Goal: Task Accomplishment & Management: Manage account settings

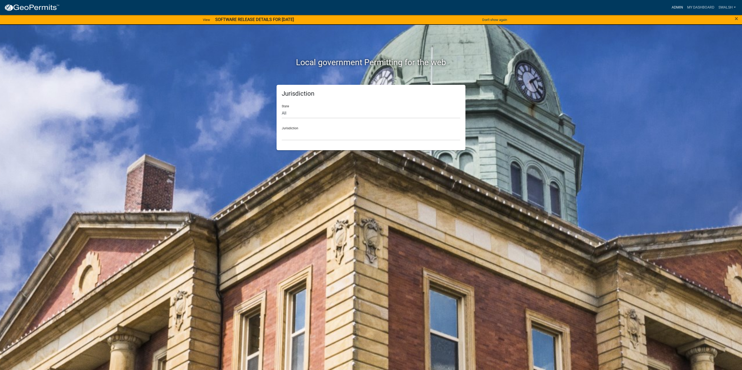
click at [670, 7] on link "Admin" at bounding box center [677, 8] width 16 height 10
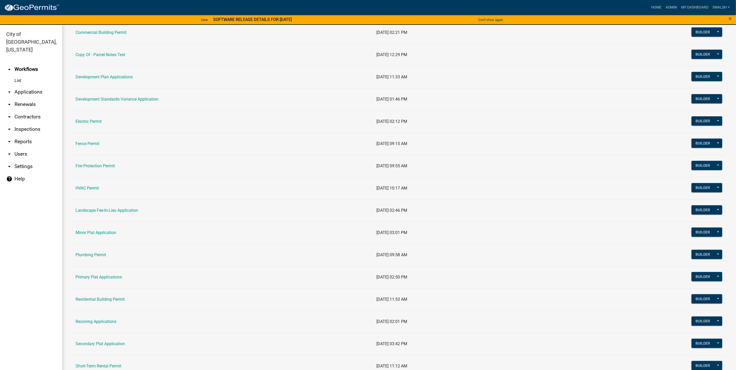
scroll to position [116, 0]
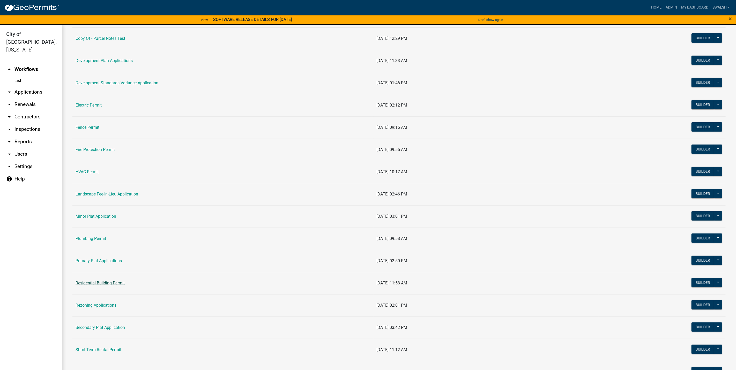
click at [103, 285] on link "Residential Building Permit" at bounding box center [100, 283] width 49 height 5
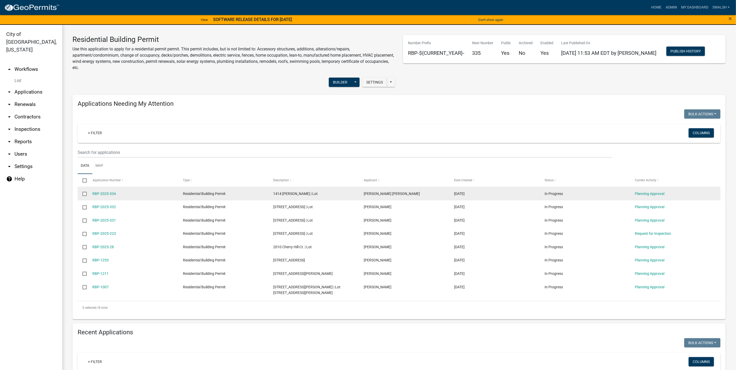
click at [640, 196] on div "Planning Approval" at bounding box center [675, 194] width 80 height 6
click at [641, 197] on datatable-body-cell "Planning Approval" at bounding box center [675, 193] width 91 height 13
drag, startPoint x: 641, startPoint y: 197, endPoint x: 643, endPoint y: 196, distance: 2.8
click at [643, 196] on link "Planning Approval" at bounding box center [649, 194] width 29 height 4
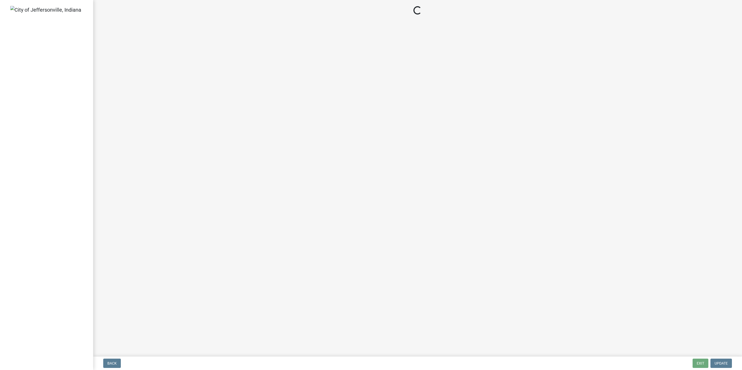
click at [645, 195] on main "Loading..." at bounding box center [417, 177] width 649 height 355
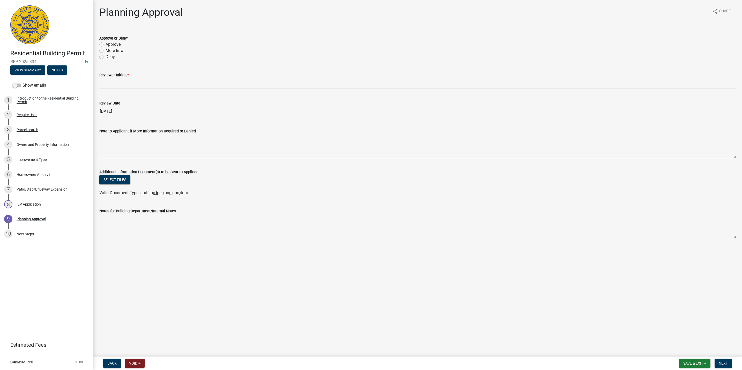
click at [109, 41] on label "Approve" at bounding box center [113, 44] width 15 height 6
click at [109, 41] on input "Approve" at bounding box center [107, 42] width 3 height 3
radio input "true"
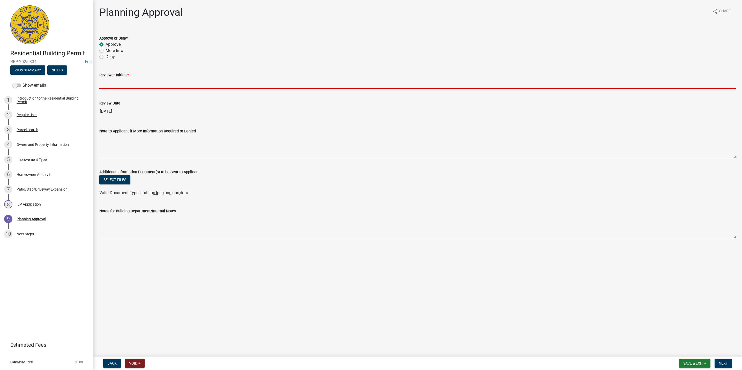
click at [109, 81] on input "Reviewer Initials *" at bounding box center [417, 83] width 636 height 11
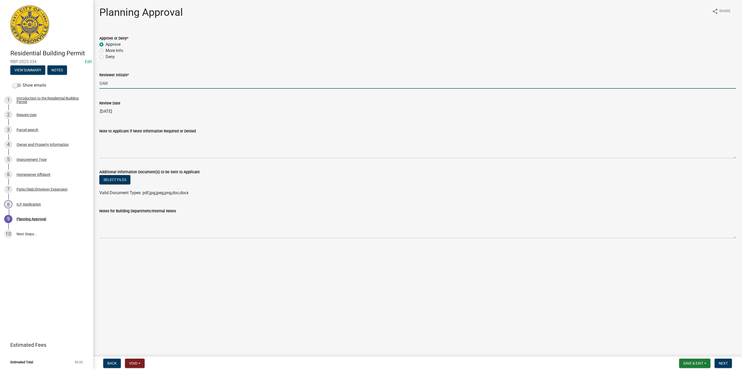
type input "SAW"
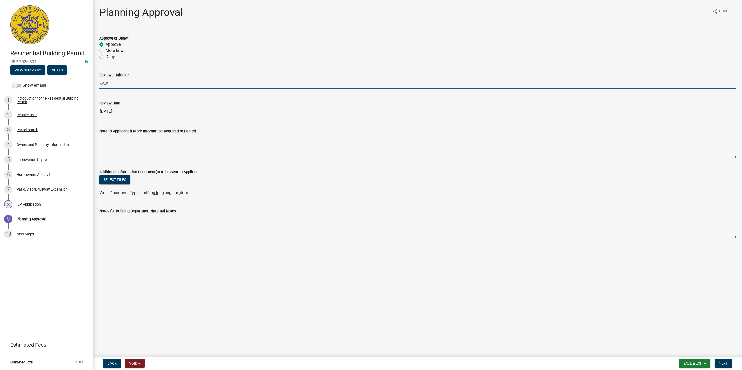
click at [123, 231] on textarea "Notes for Building Department/Internal Notes" at bounding box center [417, 226] width 636 height 24
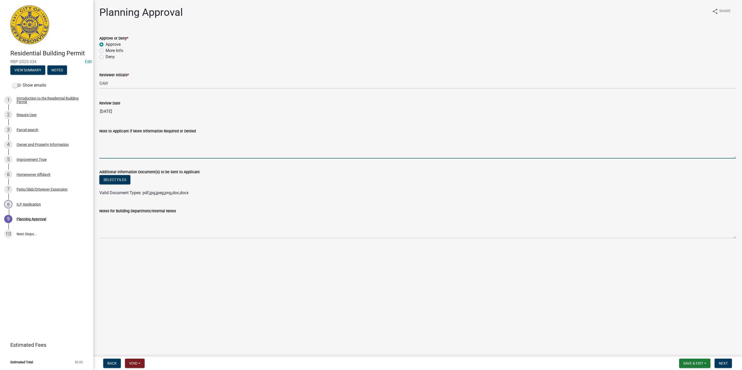
click at [126, 138] on textarea "Note to Applicant if More Information Required or Denied" at bounding box center [417, 146] width 636 height 24
type textarea "Applicant can move forward with 12' from the sidewalk as requested. No 'leaf' 7…"
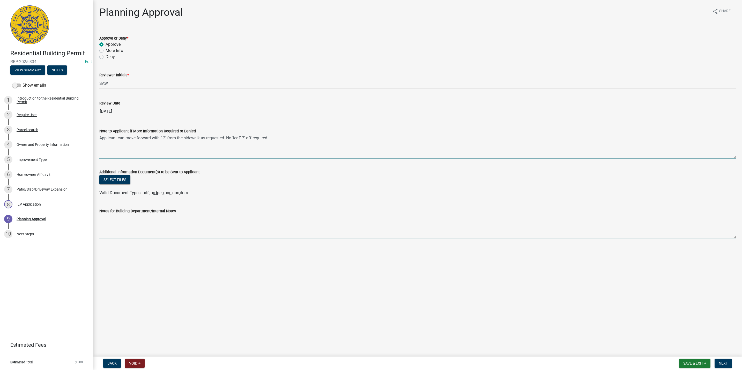
drag, startPoint x: 112, startPoint y: 227, endPoint x: 117, endPoint y: 228, distance: 5.5
click at [112, 227] on textarea "Notes for Building Department/Internal Notes" at bounding box center [417, 226] width 636 height 24
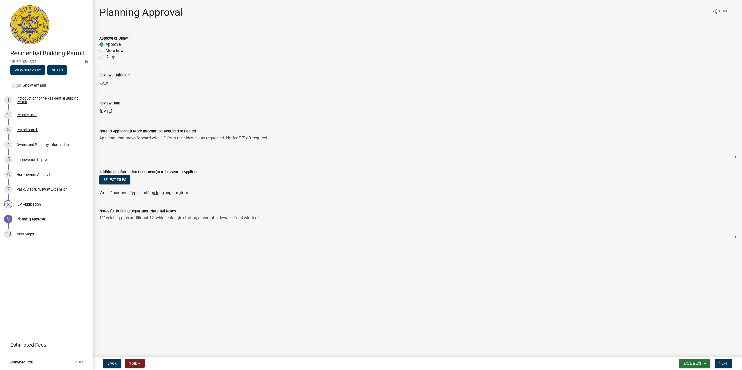
type textarea "11' existing plus additional 12' wide rectangle starting at end of sidewalk. To…"
drag, startPoint x: 274, startPoint y: 215, endPoint x: 89, endPoint y: 207, distance: 185.6
click at [89, 207] on div "Residential Building Permit RBP-2025-334 Edit View Summary Notes Show emails 1 …" at bounding box center [371, 185] width 742 height 370
click at [283, 134] on div "Note to Applicant if More Information Required or Denied" at bounding box center [417, 131] width 636 height 6
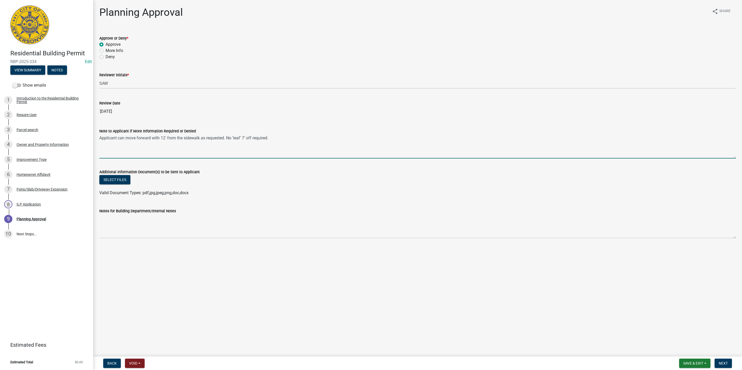
click at [280, 138] on textarea "Applicant can move forward with 12' from the sidewalk as requested. No 'leaf' 7…" at bounding box center [417, 146] width 636 height 24
paste textarea "11' existing plus additional 12' wide rectangle starting at end of sidewalk. To…"
click at [265, 140] on textarea "Applicant can move forward with 12' from the sidewalk as requested. No 'leaf' 7…" at bounding box center [417, 146] width 636 height 24
click at [265, 143] on textarea "Applicant can move forward with 12' from the sidewalk as requested. No 'leaf' 7…" at bounding box center [417, 146] width 636 height 24
type textarea "Applicant can move forward with 12' from the sidewalk as requested. No 'leaf' 7…"
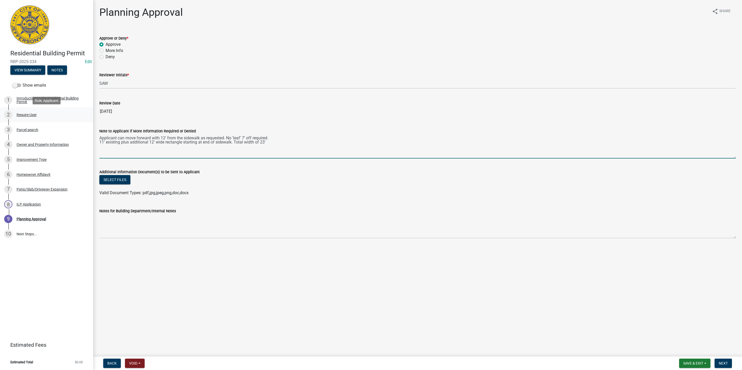
drag, startPoint x: 277, startPoint y: 143, endPoint x: 67, endPoint y: 117, distance: 211.8
click at [67, 117] on div "Residential Building Permit RBP-2025-334 Edit View Summary Notes Show emails 1 …" at bounding box center [371, 185] width 742 height 370
click at [43, 161] on div "Improvement Type" at bounding box center [32, 160] width 30 height 4
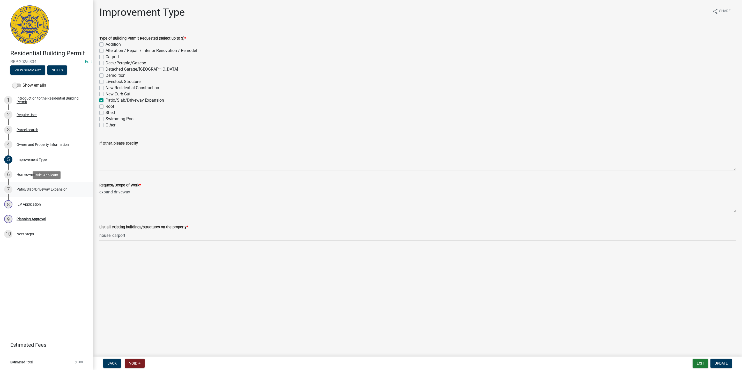
click at [44, 190] on div "Patio/Slab/Driveway Expansion" at bounding box center [42, 189] width 51 height 4
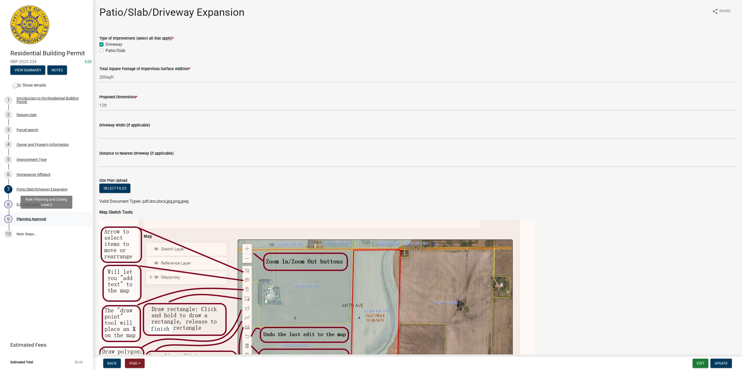
click at [41, 214] on link "9 Planning Approval" at bounding box center [46, 219] width 93 height 15
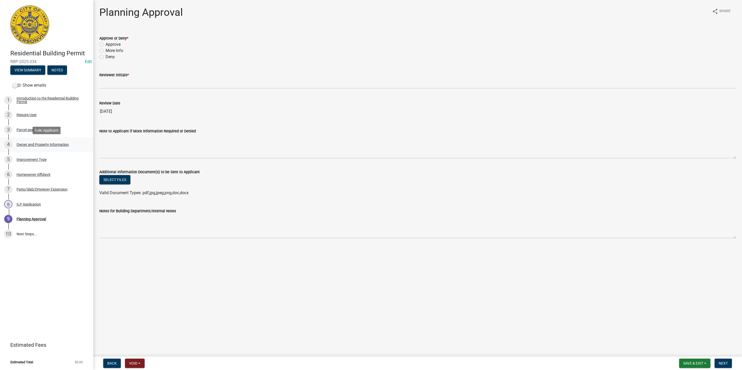
click at [35, 143] on div "Owner and Property Information" at bounding box center [43, 145] width 52 height 4
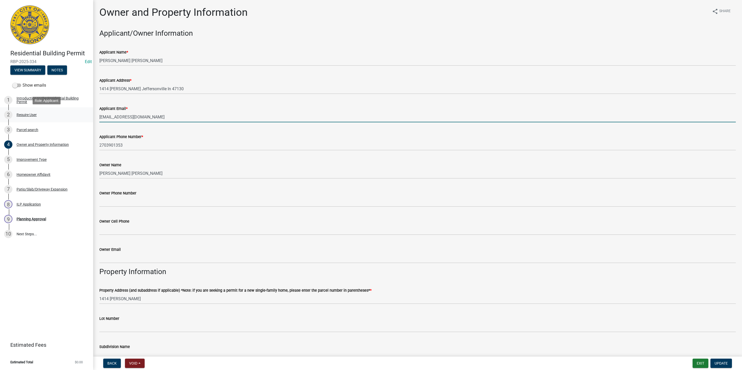
drag, startPoint x: 175, startPoint y: 114, endPoint x: 88, endPoint y: 111, distance: 87.2
click at [88, 111] on div "Residential Building Permit RBP-2025-334 Edit View Summary Notes Show emails 1 …" at bounding box center [371, 185] width 742 height 370
click at [22, 209] on link "8 ILP Application" at bounding box center [46, 204] width 93 height 15
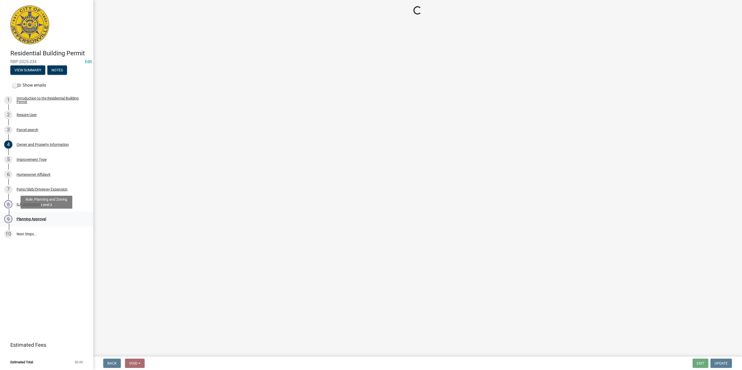
click at [23, 216] on div "9 Planning Approval" at bounding box center [44, 219] width 81 height 8
click at [42, 215] on div "9 Planning Approval" at bounding box center [44, 219] width 81 height 8
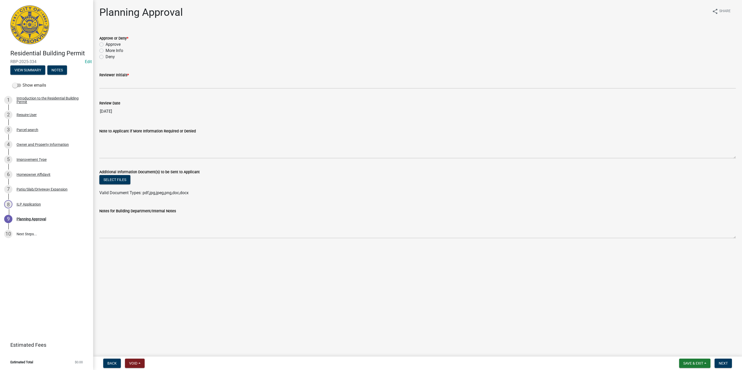
click at [114, 50] on label "More Info" at bounding box center [115, 51] width 18 height 6
click at [109, 50] on input "More Info" at bounding box center [107, 49] width 3 height 3
radio input "true"
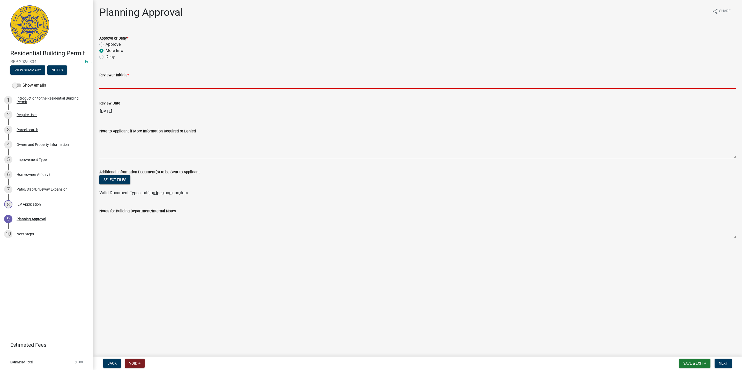
click at [125, 83] on input "Reviewer Initials *" at bounding box center [417, 83] width 636 height 11
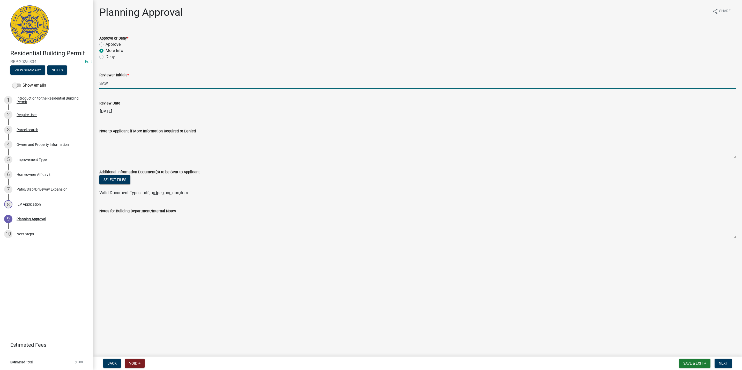
type input "SAW"
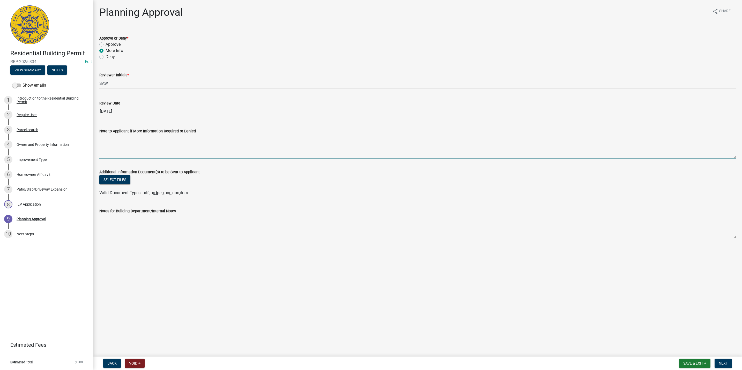
click at [107, 154] on textarea "Note to Applicant if More Information Required or Denied" at bounding box center [417, 146] width 636 height 24
paste textarea "josehaber1958@gmail.com"
type textarea "josehaber1958@gmail.com"
drag, startPoint x: 167, startPoint y: 141, endPoint x: 96, endPoint y: 140, distance: 71.4
click at [96, 140] on div "Note to Applicant if More Information Required or Denied josehaber1958@gmail.com" at bounding box center [417, 140] width 644 height 38
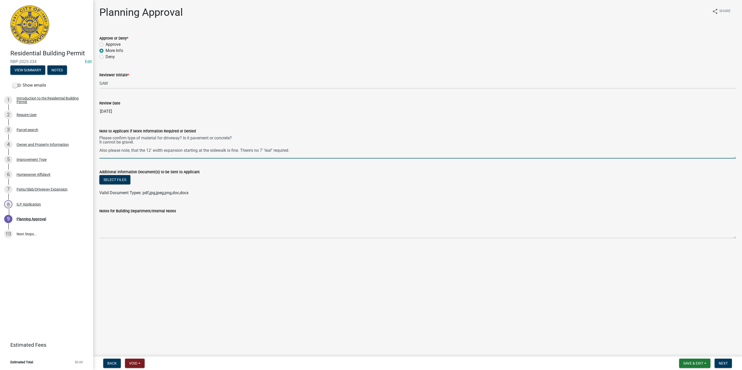
click at [254, 138] on textarea "Please confirm type of material for driveway? Is it pavement or concrete? It ca…" at bounding box center [417, 146] width 636 height 24
drag, startPoint x: 103, startPoint y: 141, endPoint x: 87, endPoint y: 141, distance: 15.5
click at [87, 141] on div "Residential Building Permit RBP-2025-334 Edit View Summary Notes Show emails 1 …" at bounding box center [371, 185] width 742 height 370
type textarea "Please confirm type of material for driveway? Is it pavement, concrete or somet…"
click at [724, 362] on span "Next" at bounding box center [722, 363] width 9 height 4
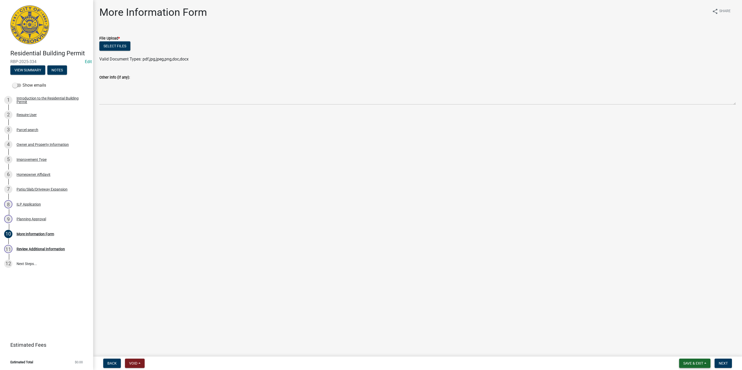
click at [696, 367] on button "Save & Exit" at bounding box center [694, 363] width 31 height 9
click at [696, 351] on button "Save & Exit" at bounding box center [689, 350] width 41 height 12
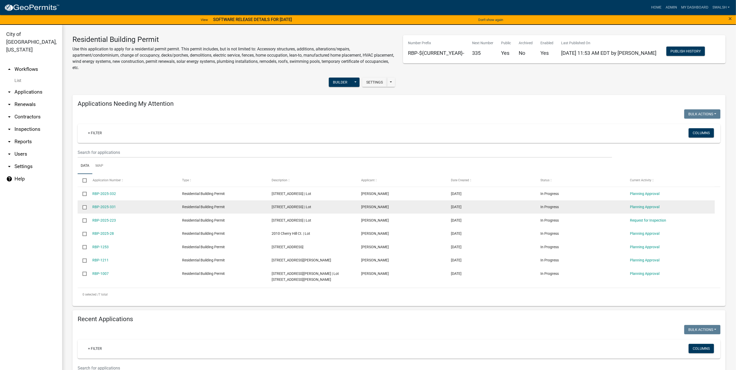
click at [654, 209] on div "Planning Approval" at bounding box center [670, 207] width 80 height 6
click at [654, 206] on link "Planning Approval" at bounding box center [644, 207] width 29 height 4
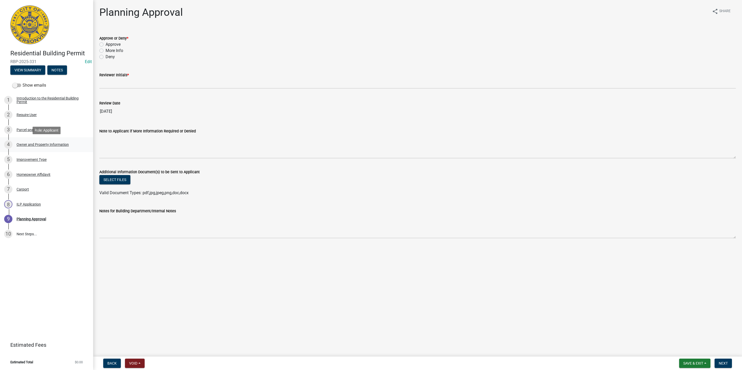
click at [59, 143] on div "Owner and Property Information" at bounding box center [43, 145] width 52 height 4
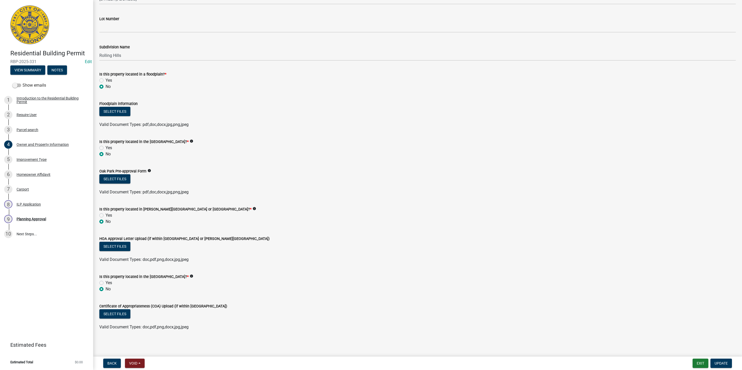
scroll to position [300, 0]
click at [50, 159] on div "5 Improvement Type" at bounding box center [44, 159] width 81 height 8
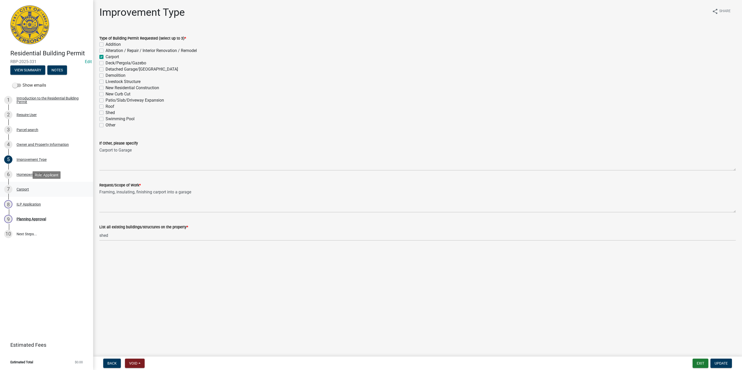
click at [52, 185] on div "7 Carport" at bounding box center [44, 189] width 81 height 8
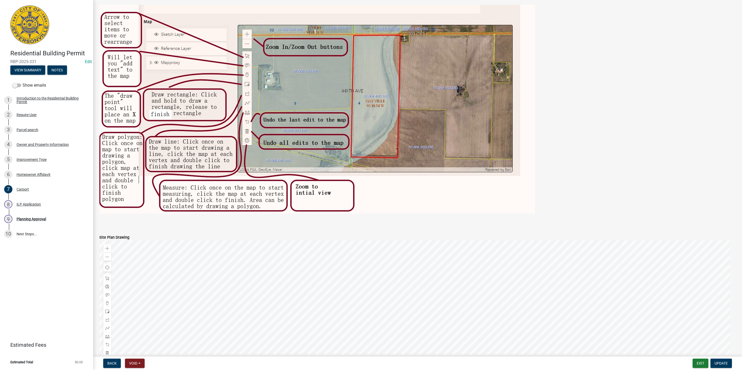
scroll to position [286, 0]
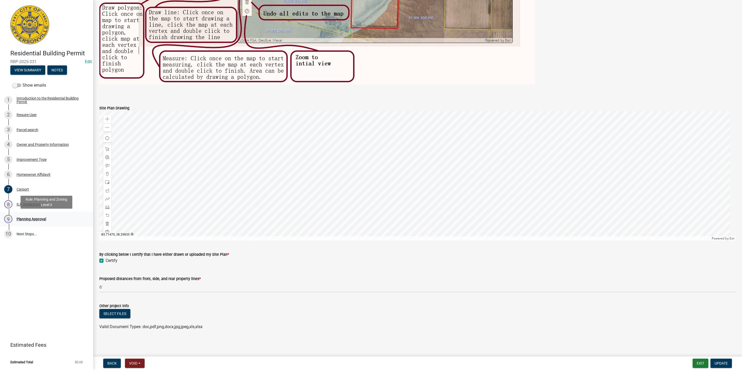
click at [47, 214] on link "9 Planning Approval" at bounding box center [46, 219] width 93 height 15
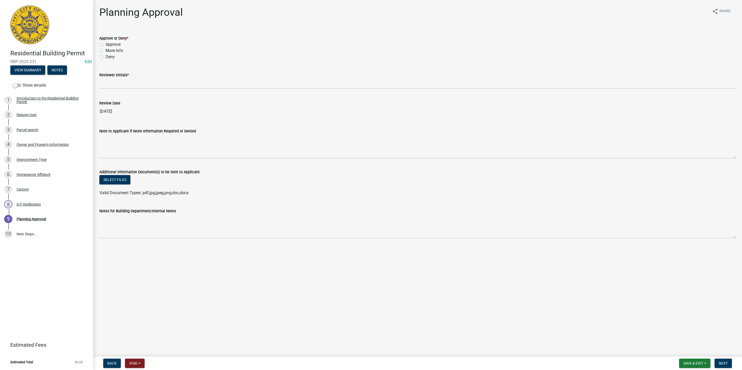
click at [120, 49] on label "More Info" at bounding box center [115, 51] width 18 height 6
click at [109, 49] on input "More Info" at bounding box center [107, 49] width 3 height 3
radio input "true"
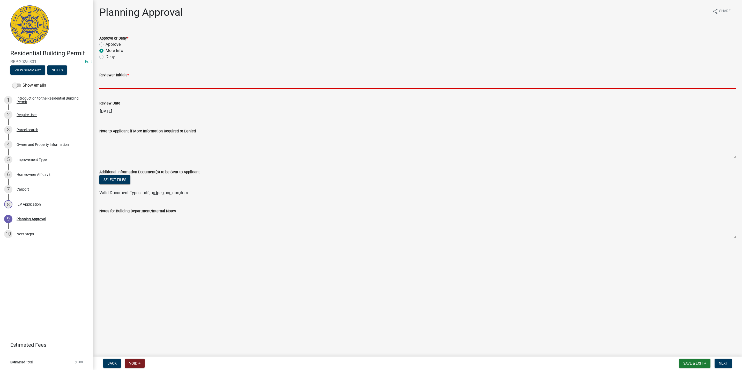
click at [113, 80] on input "Reviewer Initials *" at bounding box center [417, 83] width 636 height 11
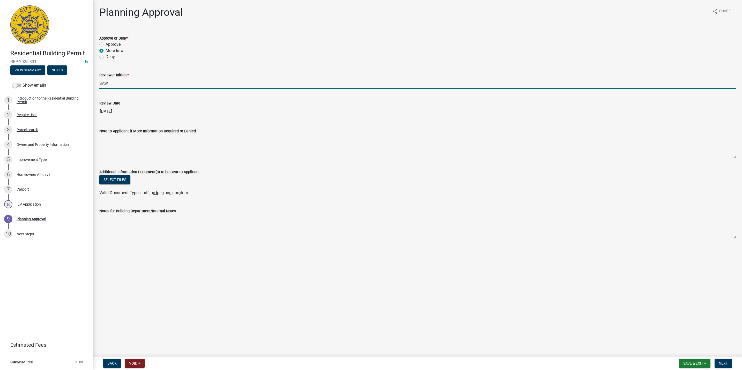
type input "SAW"
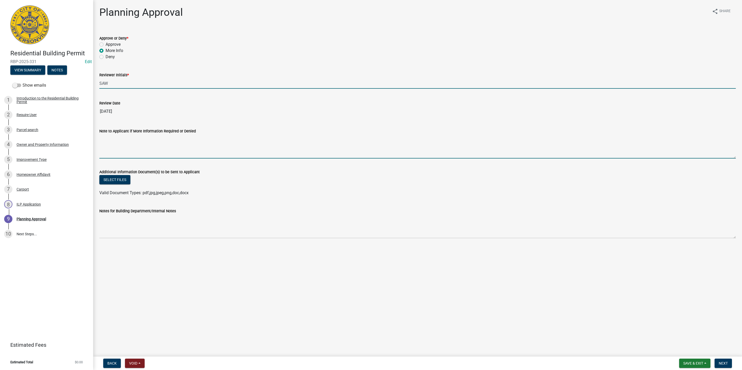
click at [112, 151] on textarea "Note to Applicant if More Information Required or Denied" at bounding box center [417, 146] width 636 height 24
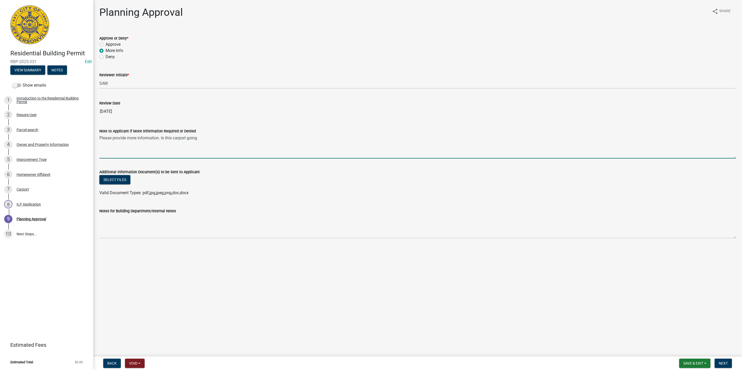
click at [158, 136] on textarea "Please provide more information. Is this carport going" at bounding box center [417, 146] width 636 height 24
drag, startPoint x: 194, startPoint y: 136, endPoint x: 267, endPoint y: 99, distance: 82.0
click at [196, 136] on textarea "Please provide more information about the carport. Is this carport going" at bounding box center [417, 146] width 636 height 24
click at [192, 137] on textarea "Please provide more information about the carport. Is this carport going" at bounding box center [417, 146] width 636 height 24
drag, startPoint x: 180, startPoint y: 154, endPoint x: 144, endPoint y: 155, distance: 36.2
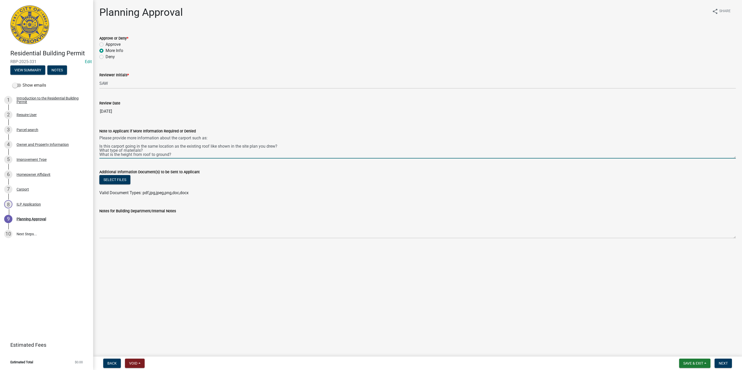
click at [144, 155] on textarea "Please provide more information about the carport such as: Is this carport goin…" at bounding box center [417, 146] width 636 height 24
type textarea "Please provide more information about the carport such as: Is this carport goin…"
drag, startPoint x: 209, startPoint y: 156, endPoint x: 93, endPoint y: 139, distance: 117.1
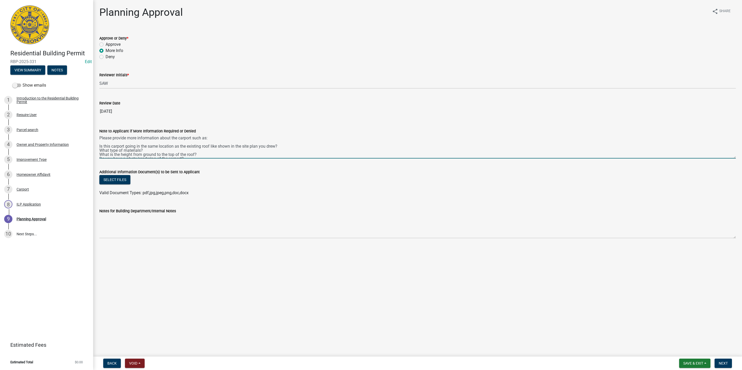
click at [93, 139] on div "Planning Approval share Share Approve or Deny * Approve More Info Deny Reviewer…" at bounding box center [417, 126] width 649 height 241
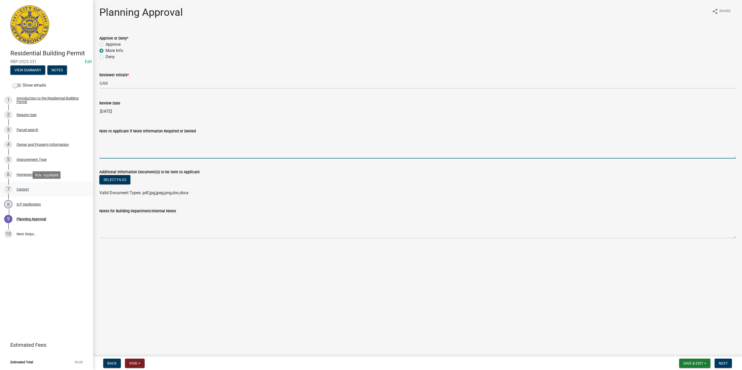
click at [27, 192] on div "7 Carport" at bounding box center [44, 189] width 81 height 8
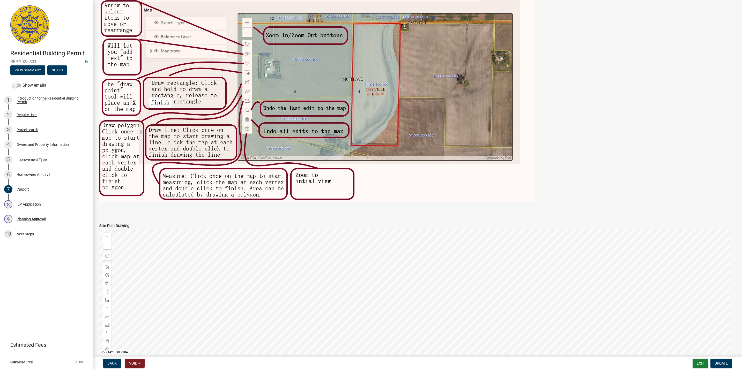
scroll to position [286, 0]
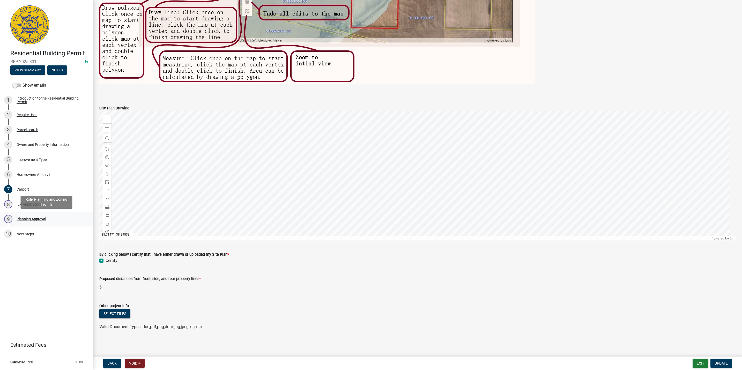
click at [38, 220] on div "Planning Approval" at bounding box center [31, 219] width 29 height 4
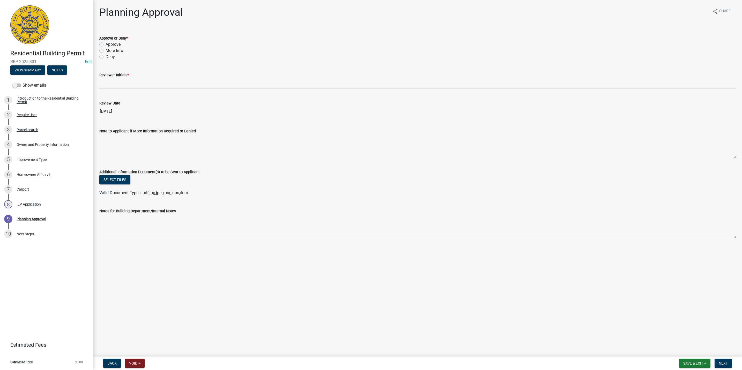
click at [112, 52] on label "More Info" at bounding box center [115, 51] width 18 height 6
click at [109, 51] on input "More Info" at bounding box center [107, 49] width 3 height 3
radio input "true"
click at [113, 76] on label "Reviewer Initials *" at bounding box center [113, 75] width 29 height 4
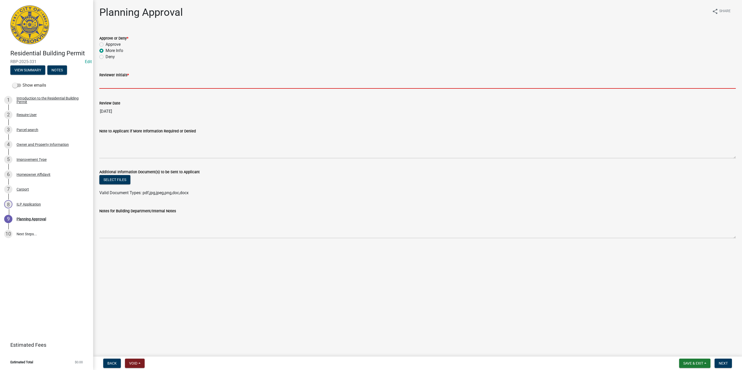
click at [113, 78] on input "Reviewer Initials *" at bounding box center [417, 83] width 636 height 11
click at [113, 82] on input "Reviewer Initials *" at bounding box center [417, 83] width 636 height 11
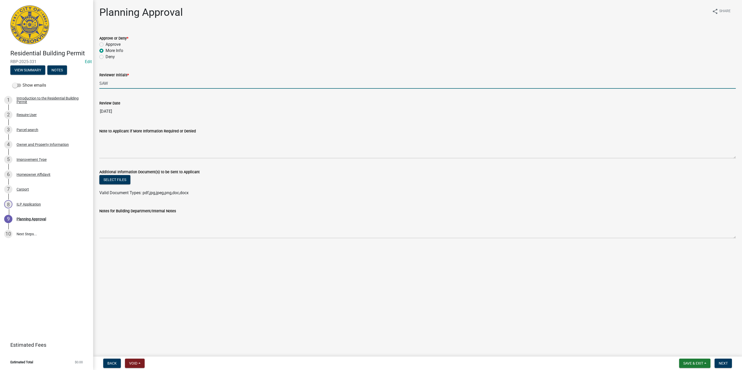
type input "SAW"
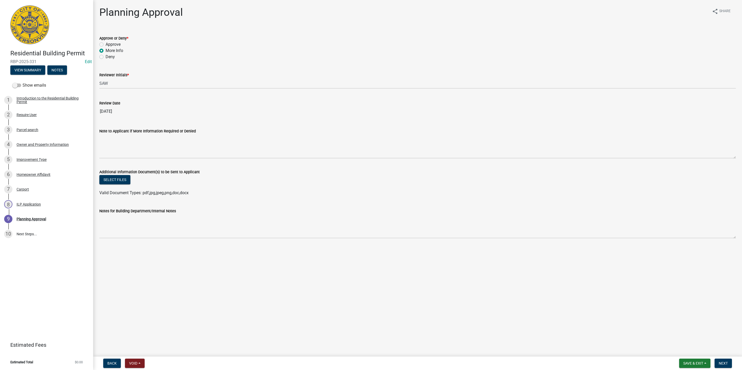
click at [108, 162] on wm-data-entity-input "Note to Applicant if More Information Required or Denied" at bounding box center [417, 142] width 636 height 42
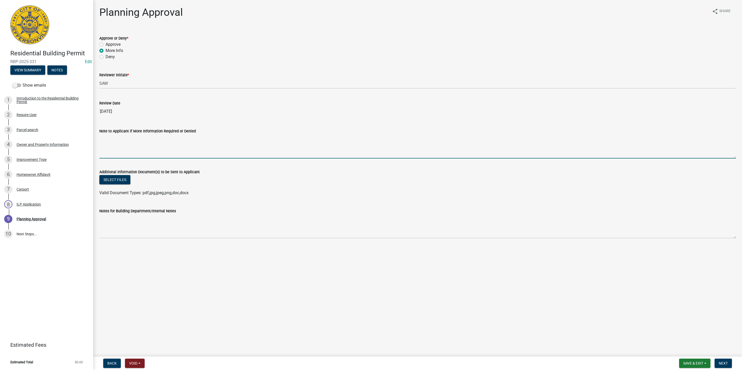
click at [111, 147] on textarea "Note to Applicant if More Information Required or Denied" at bounding box center [417, 146] width 636 height 24
paste textarea "Please provide more information about the carport such as: Is this carport goin…"
drag, startPoint x: 198, startPoint y: 146, endPoint x: 90, endPoint y: 148, distance: 108.1
click at [90, 148] on div "Residential Building Permit RBP-2025-331 Edit View Summary Notes Show emails 1 …" at bounding box center [371, 185] width 742 height 370
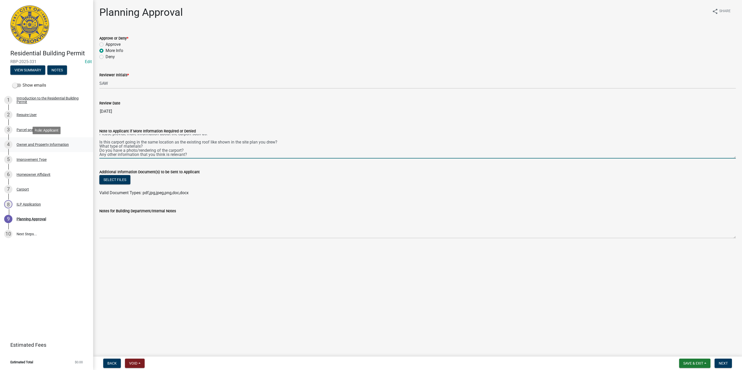
scroll to position [4, 0]
click at [199, 151] on textarea "Please provide more information about the carport such as: Is this carport goin…" at bounding box center [417, 146] width 636 height 24
click at [197, 155] on textarea "Please provide more information about the carport such as: Is this carport goin…" at bounding box center [417, 146] width 636 height 24
click at [268, 154] on textarea "Please provide more information about the carport such as: Is this carport goin…" at bounding box center [417, 146] width 636 height 24
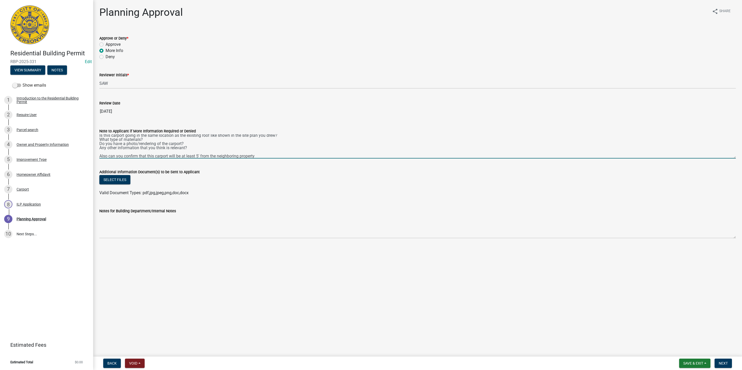
click at [268, 154] on textarea "Please provide more information about the carport such as: Is this carport goin…" at bounding box center [417, 146] width 636 height 24
click at [264, 155] on textarea "Please provide more information about the carport such as: Is this carport goin…" at bounding box center [417, 146] width 636 height 24
click at [444, 149] on textarea "Please provide more information about the carport such as: Is this carport goin…" at bounding box center [417, 146] width 636 height 24
click at [437, 155] on textarea "Please provide more information about the carport such as: Is this carport goin…" at bounding box center [417, 146] width 636 height 24
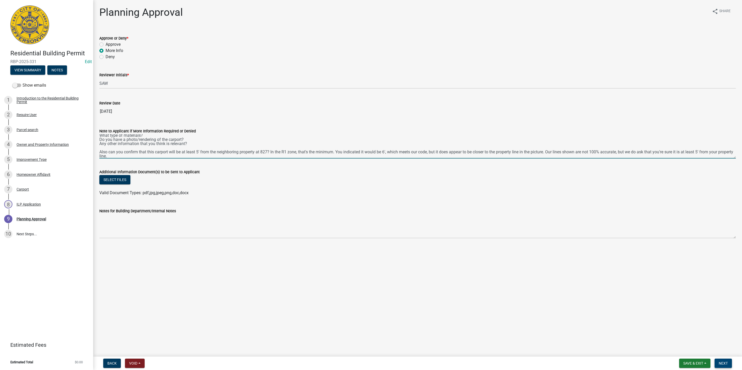
type textarea "Please provide more information about the carport such as: Is this carport goin…"
click at [720, 362] on span "Next" at bounding box center [722, 363] width 9 height 4
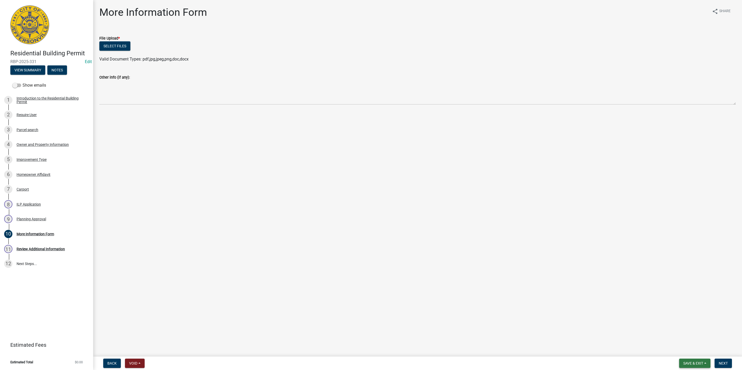
click at [690, 362] on span "Save & Exit" at bounding box center [693, 363] width 20 height 4
click at [689, 349] on button "Save & Exit" at bounding box center [689, 350] width 41 height 12
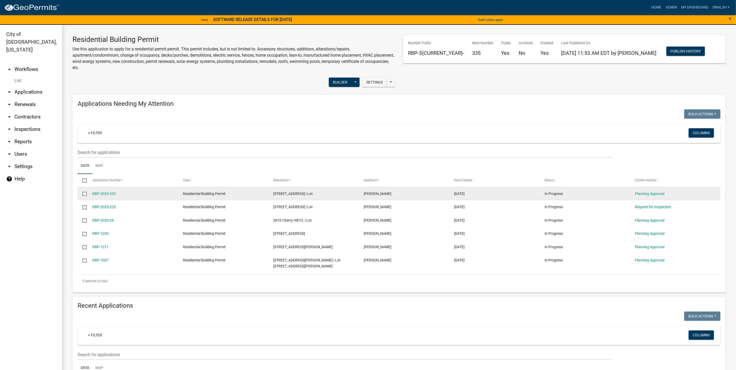
click at [646, 190] on datatable-body-cell "Planning Approval" at bounding box center [675, 193] width 91 height 13
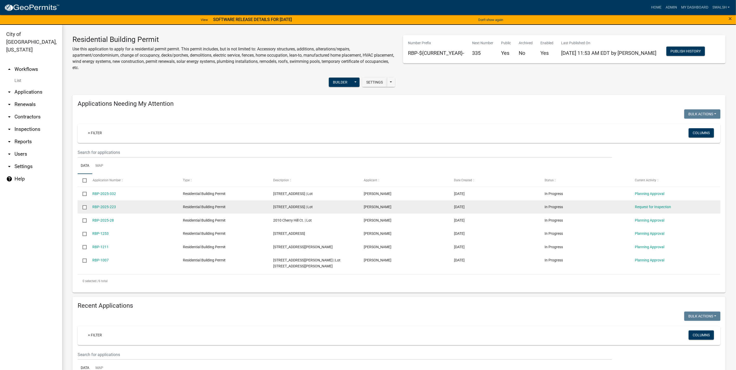
click at [647, 200] on datatable-body-cell "Request for Inspection" at bounding box center [675, 206] width 91 height 13
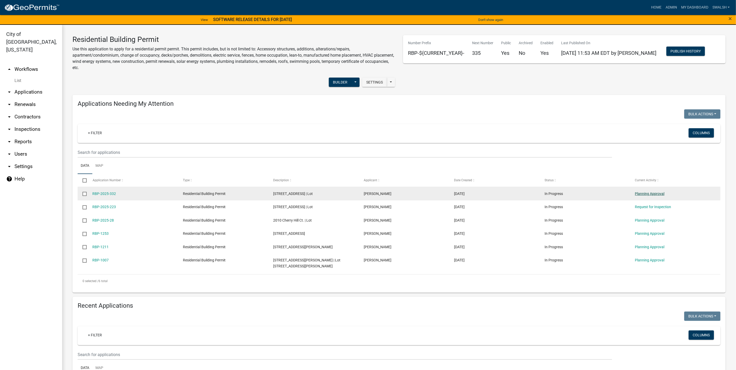
click at [646, 193] on link "Planning Approval" at bounding box center [649, 194] width 29 height 4
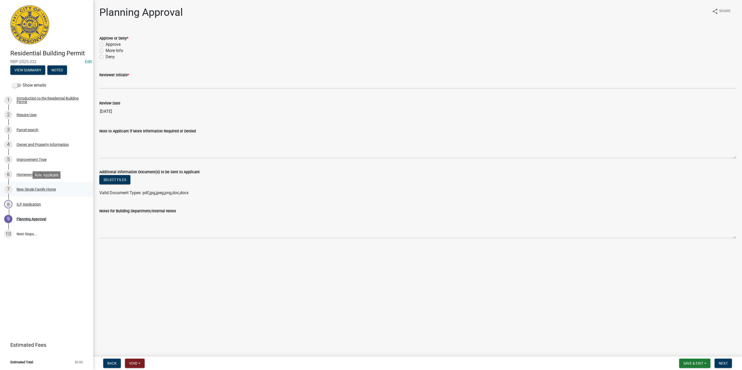
click at [37, 186] on div "7 New Single Family Home" at bounding box center [44, 189] width 81 height 8
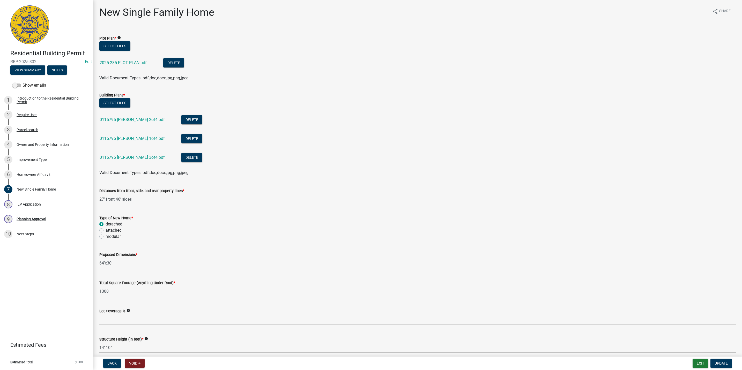
click at [134, 59] on div "2025-285 PLOT PLAN.pdf" at bounding box center [127, 63] width 55 height 11
click at [134, 60] on div "2025-285 PLOT PLAN.pdf" at bounding box center [127, 63] width 55 height 11
drag, startPoint x: 134, startPoint y: 60, endPoint x: 134, endPoint y: 63, distance: 2.8
click at [134, 63] on link "2025-285 PLOT PLAN.pdf" at bounding box center [123, 62] width 47 height 5
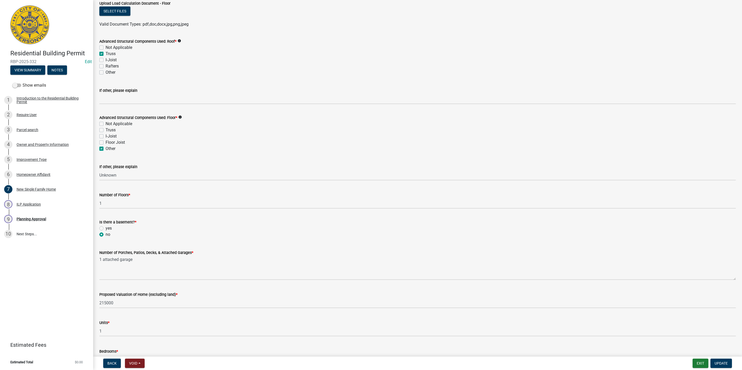
scroll to position [627, 0]
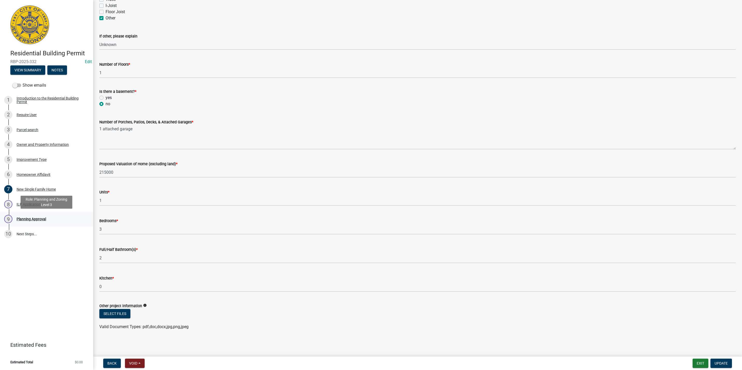
click at [52, 219] on div "9 Planning Approval" at bounding box center [44, 219] width 81 height 8
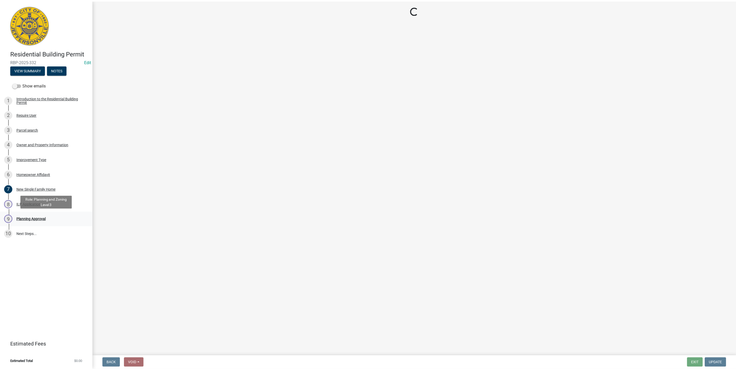
scroll to position [0, 0]
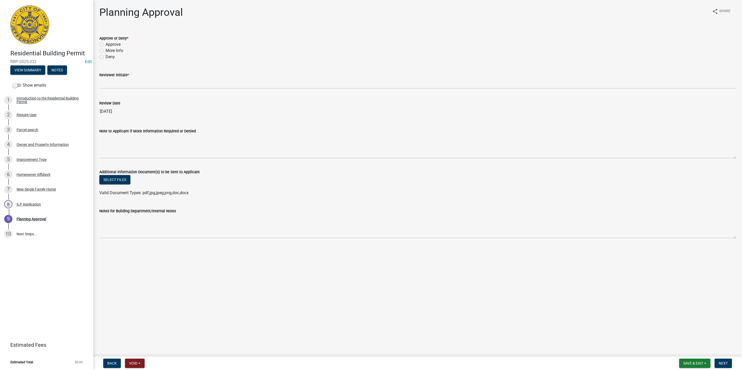
click at [115, 44] on label "Approve" at bounding box center [113, 44] width 15 height 6
click at [109, 44] on input "Approve" at bounding box center [107, 42] width 3 height 3
radio input "true"
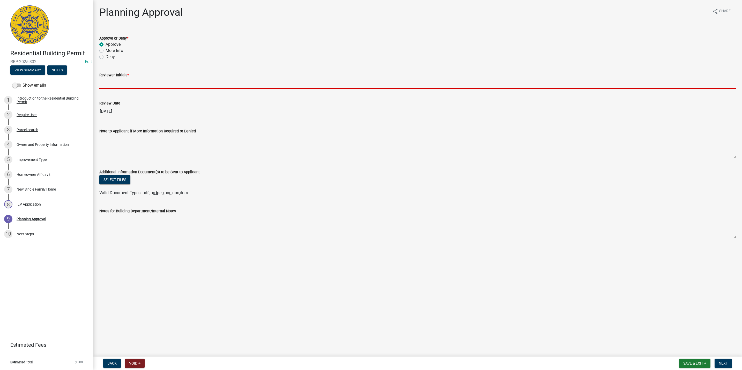
click at [114, 85] on input "Reviewer Initials *" at bounding box center [417, 83] width 636 height 11
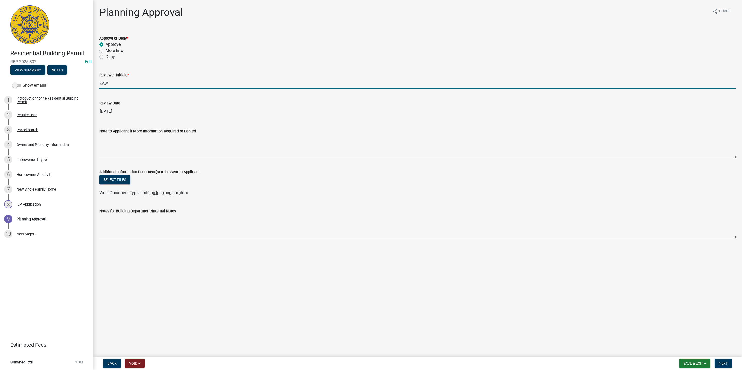
type input "SAW"
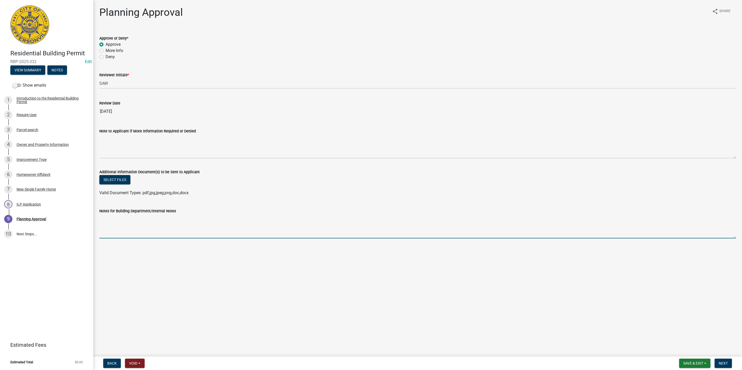
click at [185, 232] on textarea "Notes for Building Department/Internal Notes" at bounding box center [417, 226] width 636 height 24
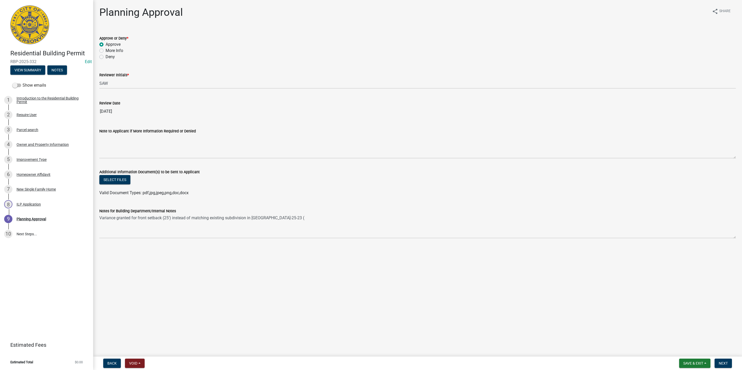
click at [163, 211] on label "Notes for Building Department/Internal Notes" at bounding box center [137, 211] width 77 height 4
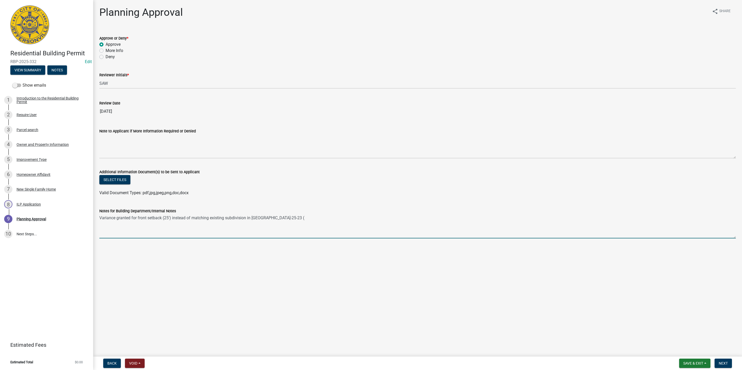
click at [280, 218] on textarea "Variance granted for front setback (25') instead of matching existing subdivisi…" at bounding box center [417, 226] width 636 height 24
type textarea "Variance granted for front setback (25') instead of matching existing subdivisi…"
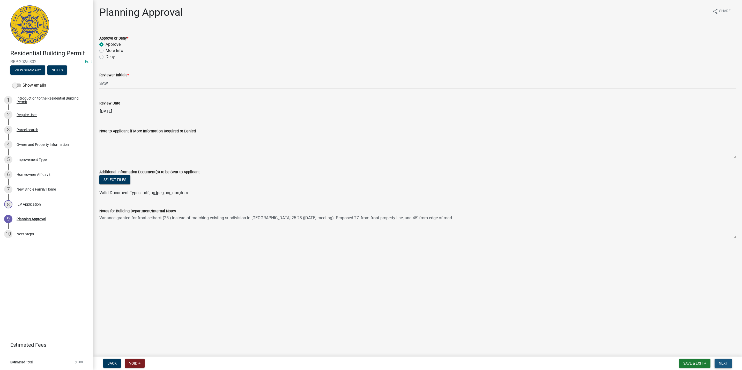
click at [719, 362] on span "Next" at bounding box center [722, 363] width 9 height 4
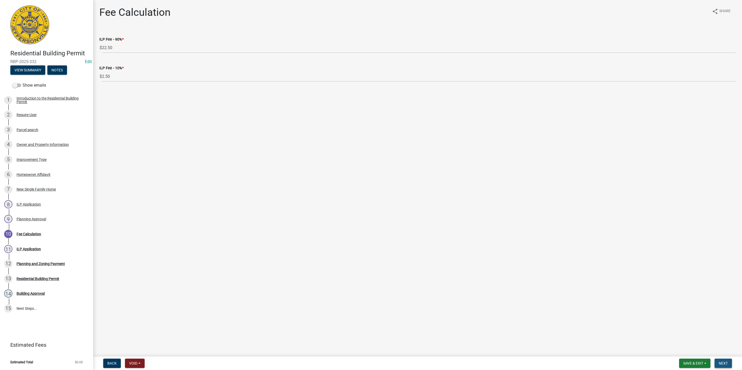
click at [725, 366] on button "Next" at bounding box center [722, 363] width 17 height 9
select select "3: 3"
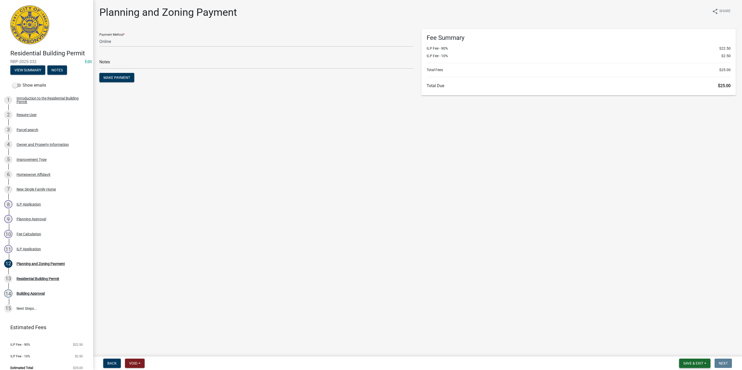
click at [693, 365] on button "Save & Exit" at bounding box center [694, 363] width 31 height 9
click at [691, 351] on button "Save & Exit" at bounding box center [689, 350] width 41 height 12
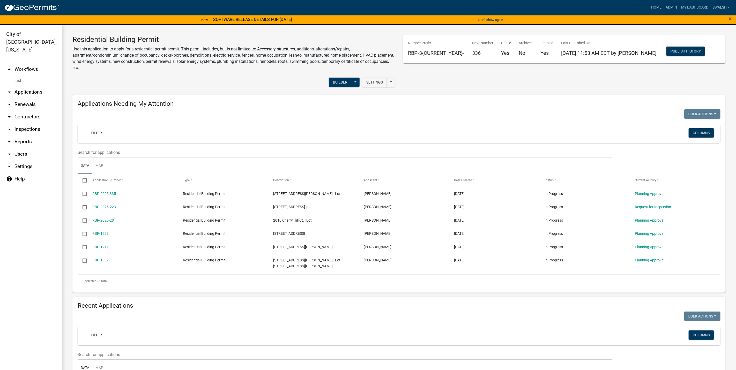
click at [304, 336] on div "+ Filter Columns" at bounding box center [399, 335] width 638 height 19
click at [669, 8] on link "Admin" at bounding box center [671, 8] width 16 height 10
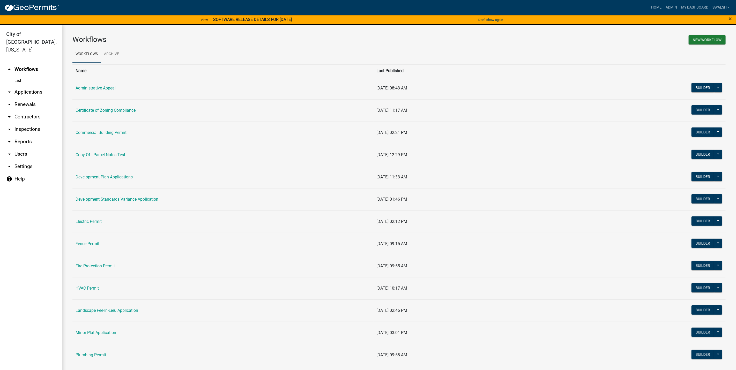
click at [27, 86] on link "arrow_drop_down Applications" at bounding box center [31, 92] width 62 height 12
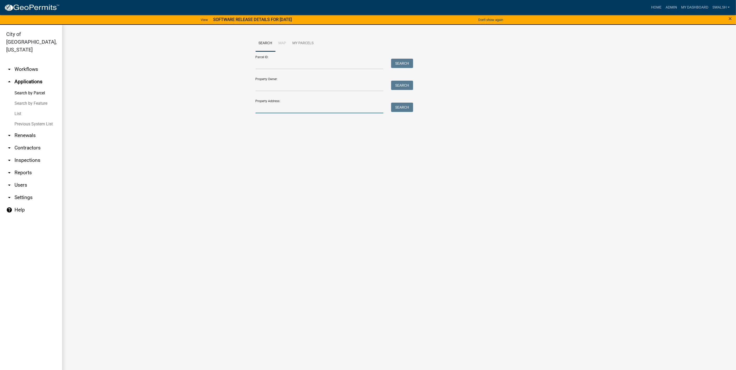
click at [310, 107] on input "Property Address:" at bounding box center [319, 108] width 128 height 11
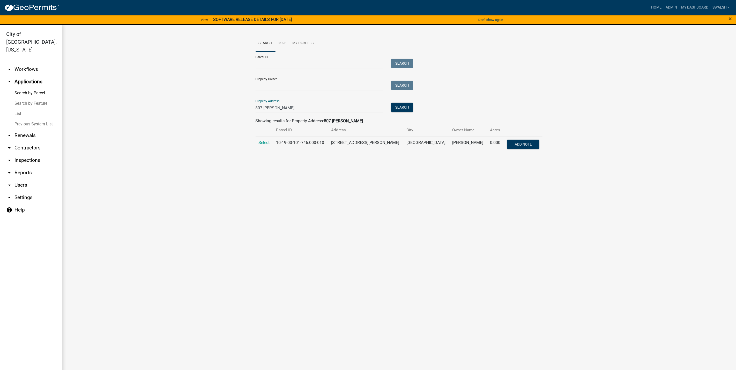
type input "807 fulton"
click at [269, 139] on td "Select" at bounding box center [264, 144] width 18 height 17
click at [269, 142] on span "Select" at bounding box center [264, 142] width 11 height 5
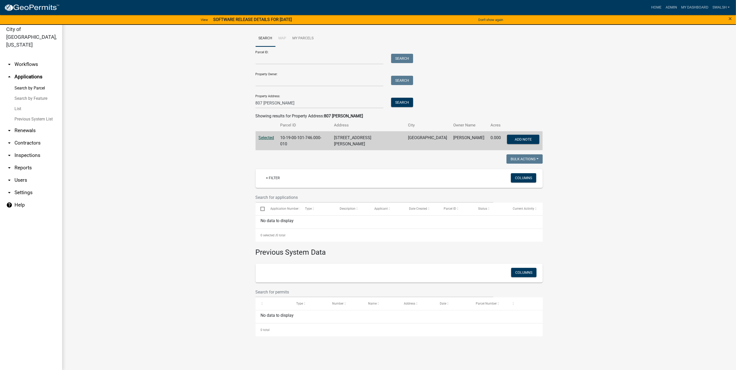
scroll to position [6, 0]
drag, startPoint x: 25, startPoint y: 74, endPoint x: 29, endPoint y: 68, distance: 6.9
click at [25, 73] on div "arrow_drop_up Applications Search by Parcel Search by Feature List Previous Sys…" at bounding box center [31, 96] width 62 height 54
click at [29, 69] on link "arrow_drop_up Applications" at bounding box center [31, 75] width 62 height 12
click at [25, 69] on link "arrow_drop_up Applications" at bounding box center [31, 75] width 62 height 12
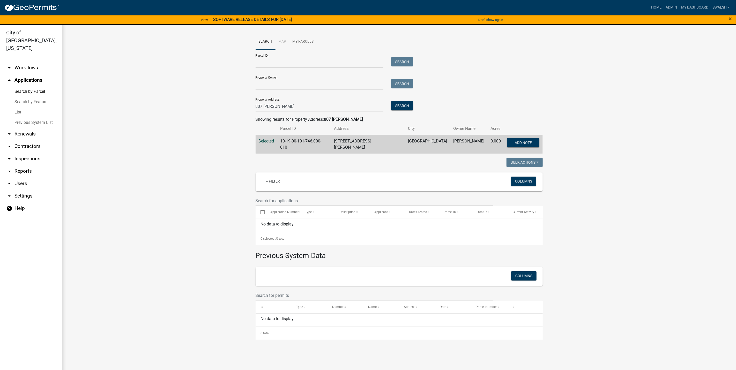
scroll to position [0, 0]
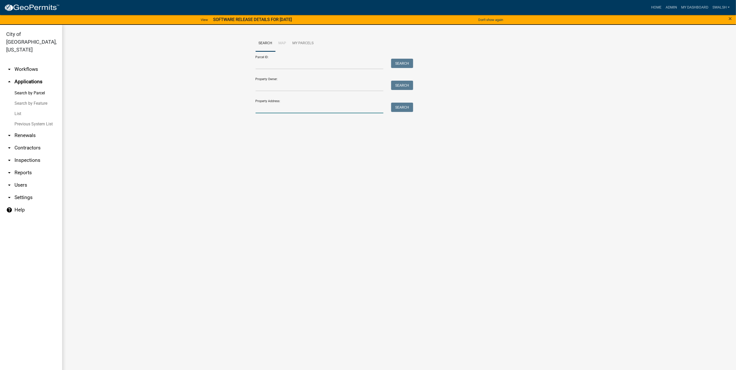
click at [297, 108] on input "Property Address:" at bounding box center [319, 108] width 128 height 11
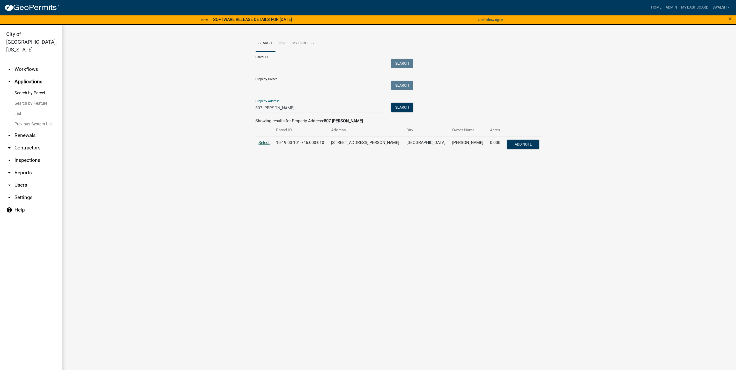
type input "807 Fulton"
click at [267, 142] on span "Select" at bounding box center [264, 142] width 11 height 5
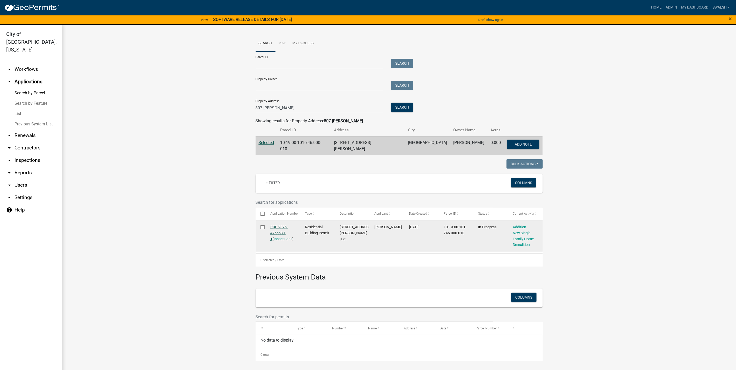
click at [279, 225] on link "RBP-2025-475663 1 1" at bounding box center [278, 233] width 17 height 16
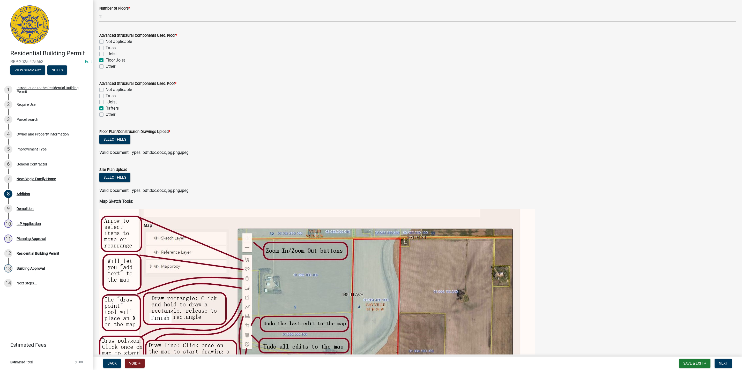
scroll to position [233, 0]
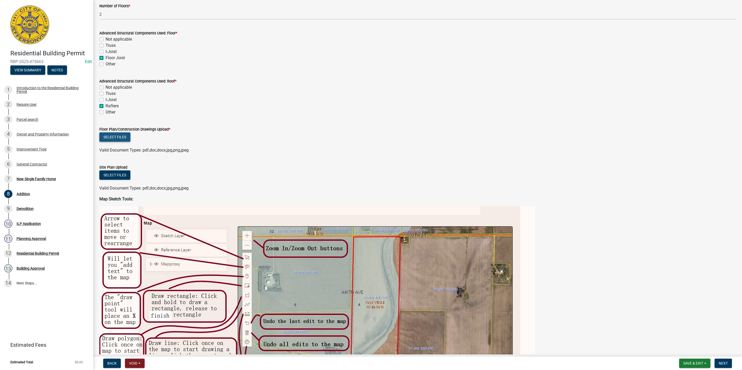
click at [112, 138] on button "Select files" at bounding box center [114, 136] width 31 height 9
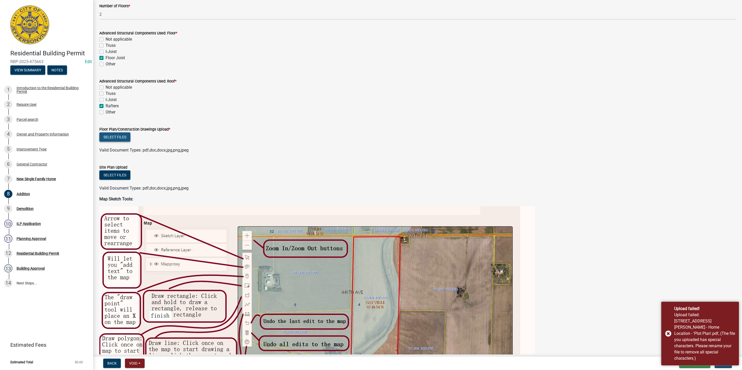
click at [119, 134] on button "Select files" at bounding box center [114, 136] width 31 height 9
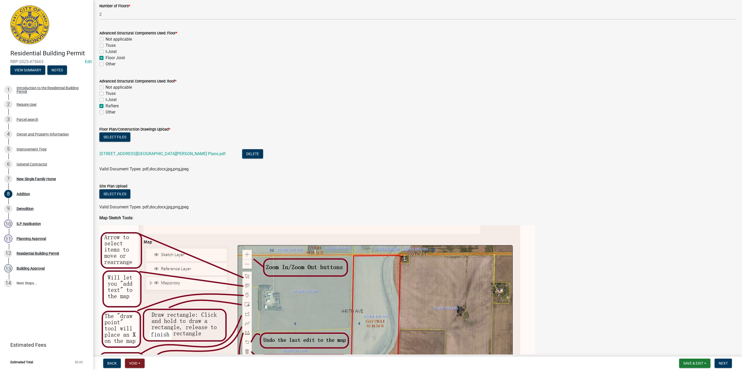
click at [640, 158] on li "807 Fulton St - Building Plans.pdf Delete" at bounding box center [417, 154] width 636 height 19
click at [129, 192] on button "Select files" at bounding box center [114, 193] width 31 height 9
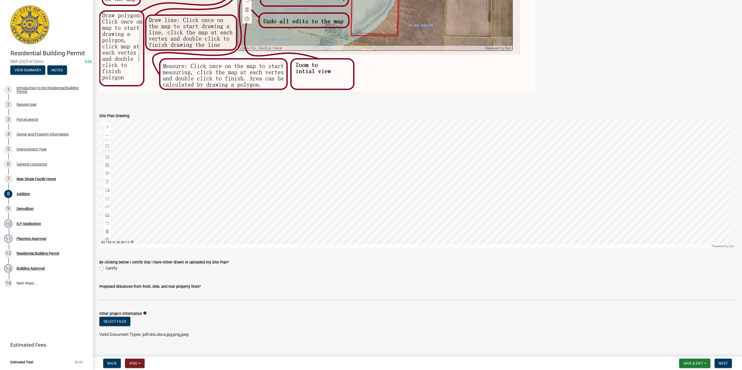
scroll to position [601, 0]
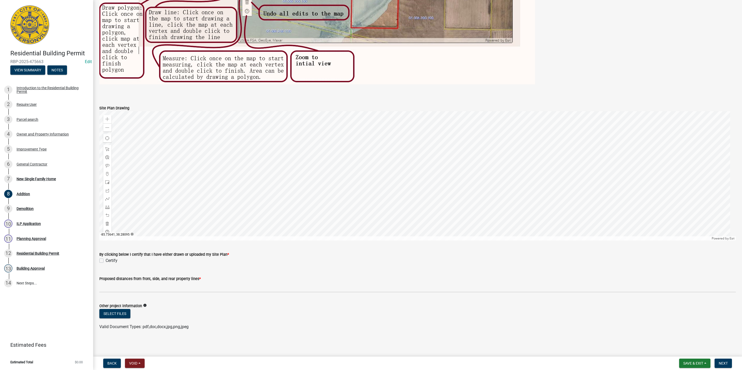
click at [109, 261] on label "Certify" at bounding box center [112, 261] width 12 height 6
click at [109, 261] on input "Certify" at bounding box center [107, 259] width 3 height 3
checkbox input "true"
click at [724, 359] on button "Next" at bounding box center [722, 363] width 17 height 9
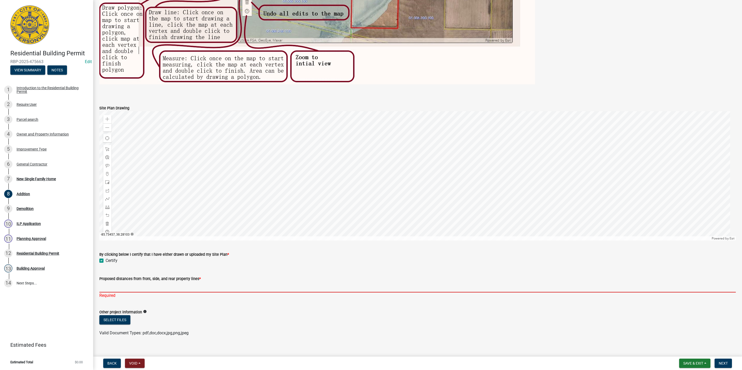
click at [141, 287] on input "Proposed distances from front, side, and rear property lines *" at bounding box center [417, 287] width 636 height 11
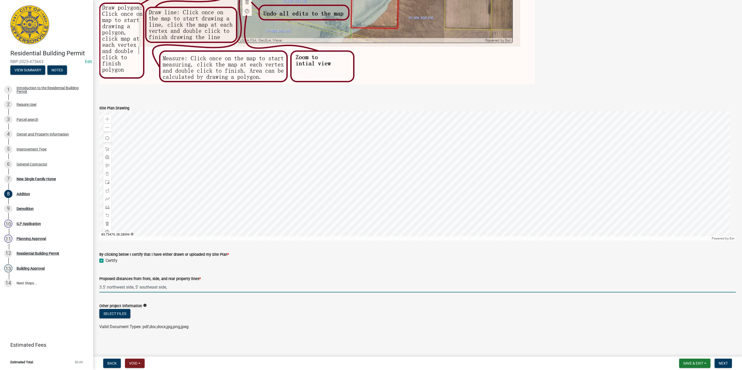
click at [199, 288] on input "3.5' northwest side, 5' southeast side," at bounding box center [417, 287] width 636 height 11
click at [214, 286] on input "3.5' northwest side, 5' southeast side, 21' front," at bounding box center [417, 287] width 636 height 11
type input "3.5' northwest side, 5' southeast side, 21' front, 28' rear"
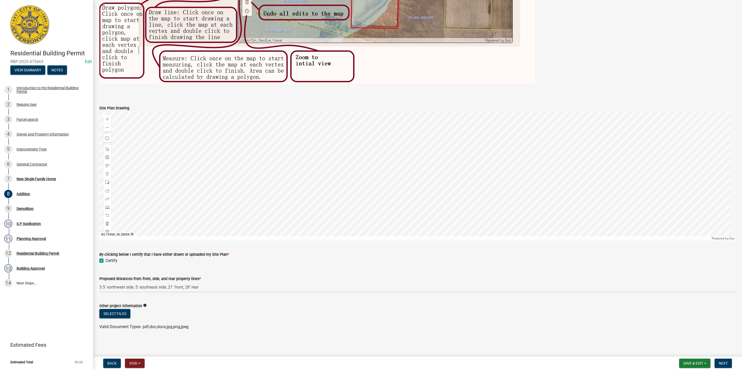
click at [720, 358] on nav "Back Void Withdraw Lock Expire Void Save & Exit Save Save & Exit Next" at bounding box center [417, 363] width 649 height 13
click at [721, 361] on span "Next" at bounding box center [722, 363] width 9 height 4
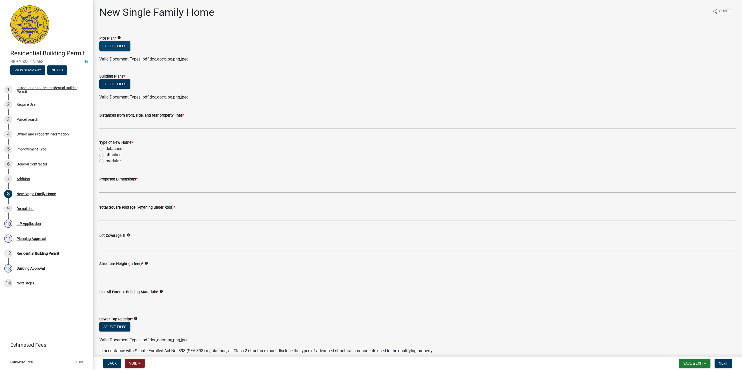
click at [114, 44] on button "Select files" at bounding box center [114, 45] width 31 height 9
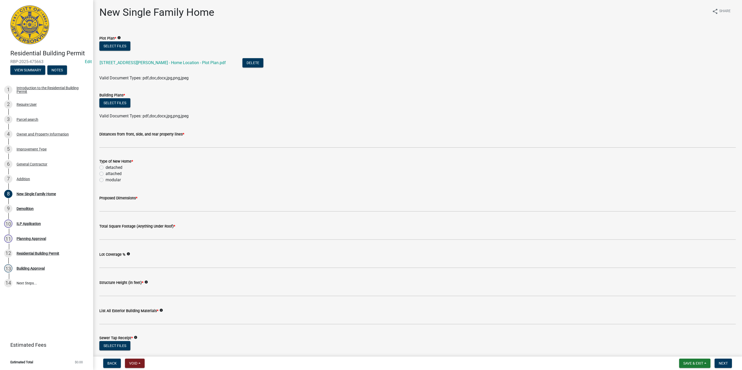
click at [111, 108] on div "Select files" at bounding box center [417, 103] width 636 height 11
click at [113, 104] on button "Select files" at bounding box center [114, 102] width 31 height 9
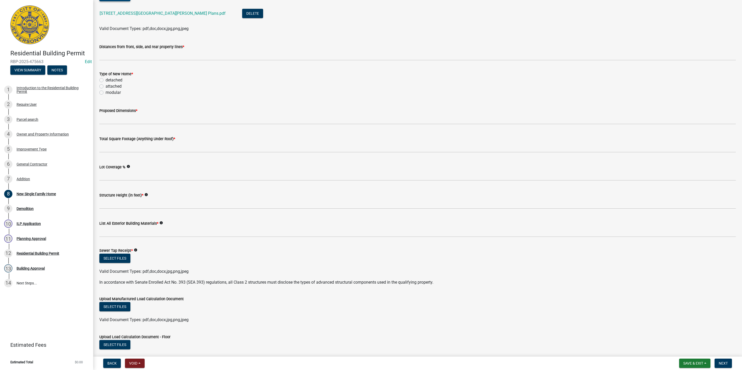
scroll to position [116, 0]
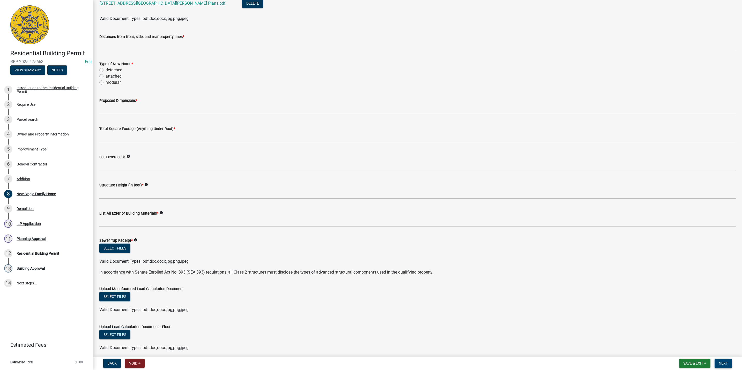
click at [723, 362] on span "Next" at bounding box center [722, 363] width 9 height 4
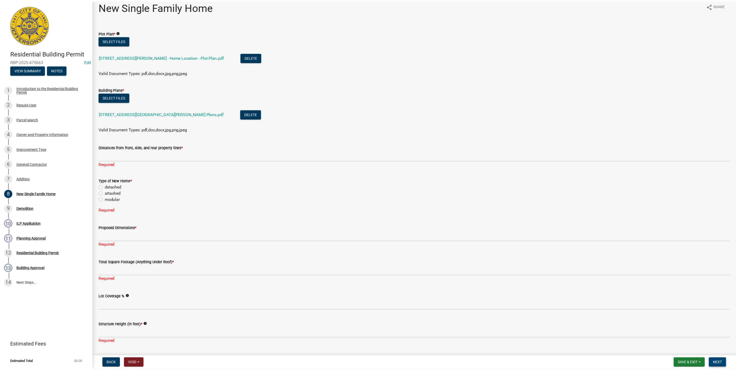
scroll to position [0, 0]
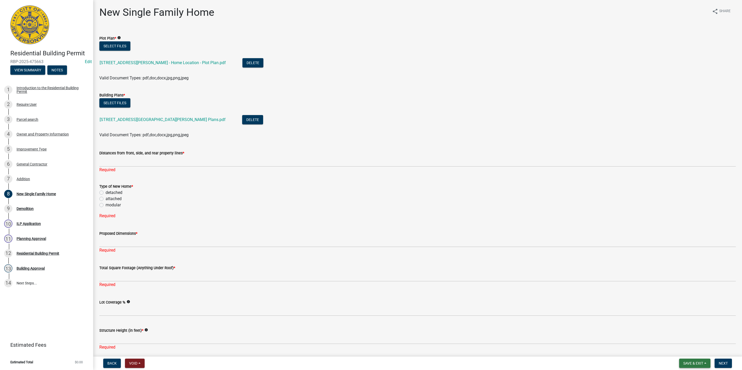
click at [696, 365] on span "Save & Exit" at bounding box center [693, 363] width 20 height 4
click at [693, 354] on button "Save & Exit" at bounding box center [689, 350] width 41 height 12
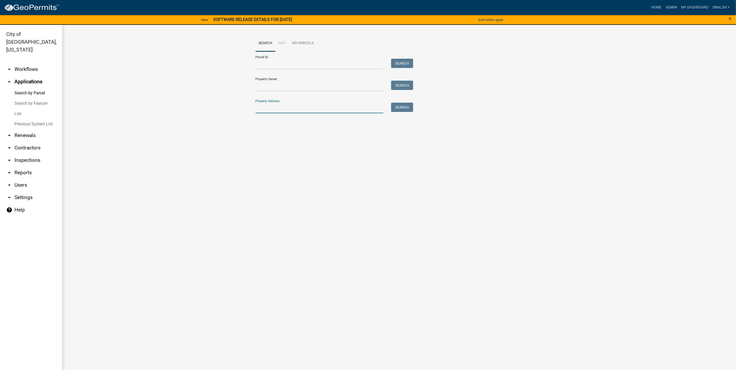
click at [272, 112] on input "Property Address:" at bounding box center [319, 108] width 128 height 11
type input "822"
click at [16, 63] on link "arrow_drop_down Workflows" at bounding box center [31, 69] width 62 height 12
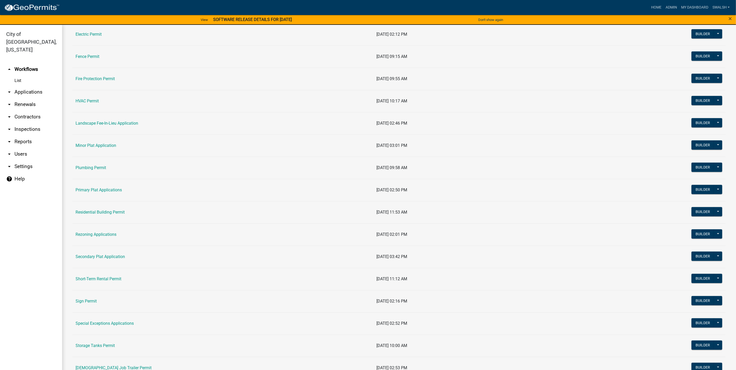
scroll to position [194, 0]
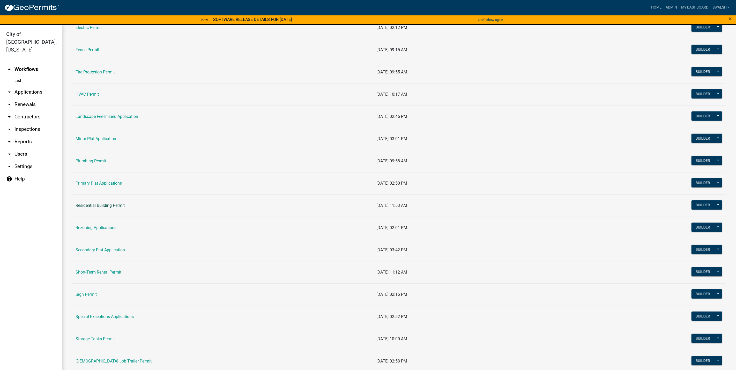
click at [100, 208] on link "Residential Building Permit" at bounding box center [100, 205] width 49 height 5
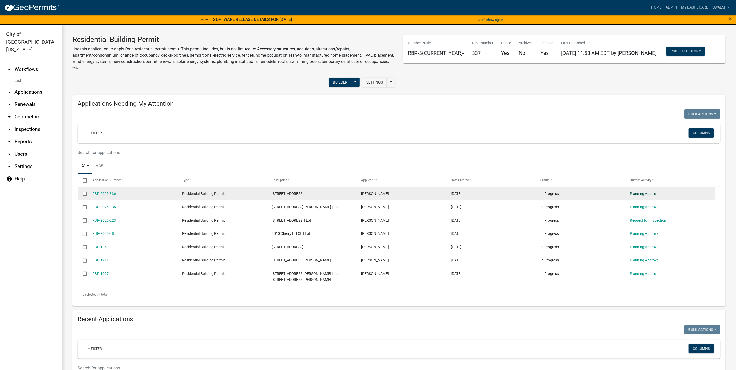
click at [656, 195] on link "Planning Approval" at bounding box center [644, 194] width 29 height 4
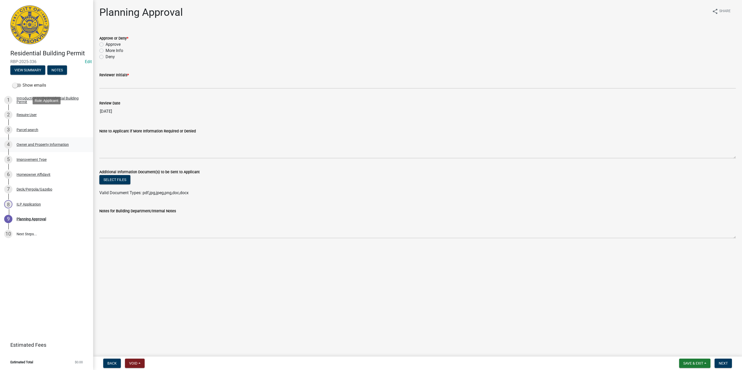
click at [40, 115] on div "2 Require User" at bounding box center [44, 115] width 81 height 8
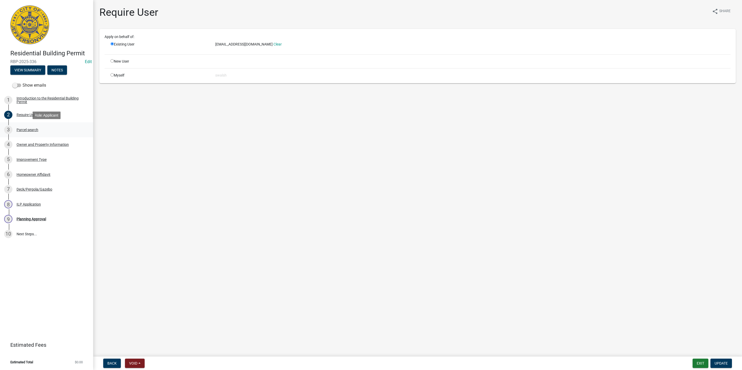
click at [30, 128] on div "Parcel search" at bounding box center [28, 130] width 22 height 4
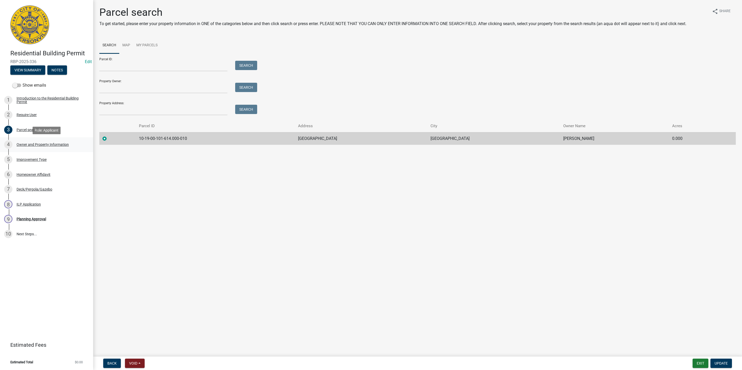
click at [44, 143] on div "Owner and Property Information" at bounding box center [43, 145] width 52 height 4
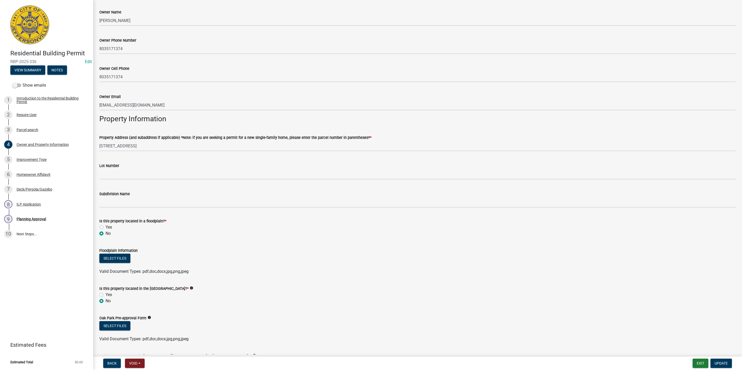
scroll to position [155, 0]
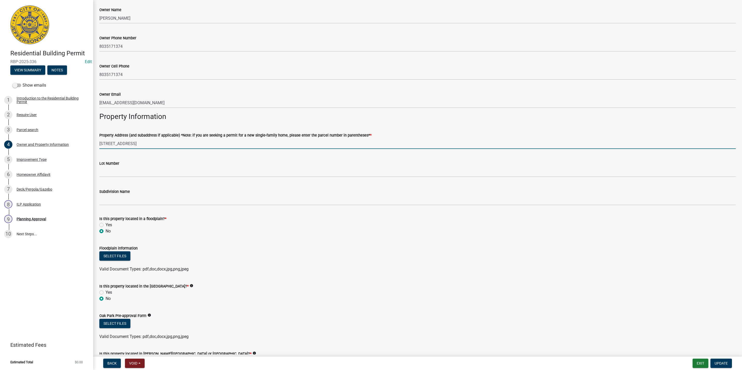
click at [116, 144] on input "822 Warr St" at bounding box center [417, 143] width 636 height 11
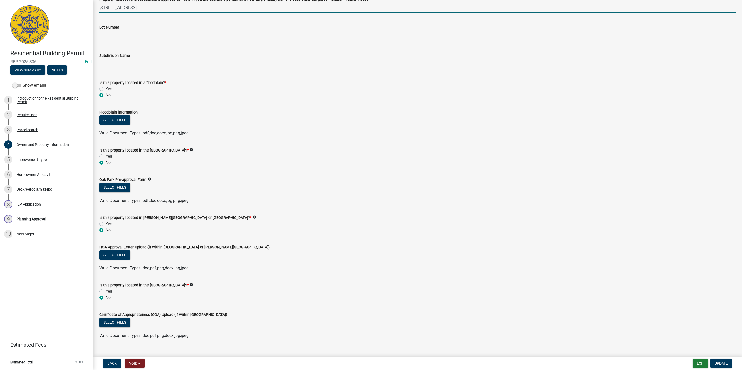
scroll to position [300, 0]
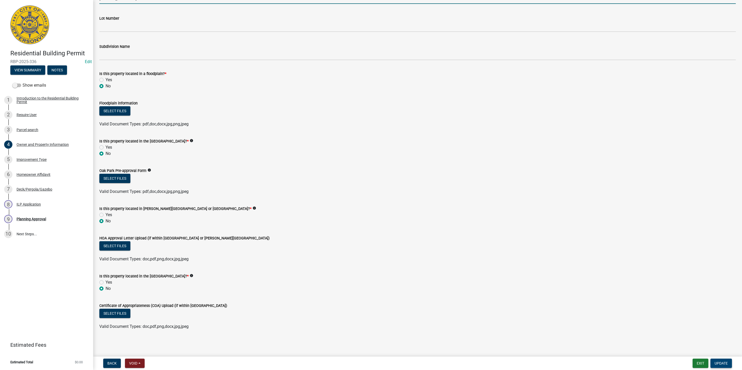
type input "822 Watt St"
click at [718, 361] on button "Update" at bounding box center [720, 363] width 21 height 9
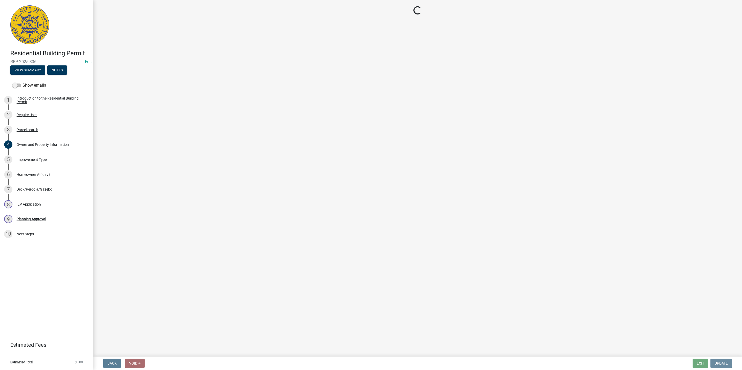
scroll to position [0, 0]
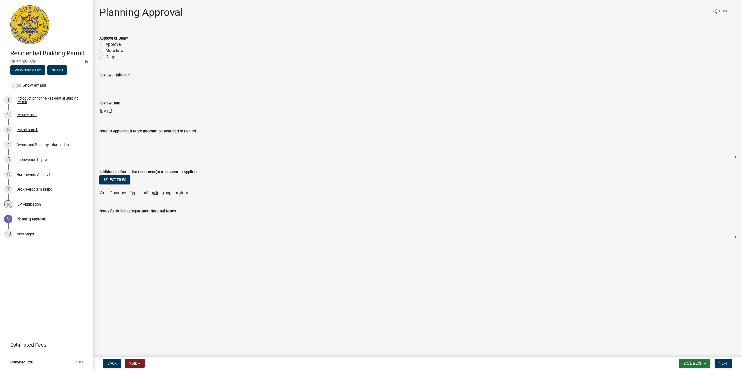
click at [104, 41] on div "Approve or Deny *" at bounding box center [417, 38] width 636 height 6
click at [103, 47] on div "Approve" at bounding box center [417, 44] width 636 height 6
click at [106, 45] on label "Approve" at bounding box center [113, 44] width 15 height 6
click at [106, 45] on input "Approve" at bounding box center [107, 42] width 3 height 3
radio input "true"
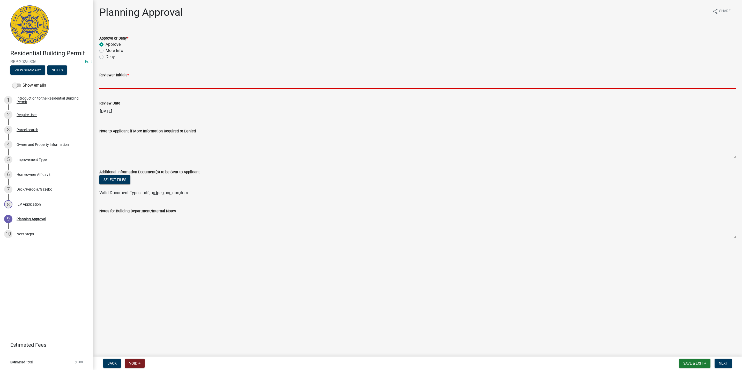
click at [110, 79] on input "Reviewer Initials *" at bounding box center [417, 83] width 636 height 11
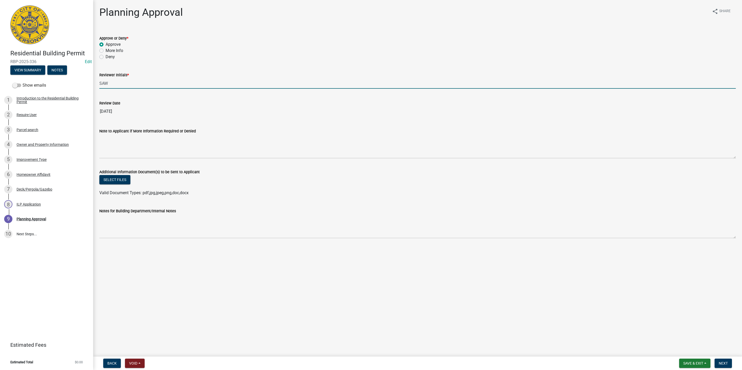
type input "SAW"
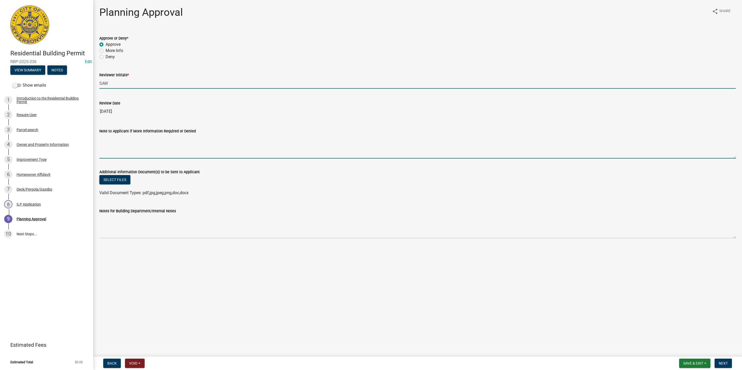
click at [297, 149] on textarea "Note to Applicant if More Information Required or Denied" at bounding box center [417, 146] width 636 height 24
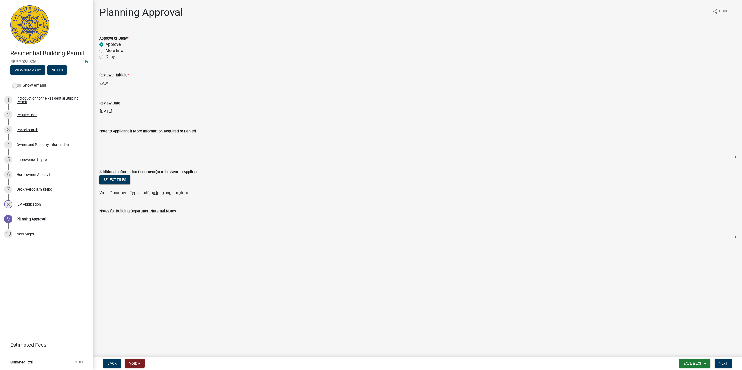
click at [168, 217] on textarea "Notes for Building Department/Internal Notes" at bounding box center [417, 226] width 636 height 24
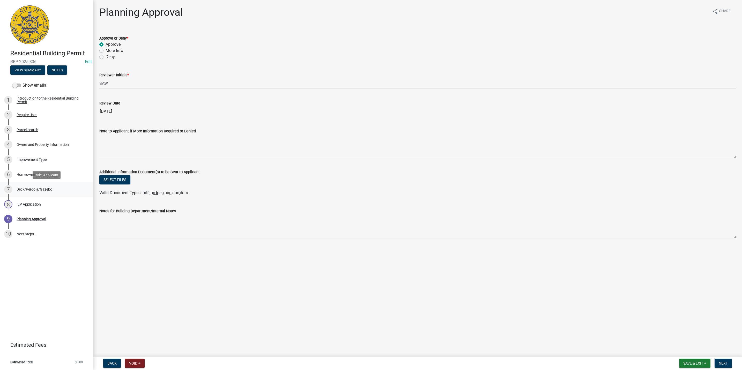
click at [58, 191] on div "7 Deck/Pergola/Gazebo" at bounding box center [44, 189] width 81 height 8
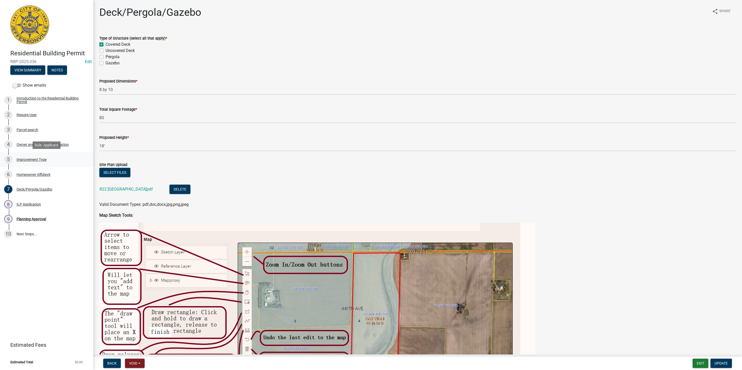
click at [45, 162] on div "5 Improvement Type" at bounding box center [44, 159] width 81 height 8
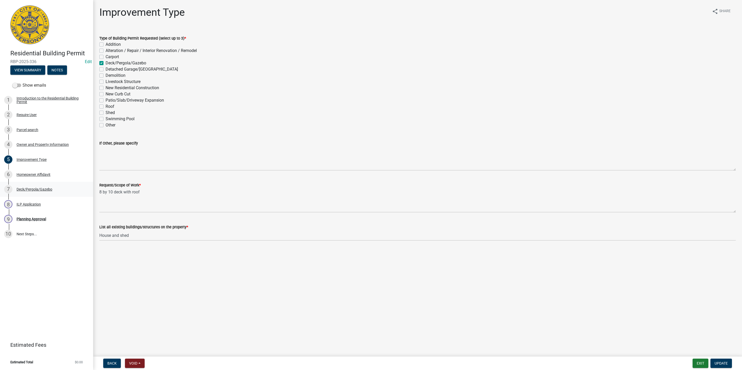
click at [35, 186] on div "7 Deck/Pergola/Gazebo" at bounding box center [44, 189] width 81 height 8
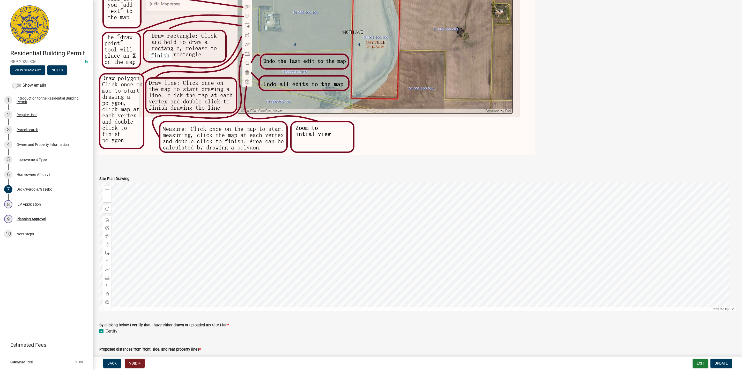
scroll to position [347, 0]
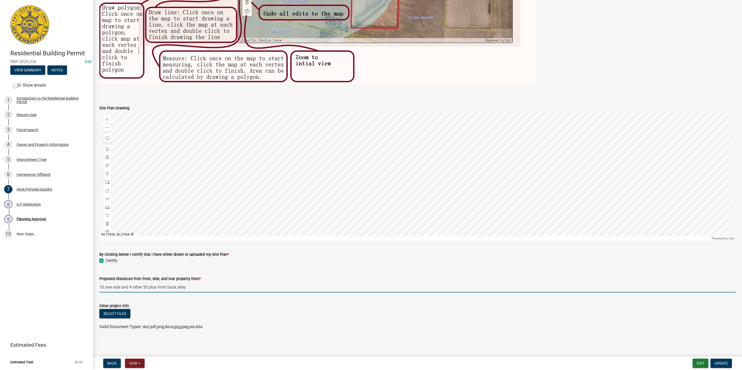
click at [216, 286] on input "10 one side and 4 other 50 plus from back alley" at bounding box center [417, 287] width 636 height 11
click at [58, 219] on div "9 Planning Approval" at bounding box center [44, 219] width 81 height 8
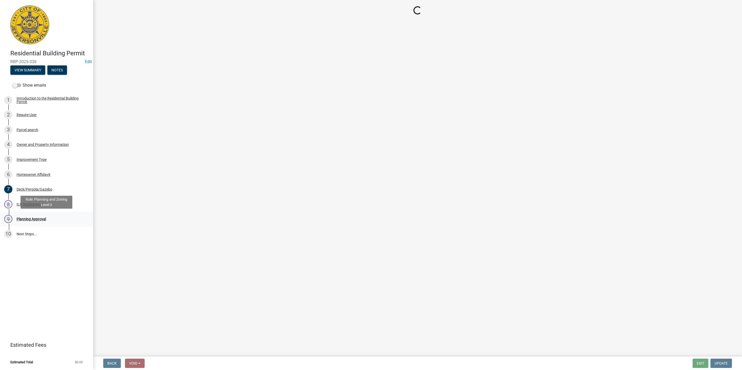
scroll to position [0, 0]
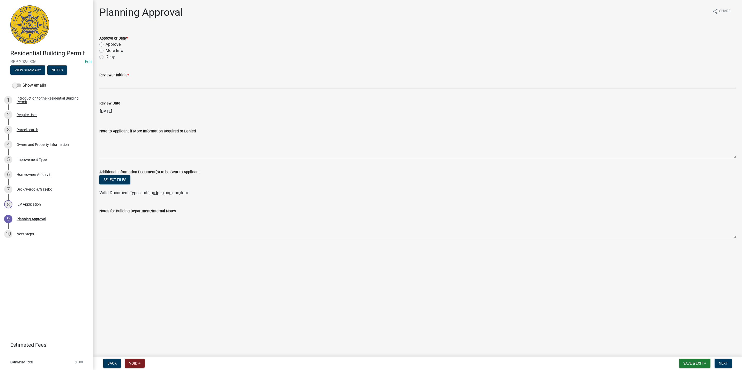
click at [118, 43] on label "Approve" at bounding box center [113, 44] width 15 height 6
click at [109, 43] on input "Approve" at bounding box center [107, 42] width 3 height 3
radio input "true"
click at [41, 186] on div "7 Deck/Pergola/Gazebo" at bounding box center [44, 189] width 81 height 8
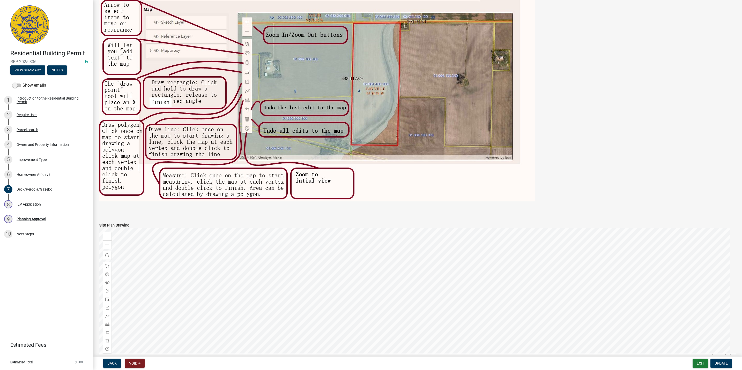
scroll to position [347, 0]
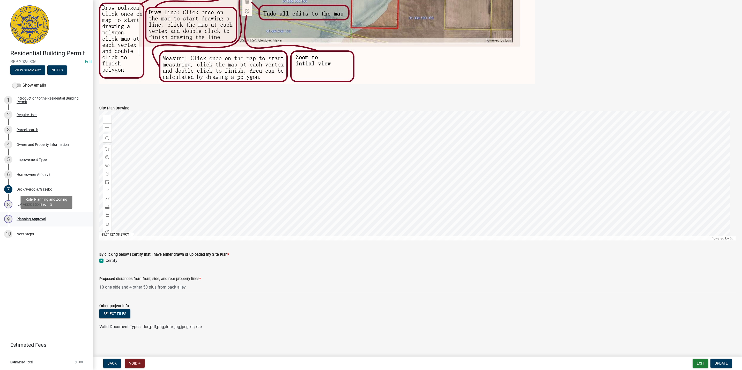
click at [45, 217] on div "Planning Approval" at bounding box center [31, 219] width 29 height 4
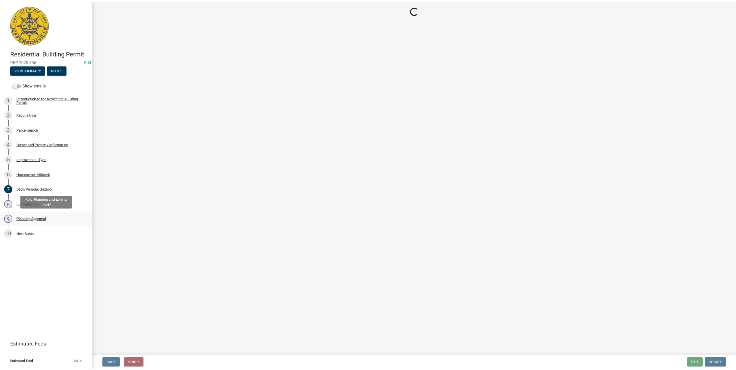
scroll to position [0, 0]
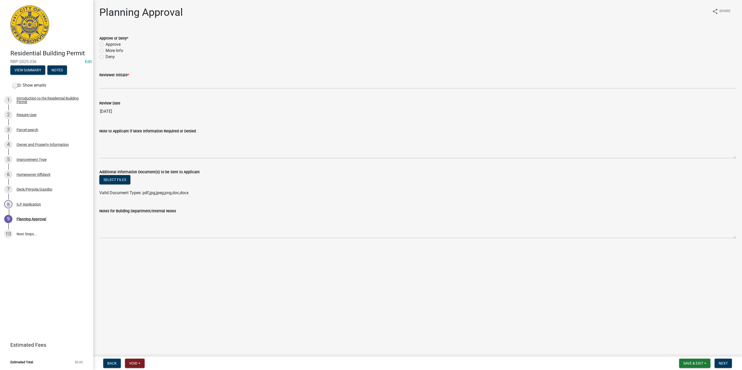
click at [117, 41] on label "Approve" at bounding box center [113, 44] width 15 height 6
click at [109, 41] on input "Approve" at bounding box center [107, 42] width 3 height 3
radio input "true"
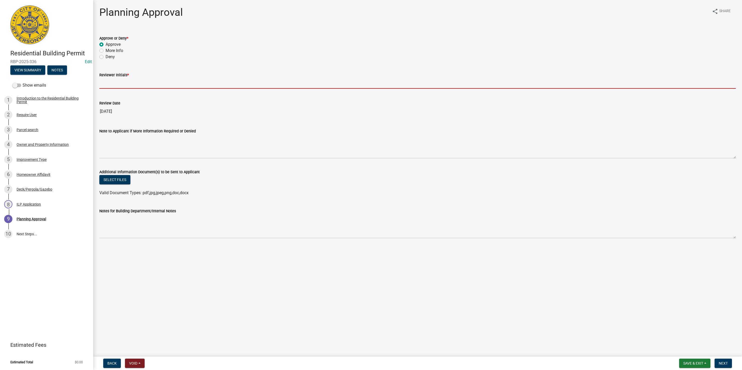
click at [113, 84] on input "Reviewer Initials *" at bounding box center [417, 83] width 636 height 11
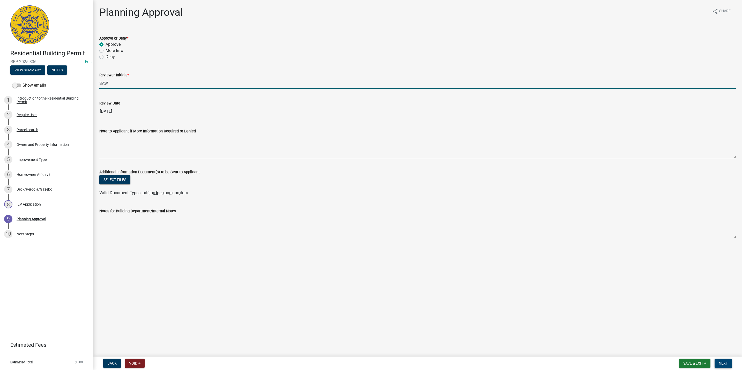
type input "SAW"
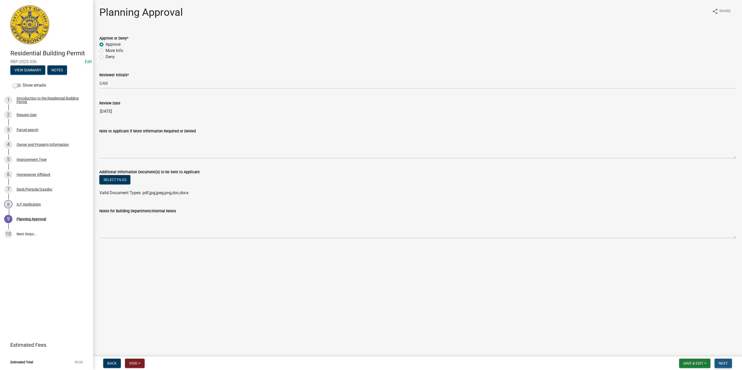
click at [719, 364] on span "Next" at bounding box center [722, 363] width 9 height 4
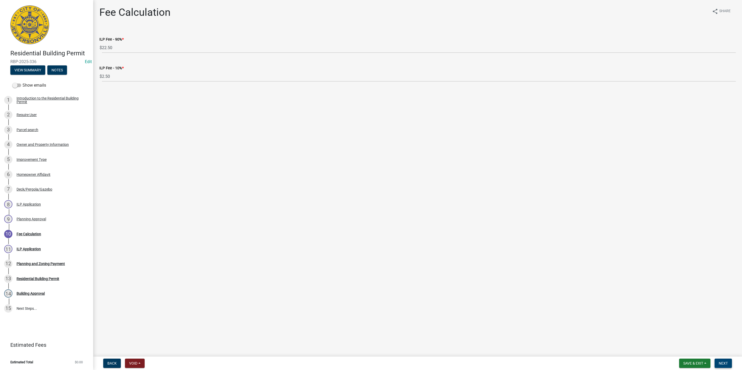
click at [726, 363] on span "Next" at bounding box center [722, 363] width 9 height 4
select select "3: 3"
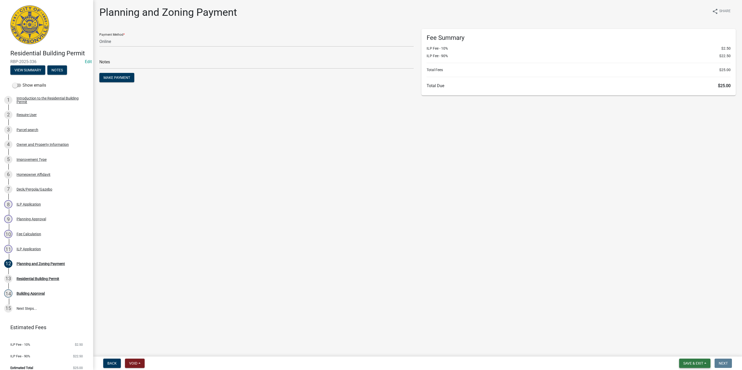
click at [688, 362] on span "Save & Exit" at bounding box center [693, 363] width 20 height 4
click at [687, 349] on button "Save & Exit" at bounding box center [689, 350] width 41 height 12
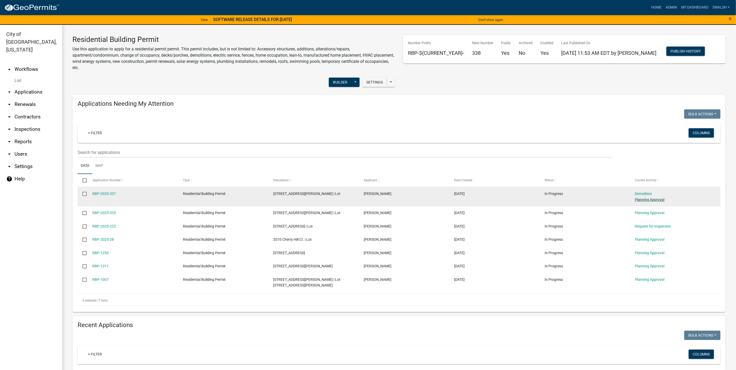
click at [658, 199] on link "Planning Approval" at bounding box center [649, 200] width 29 height 4
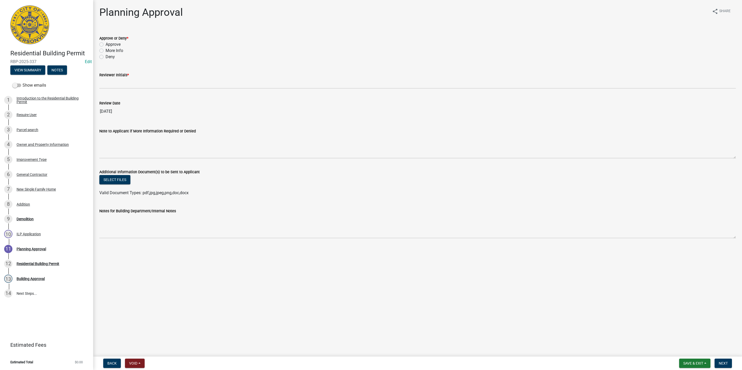
click at [111, 44] on label "Approve" at bounding box center [113, 44] width 15 height 6
click at [109, 44] on input "Approve" at bounding box center [107, 42] width 3 height 3
radio input "true"
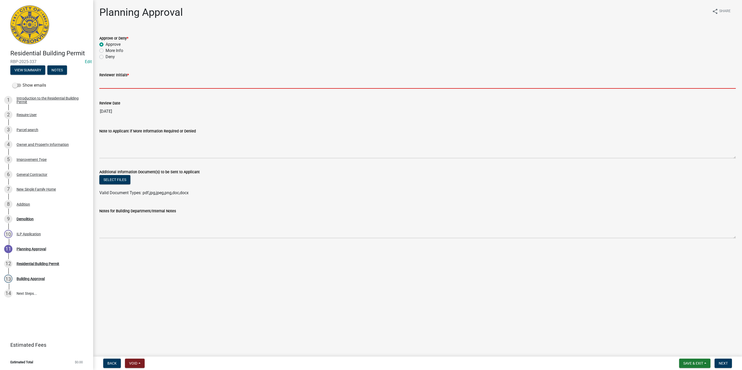
click at [110, 83] on input "Reviewer Initials *" at bounding box center [417, 83] width 636 height 11
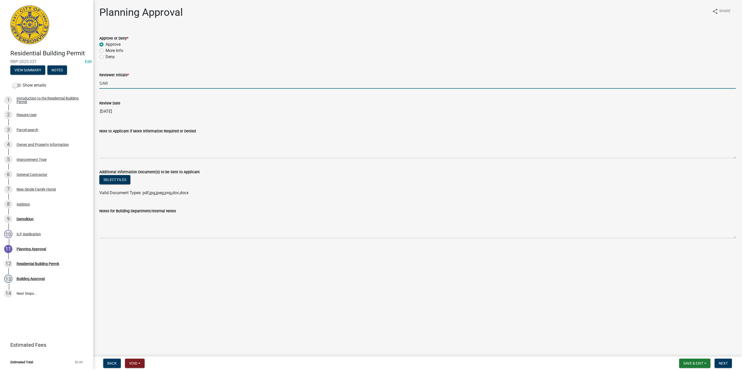
type input "SAW"
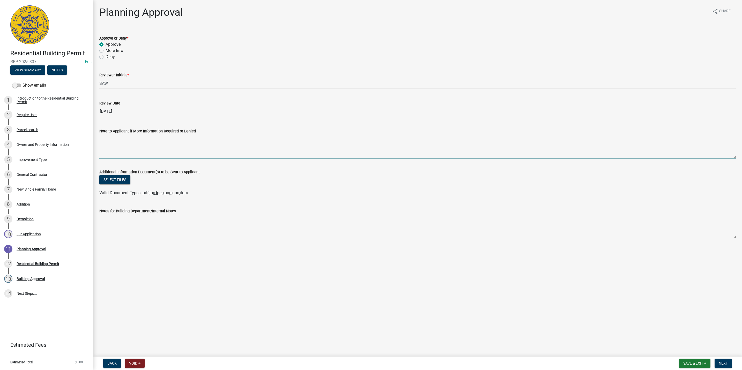
click at [114, 138] on textarea "Note to Applicant if More Information Required or Denied" at bounding box center [417, 146] width 636 height 24
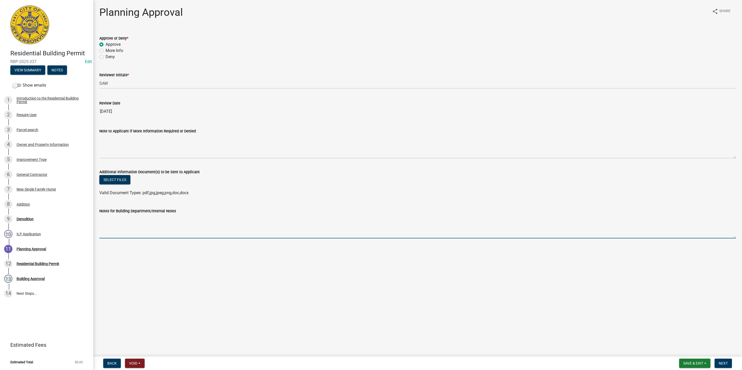
drag, startPoint x: 119, startPoint y: 230, endPoint x: 119, endPoint y: 226, distance: 3.9
click at [119, 226] on textarea "Notes for Building Department/Internal Notes" at bounding box center [417, 226] width 636 height 24
drag, startPoint x: 166, startPoint y: 219, endPoint x: 151, endPoint y: 217, distance: 15.4
click at [151, 217] on textarea "Building footprint and deck footprint being rebuilt to exact same f" at bounding box center [417, 226] width 636 height 24
drag, startPoint x: 131, startPoint y: 217, endPoint x: 116, endPoint y: 216, distance: 15.0
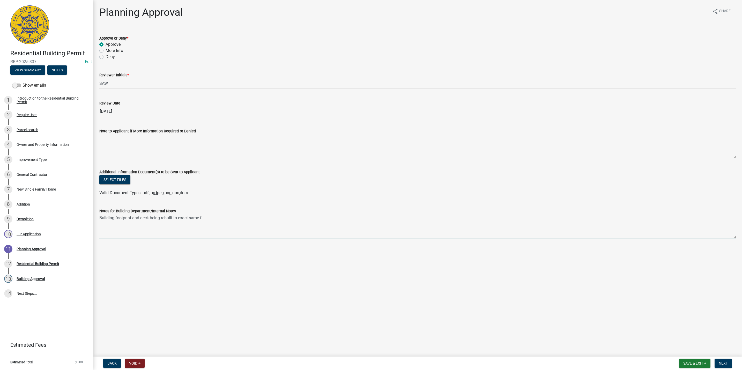
click at [116, 216] on textarea "Building footprint and deck being rebuilt to exact same f" at bounding box center [417, 226] width 636 height 24
click at [210, 217] on textarea "Building and deck being rebuilt to exact same f" at bounding box center [417, 226] width 636 height 24
click at [193, 217] on textarea "Building and deck being rebuilt to exact same f" at bounding box center [417, 226] width 636 height 24
click at [315, 217] on textarea "Building and deck being rebuilt to exact same footprint of existing home. Under…" at bounding box center [417, 226] width 636 height 24
click at [458, 215] on textarea "Building and deck being rebuilt to exact same footprint of existing home. Under…" at bounding box center [417, 226] width 636 height 24
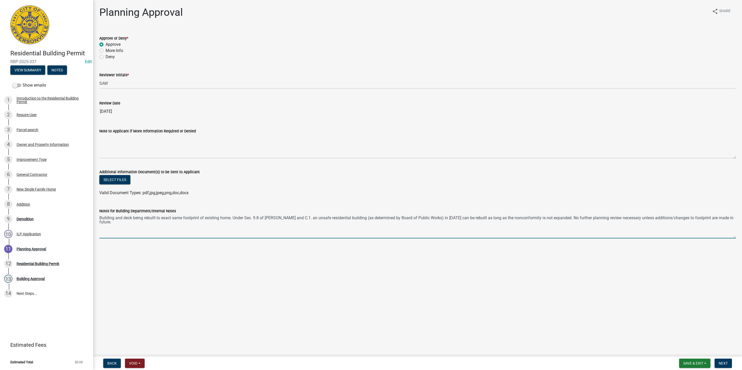
type textarea "Building and deck being rebuilt to exact same footprint of existing home. Under…"
click at [720, 357] on nav "Back Void Withdraw Lock Expire Void Save & Exit Save Save & Exit Next" at bounding box center [417, 363] width 649 height 13
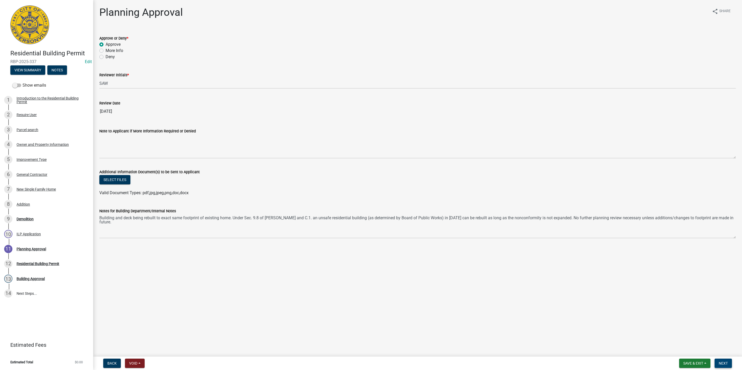
click at [721, 360] on button "Next" at bounding box center [722, 363] width 17 height 9
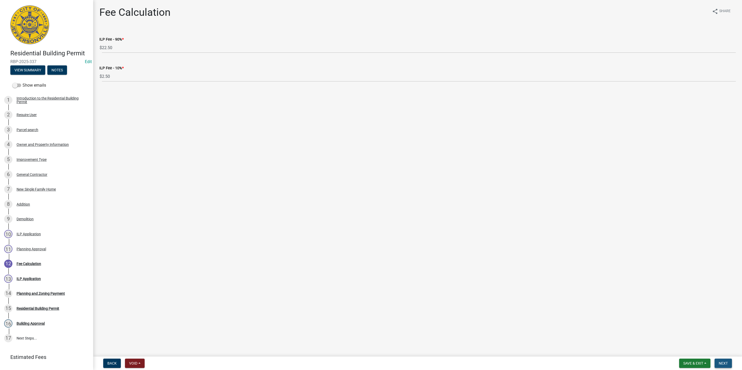
click at [726, 364] on span "Next" at bounding box center [722, 363] width 9 height 4
select select "3: 3"
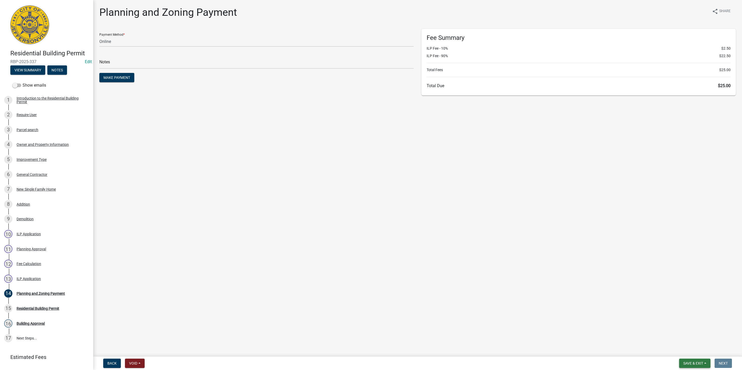
click at [693, 359] on button "Save & Exit" at bounding box center [694, 363] width 31 height 9
click at [690, 350] on button "Save & Exit" at bounding box center [689, 350] width 41 height 12
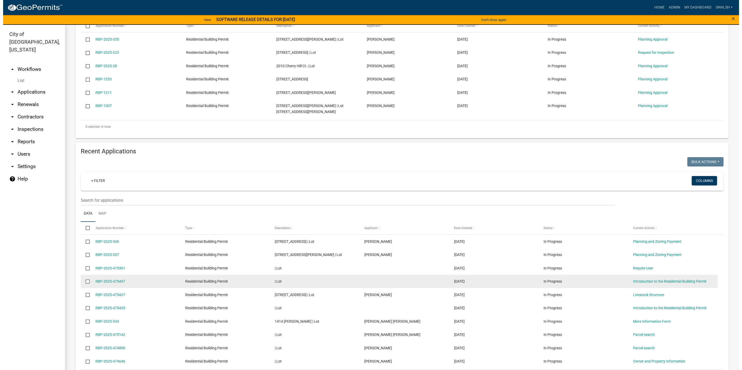
scroll to position [155, 0]
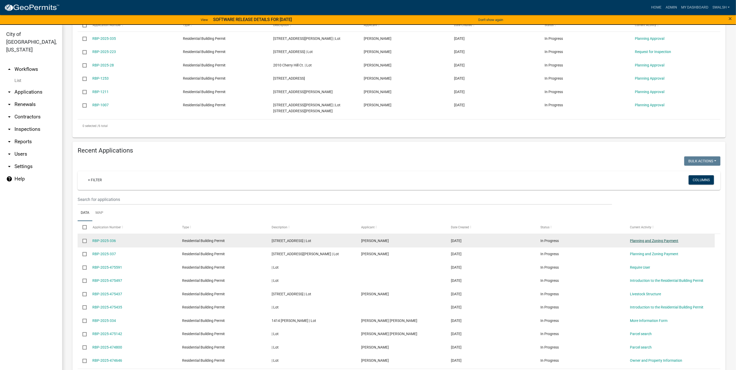
click at [657, 239] on link "Planning and Zoning Payment" at bounding box center [654, 241] width 48 height 4
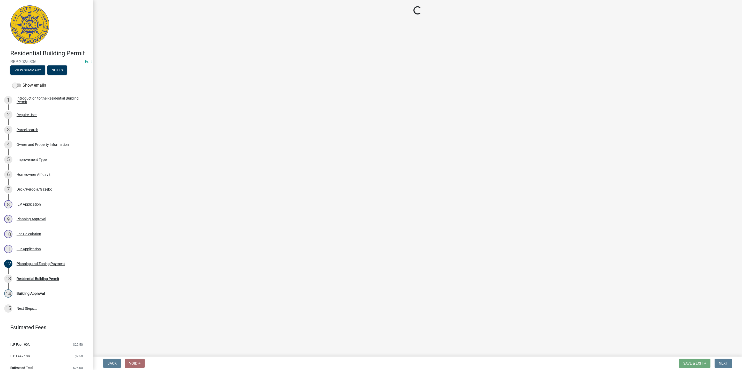
select select "3: 3"
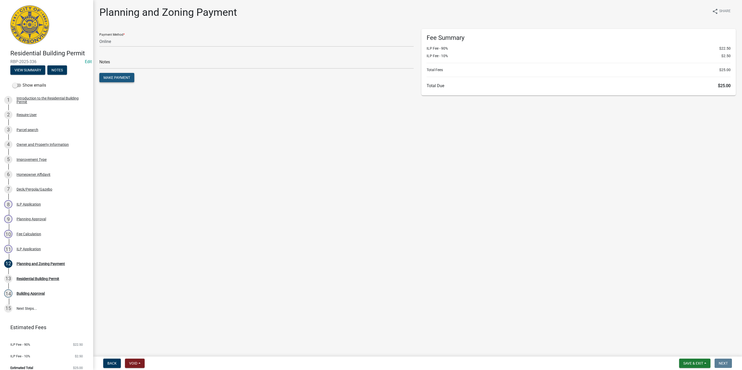
click at [114, 74] on button "Make Payment" at bounding box center [116, 77] width 35 height 9
click at [148, 38] on select "Credit Card POS Check Cash Online" at bounding box center [256, 41] width 314 height 11
select select "2: 1"
click at [99, 36] on select "Credit Card POS Check Cash Online" at bounding box center [256, 41] width 314 height 11
click at [115, 62] on input "text" at bounding box center [256, 63] width 314 height 11
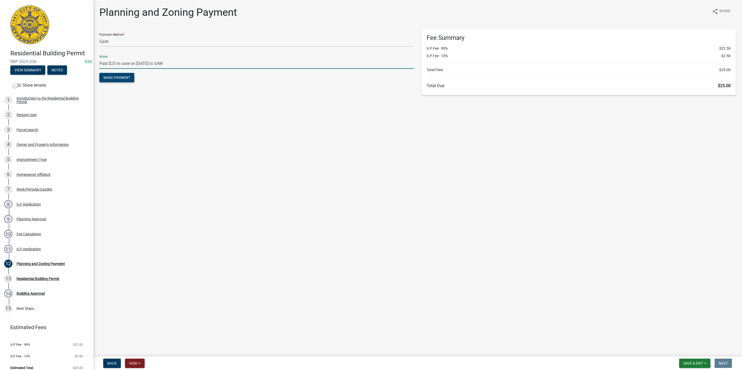
type input "Paid $25 in case on [DATE] to SAW"
click at [124, 81] on button "Make Payment" at bounding box center [116, 77] width 35 height 9
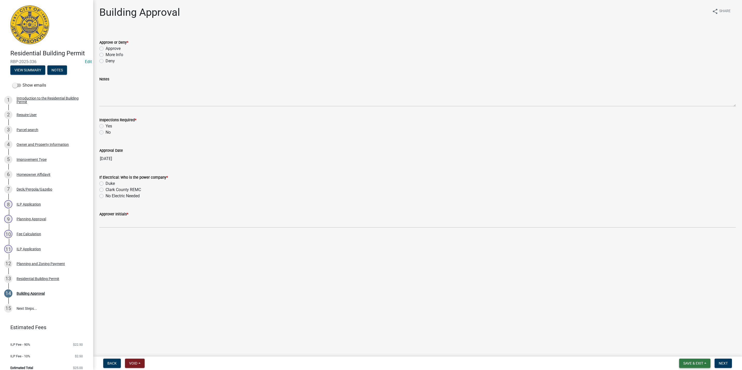
click at [698, 362] on span "Save & Exit" at bounding box center [693, 363] width 20 height 4
click at [688, 350] on button "Save & Exit" at bounding box center [689, 350] width 41 height 12
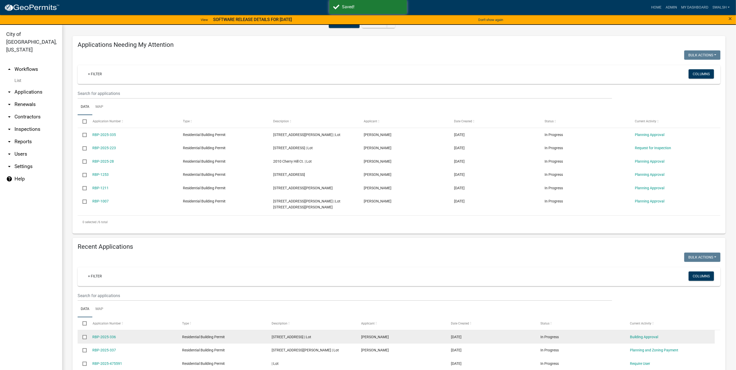
scroll to position [155, 0]
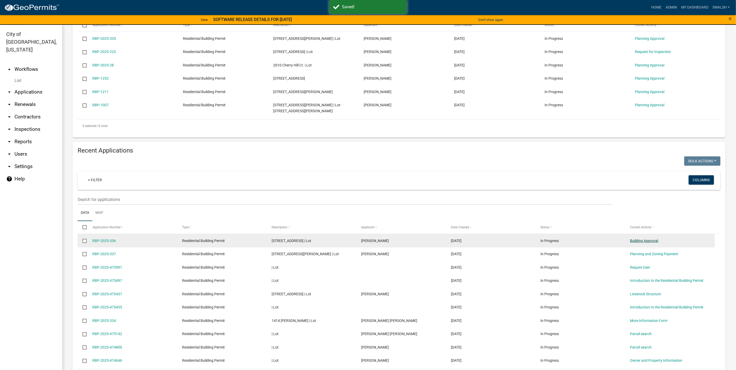
click at [657, 239] on link "Building Approval" at bounding box center [644, 241] width 28 height 4
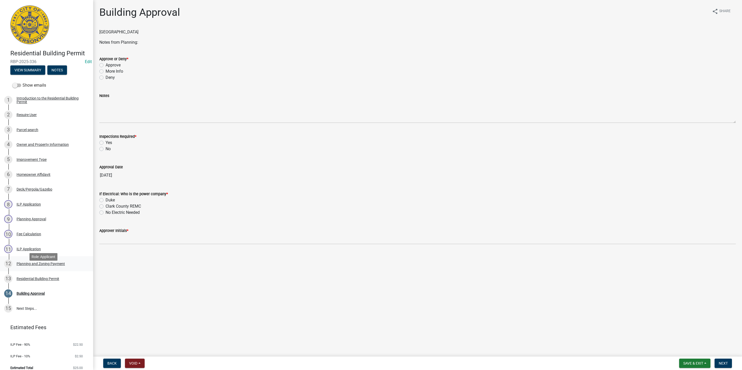
click at [59, 266] on div "Planning and Zoning Payment" at bounding box center [41, 264] width 48 height 4
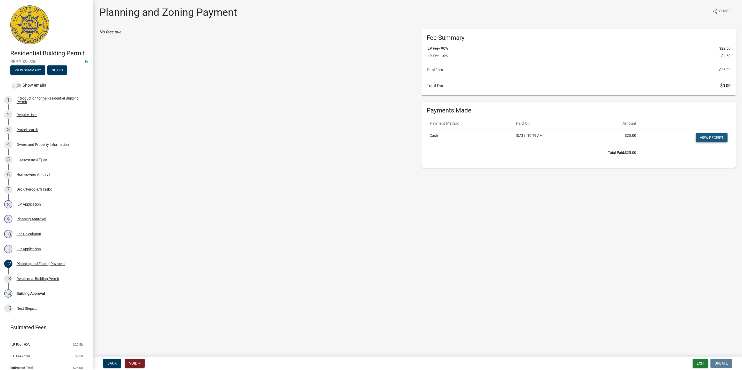
click at [712, 134] on link "View receipt" at bounding box center [711, 137] width 32 height 9
click at [699, 366] on button "Exit" at bounding box center [700, 363] width 16 height 9
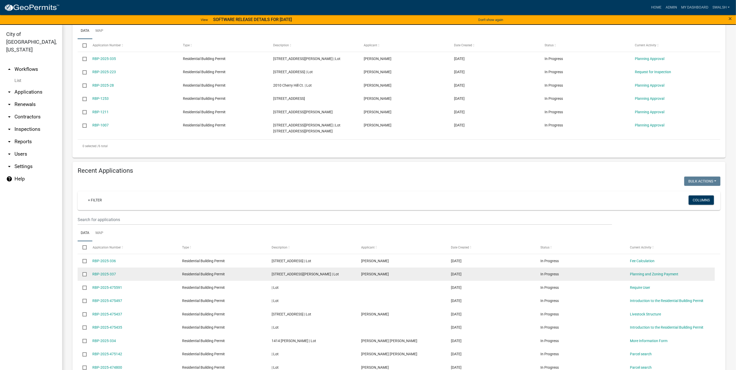
scroll to position [193, 0]
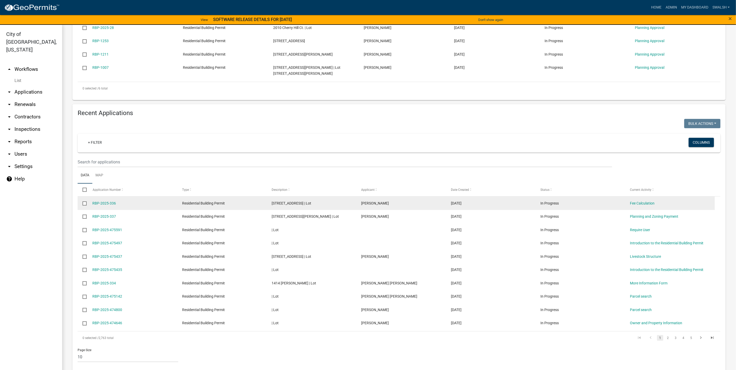
click at [643, 200] on div "Fee Calculation" at bounding box center [670, 203] width 80 height 6
click at [643, 201] on link "Fee Calculation" at bounding box center [642, 203] width 25 height 4
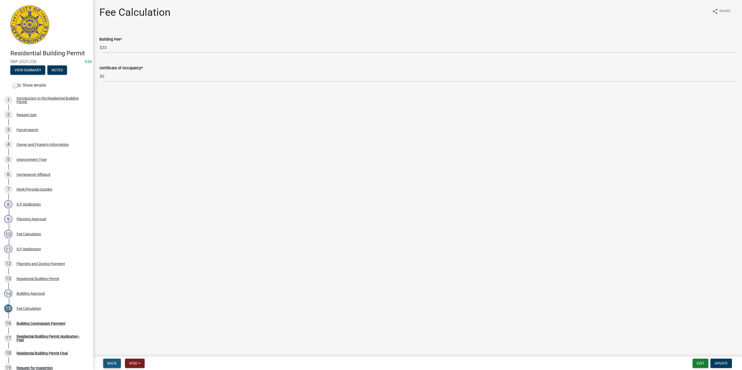
click at [113, 363] on span "Back" at bounding box center [111, 363] width 9 height 4
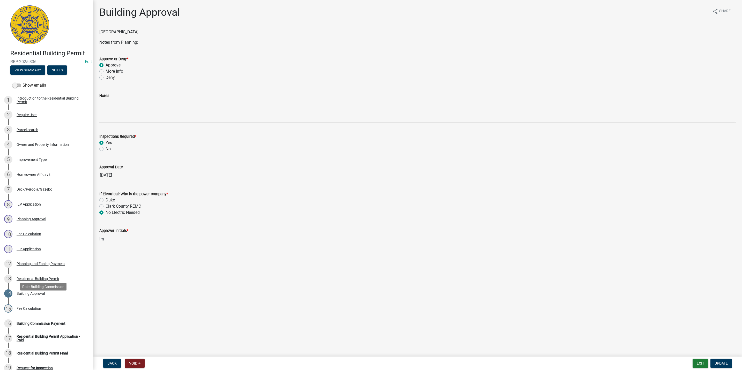
click at [48, 298] on div "14 Building Approval" at bounding box center [44, 293] width 81 height 8
click at [30, 281] on div "Residential Building Permit" at bounding box center [38, 279] width 43 height 4
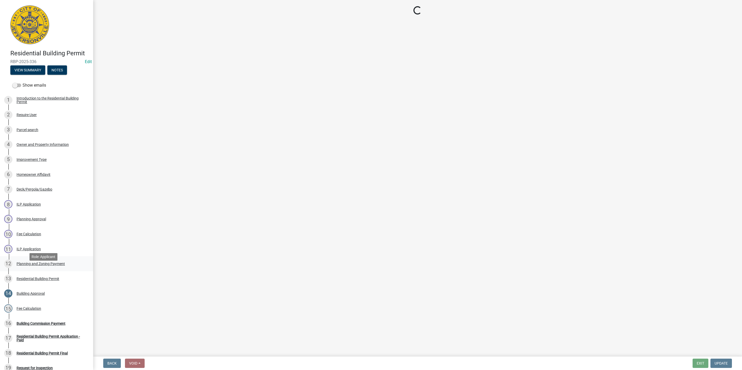
click at [70, 268] on div "12 Planning and Zoning Payment" at bounding box center [44, 264] width 81 height 8
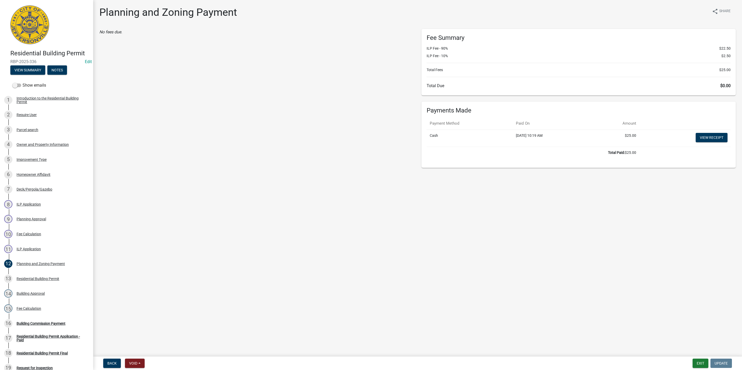
click at [123, 37] on div "No fees due." at bounding box center [256, 98] width 322 height 139
click at [123, 34] on div "No fees due." at bounding box center [256, 32] width 314 height 6
click at [134, 367] on button "Void" at bounding box center [135, 363] width 20 height 9
click at [140, 353] on button "Void" at bounding box center [145, 350] width 41 height 12
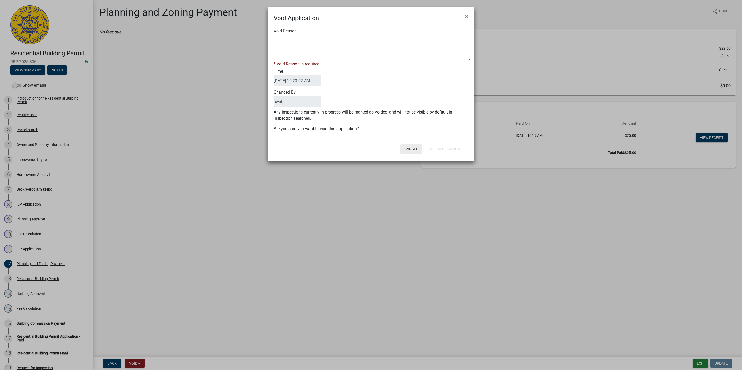
click at [415, 149] on button "Cancel" at bounding box center [411, 148] width 22 height 9
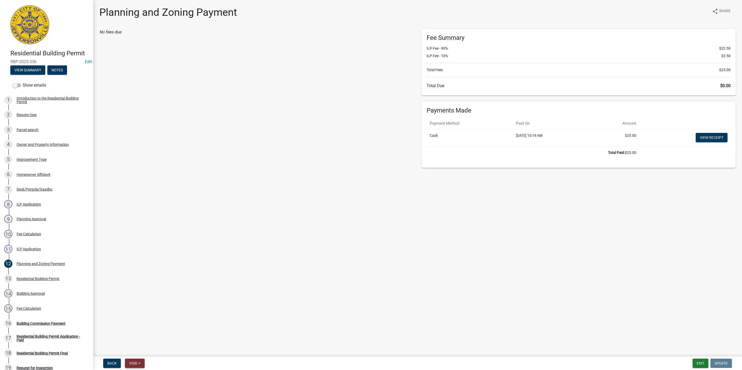
click at [137, 362] on span "Void" at bounding box center [133, 363] width 8 height 4
click at [145, 314] on button "Withdraw" at bounding box center [145, 312] width 41 height 12
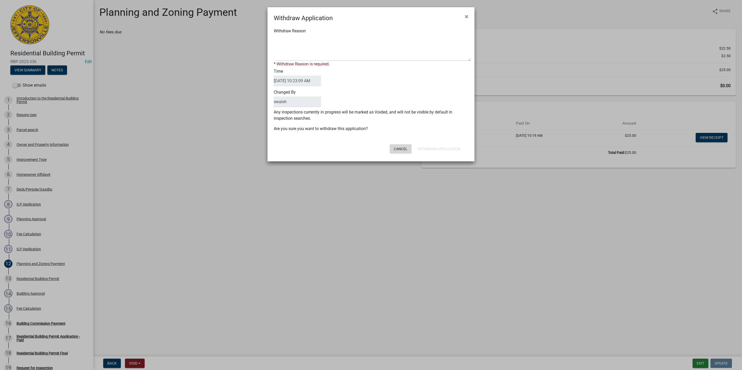
click at [407, 149] on button "Cancel" at bounding box center [400, 148] width 22 height 9
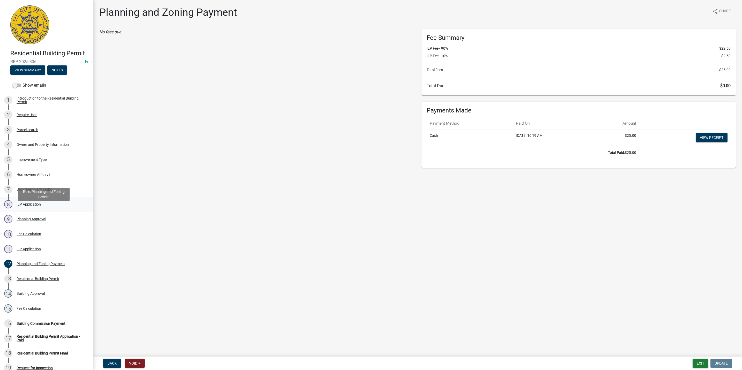
click at [29, 206] on div "ILP Application" at bounding box center [29, 204] width 24 height 4
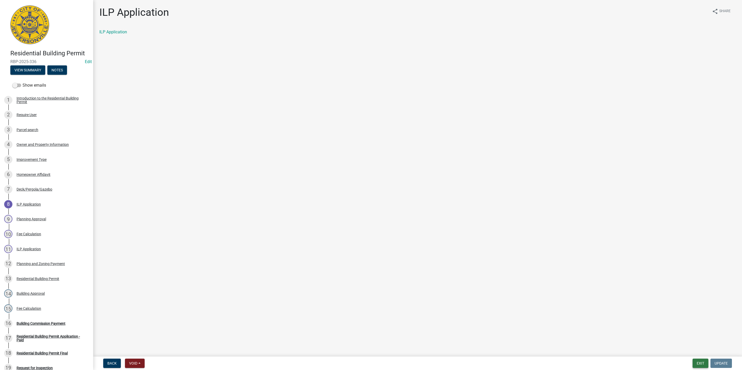
click at [697, 359] on button "Exit" at bounding box center [700, 363] width 16 height 9
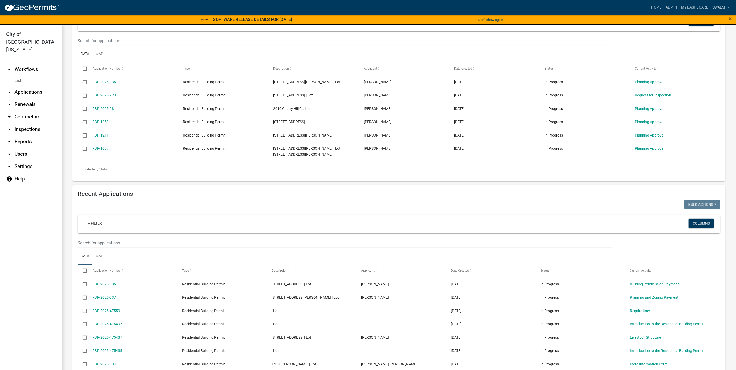
scroll to position [116, 0]
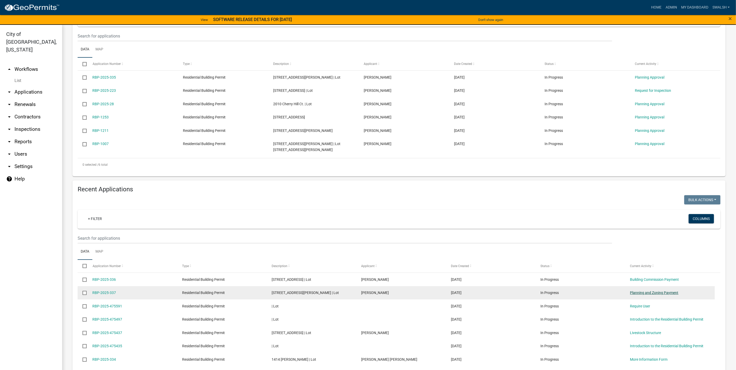
click at [661, 291] on link "Planning and Zoning Payment" at bounding box center [654, 293] width 48 height 4
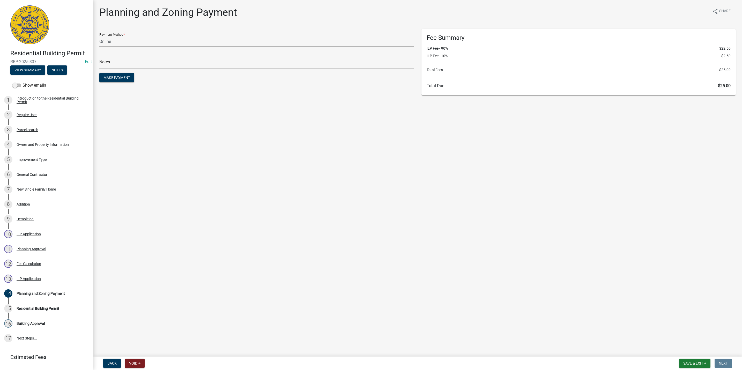
click at [132, 41] on select "Credit Card POS Check Cash Online" at bounding box center [256, 41] width 314 height 11
select select "2: 1"
click at [99, 36] on select "Credit Card POS Check Cash Online" at bounding box center [256, 41] width 314 height 11
click at [118, 62] on input "text" at bounding box center [256, 63] width 314 height 11
drag, startPoint x: 128, startPoint y: 62, endPoint x: 122, endPoint y: 62, distance: 6.2
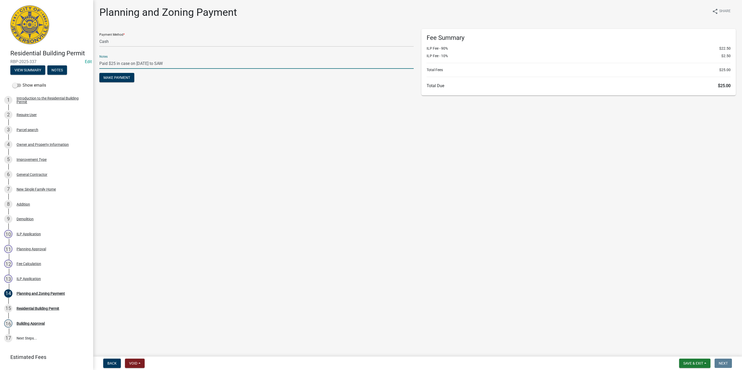
click at [122, 62] on input "Paid $25 in case on [DATE] to SAW" at bounding box center [256, 63] width 314 height 11
click at [127, 62] on input "Paid $25 in case on [DATE] to SAW" at bounding box center [256, 63] width 314 height 11
drag, startPoint x: 129, startPoint y: 62, endPoint x: 121, endPoint y: 61, distance: 7.5
click at [121, 61] on input "Paid $25 in case on [DATE] to SAW" at bounding box center [256, 63] width 314 height 11
type input "Paid $25 in cash on [DATE] to SAW"
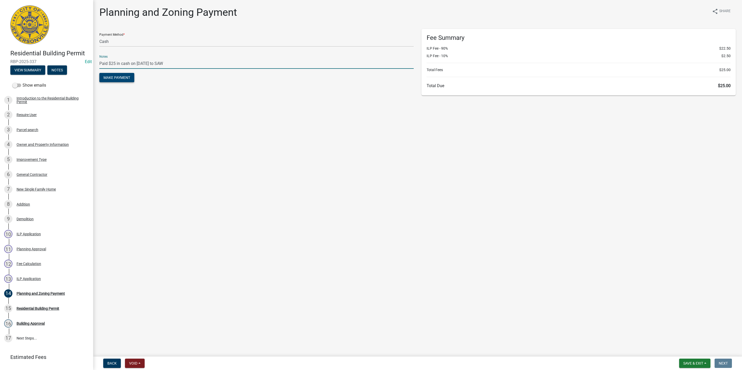
click at [115, 75] on button "Make Payment" at bounding box center [116, 77] width 35 height 9
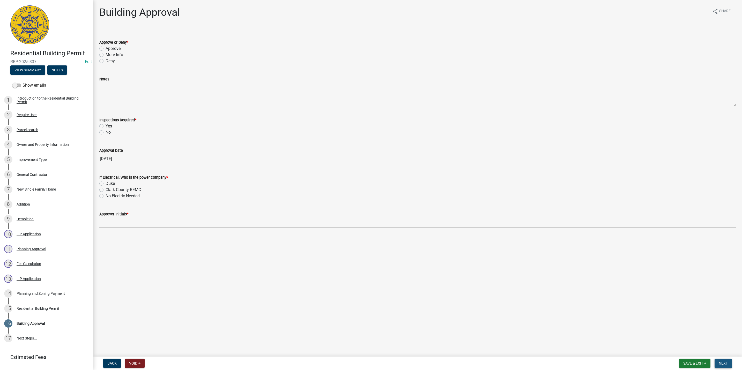
drag, startPoint x: 722, startPoint y: 367, endPoint x: 691, endPoint y: 346, distance: 37.9
click at [664, 331] on wm-app "Residential Building Permit RBP-2025-337 Edit View Summary Notes Show emails 1 …" at bounding box center [371, 185] width 742 height 370
drag, startPoint x: 702, startPoint y: 359, endPoint x: 698, endPoint y: 362, distance: 4.6
click at [698, 362] on button "Save & Exit" at bounding box center [694, 363] width 31 height 9
click at [697, 355] on button "Save & Exit" at bounding box center [689, 350] width 41 height 12
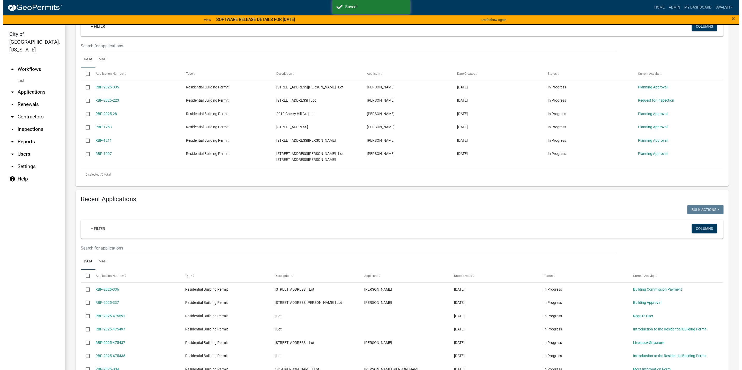
scroll to position [116, 0]
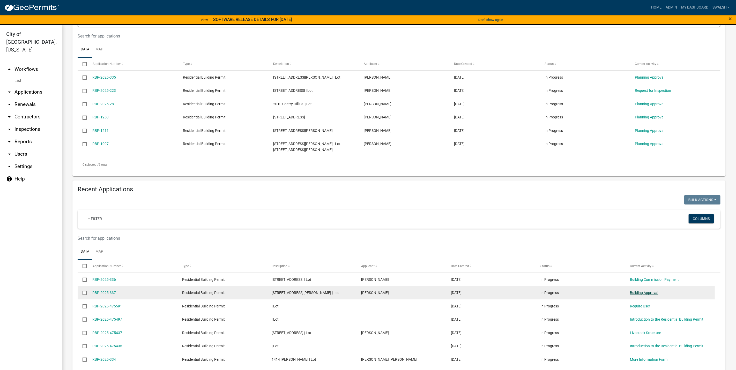
click at [653, 291] on link "Building Approval" at bounding box center [644, 293] width 28 height 4
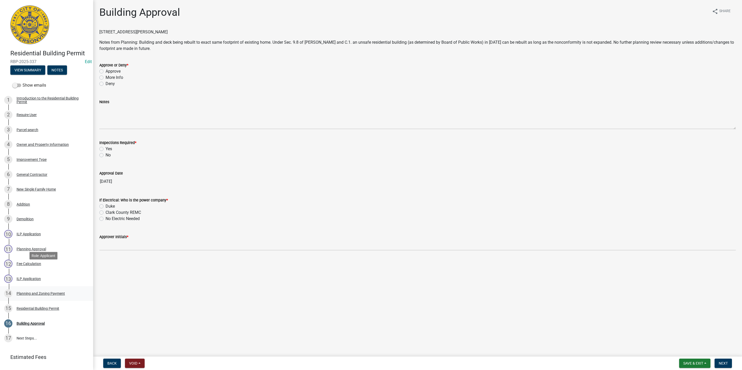
click at [46, 286] on link "14 Planning and Zoning Payment" at bounding box center [46, 293] width 93 height 15
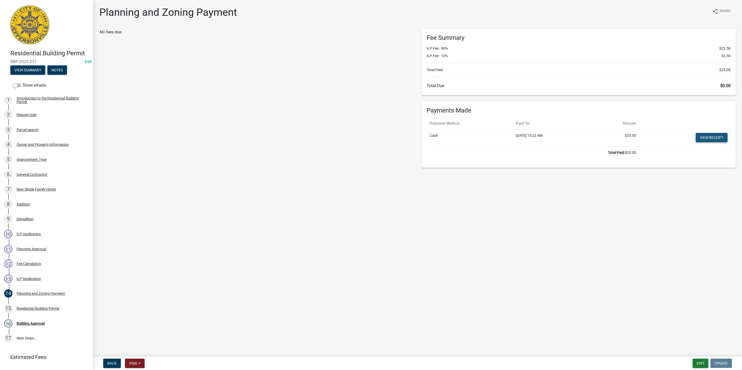
click at [698, 138] on link "View receipt" at bounding box center [711, 137] width 32 height 9
click at [146, 59] on div "No fees due." at bounding box center [256, 98] width 322 height 139
click at [701, 365] on button "Exit" at bounding box center [700, 363] width 16 height 9
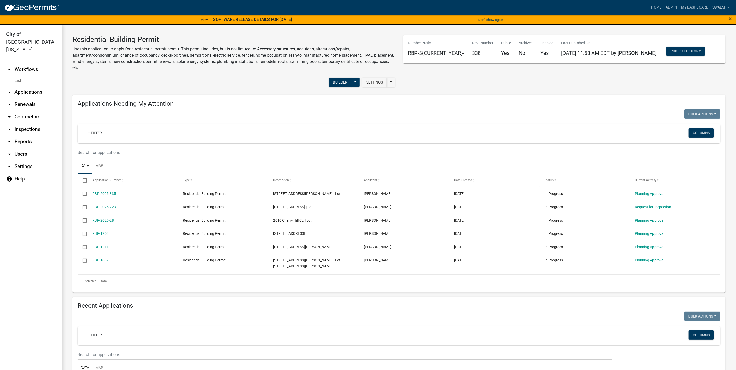
click at [21, 63] on link "arrow_drop_up Workflows" at bounding box center [31, 69] width 62 height 12
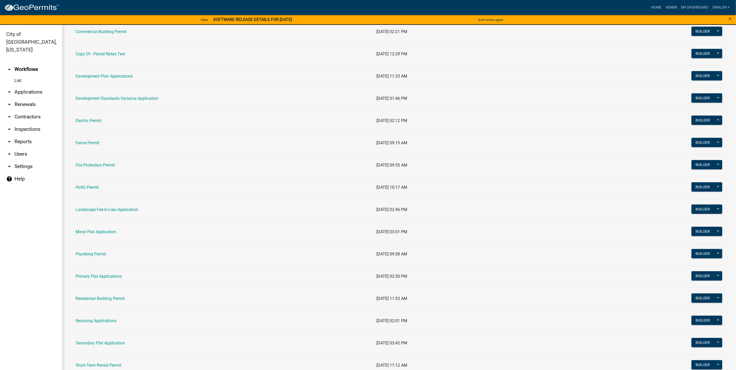
scroll to position [116, 0]
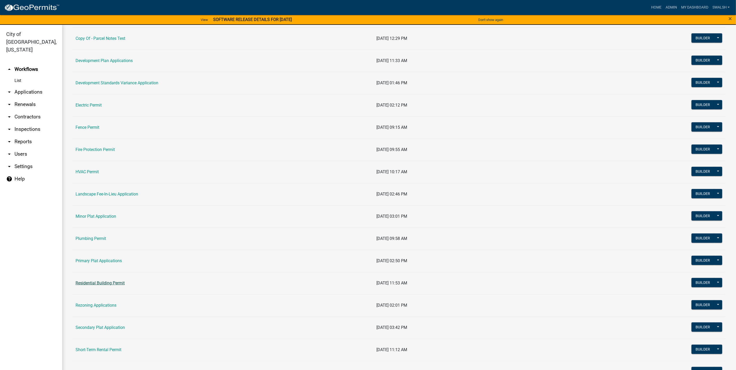
click at [106, 285] on link "Residential Building Permit" at bounding box center [100, 283] width 49 height 5
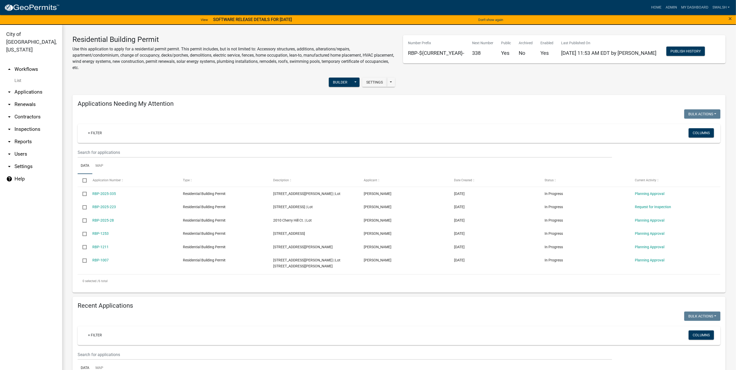
click at [23, 86] on link "arrow_drop_down Applications" at bounding box center [31, 92] width 62 height 12
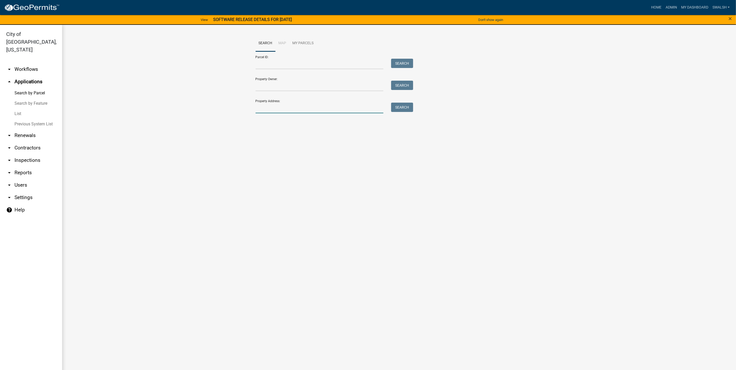
click at [301, 106] on input "Property Address:" at bounding box center [319, 108] width 128 height 11
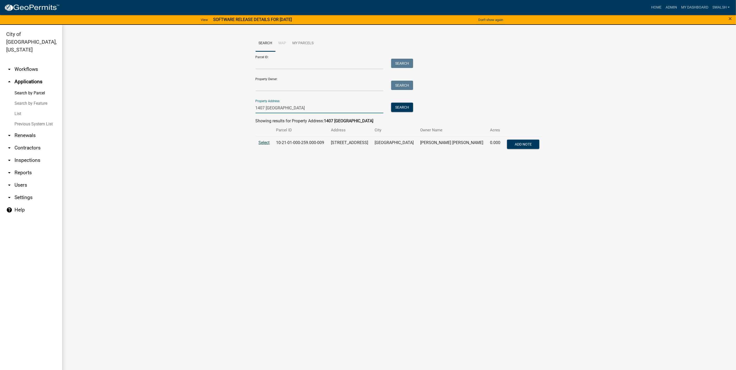
type input "1407 [GEOGRAPHIC_DATA]"
click at [264, 141] on span "Select" at bounding box center [264, 142] width 11 height 5
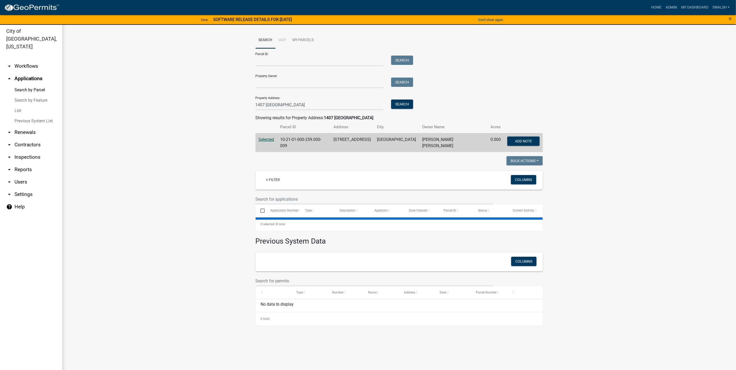
scroll to position [6, 0]
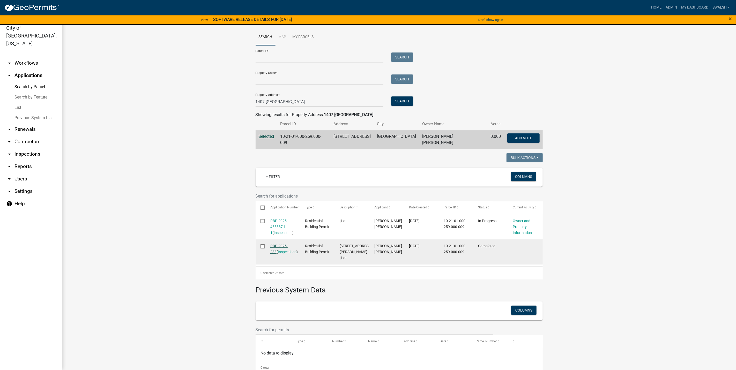
click at [279, 244] on link "RBP-2025-288" at bounding box center [278, 249] width 17 height 10
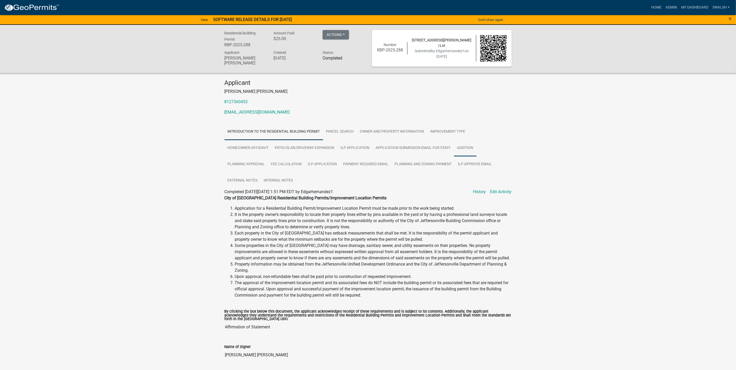
click at [464, 151] on link "Addition" at bounding box center [465, 148] width 22 height 17
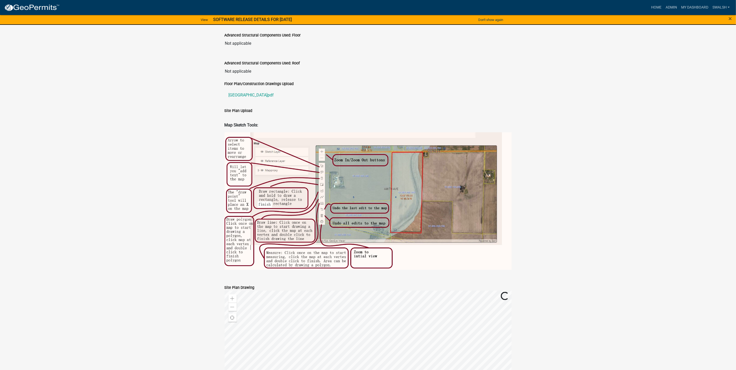
scroll to position [388, 0]
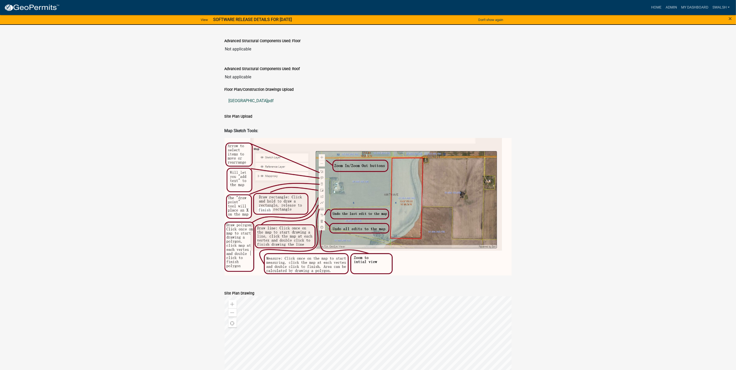
click at [265, 106] on link "[GEOGRAPHIC_DATA]pdf" at bounding box center [367, 101] width 287 height 12
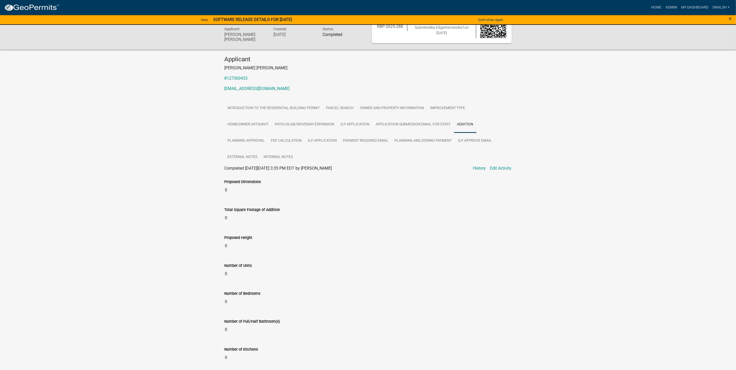
scroll to position [0, 0]
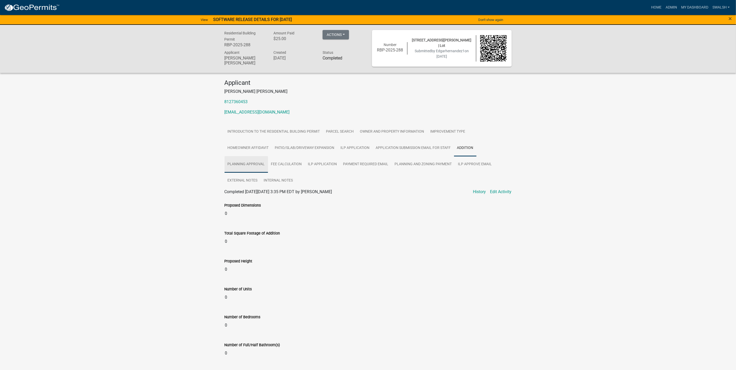
click at [242, 165] on link "Planning Approval" at bounding box center [245, 164] width 43 height 17
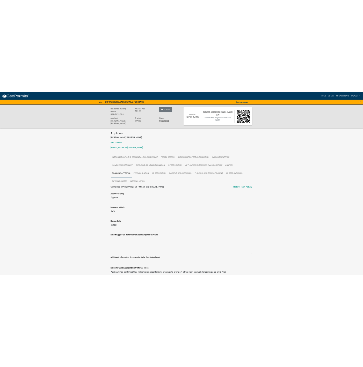
scroll to position [39, 0]
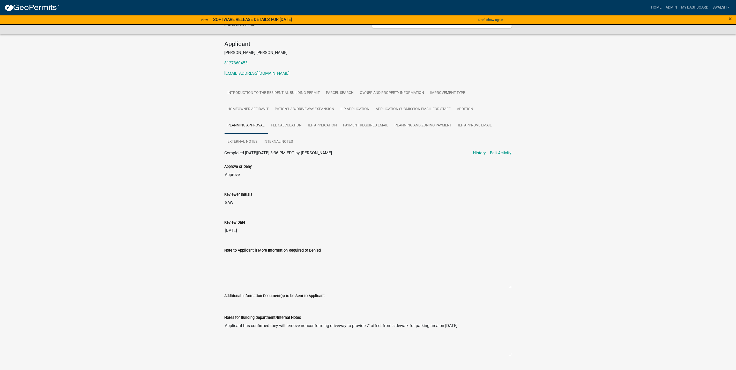
click at [482, 328] on textarea "Applicant has confirmed they will remove nonconforming driveway to provide 7' o…" at bounding box center [367, 338] width 287 height 35
drag, startPoint x: 486, startPoint y: 325, endPoint x: 206, endPoint y: 318, distance: 280.9
click at [206, 318] on div "Residential Building Permit RBP-2025-288 Amount Paid $25.00 Actions View receip…" at bounding box center [368, 180] width 736 height 389
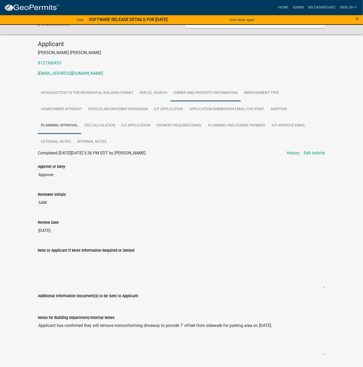
click at [179, 96] on link "Owner and Property Information" at bounding box center [205, 93] width 70 height 17
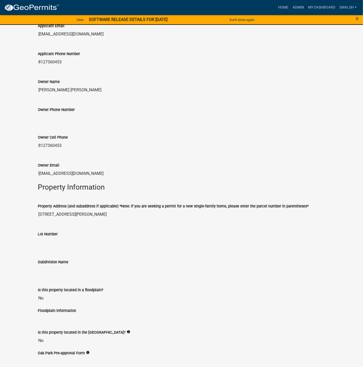
scroll to position [272, 0]
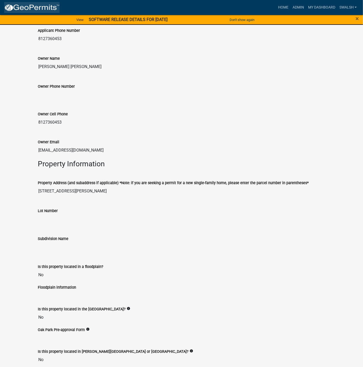
click at [45, 7] on img at bounding box center [31, 8] width 55 height 8
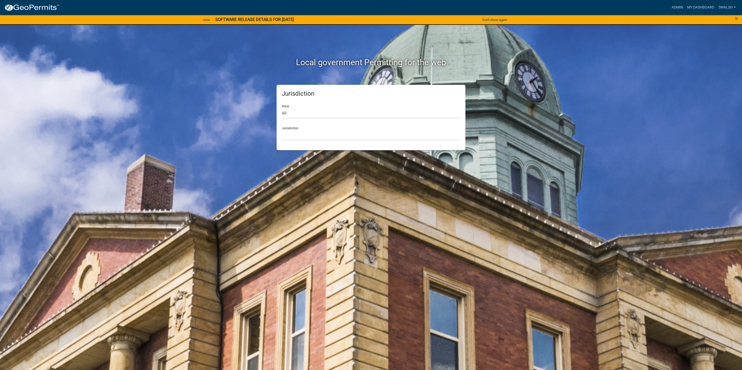
click at [674, 2] on nav "more_horiz Admin My Dashboard swalsh Admin Account Logout" at bounding box center [371, 7] width 742 height 15
click at [673, 6] on link "Admin" at bounding box center [677, 8] width 16 height 10
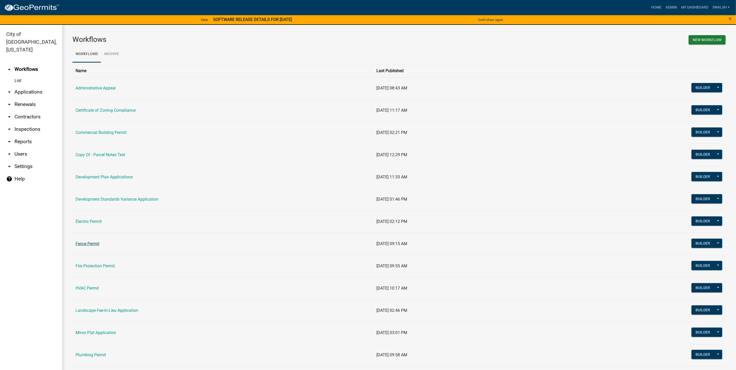
click at [83, 244] on link "Fence Permit" at bounding box center [88, 243] width 24 height 5
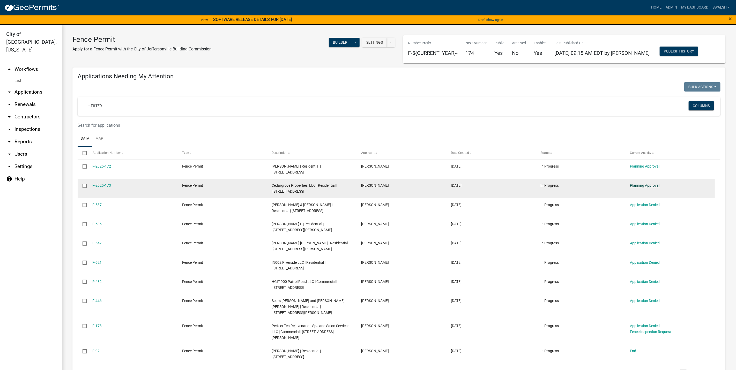
click at [650, 186] on link "Planning Approval" at bounding box center [644, 185] width 29 height 4
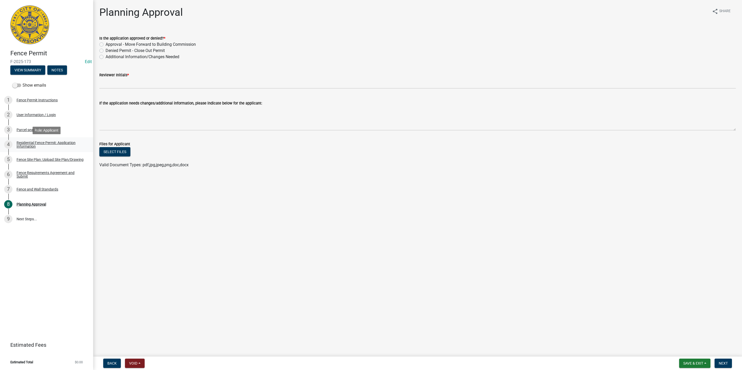
click at [27, 141] on div "Residential Fence Permit: Application Information" at bounding box center [51, 144] width 68 height 7
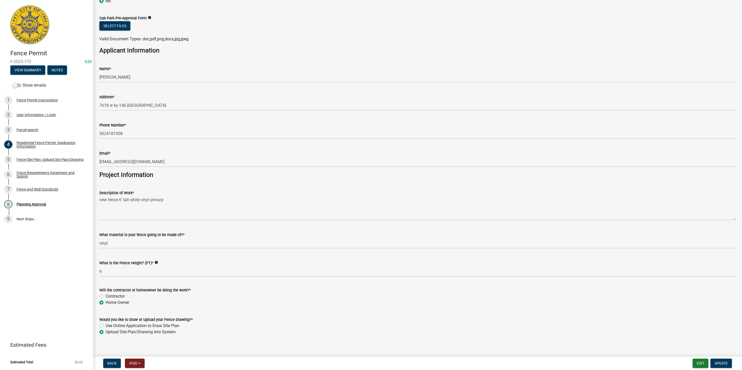
scroll to position [286, 0]
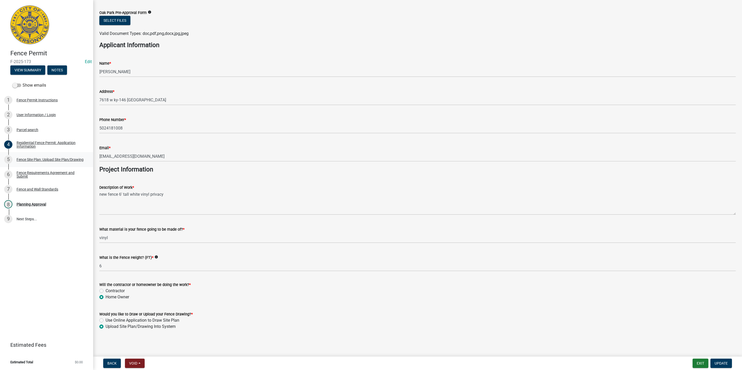
click at [37, 159] on div "Fence Site Plan: Upload Site Plan/Drawing" at bounding box center [50, 160] width 67 height 4
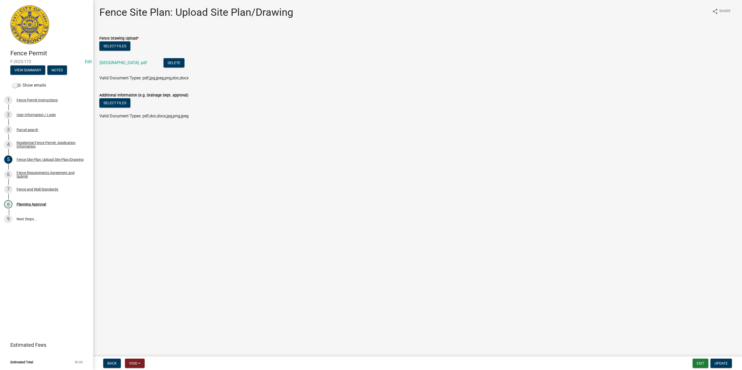
click at [109, 65] on div "[GEOGRAPHIC_DATA] .pdf" at bounding box center [128, 63] width 56 height 11
click at [108, 63] on link "[GEOGRAPHIC_DATA] .pdf" at bounding box center [123, 62] width 47 height 5
click at [64, 139] on link "4 Residential Fence Permit: Application Information" at bounding box center [46, 144] width 93 height 15
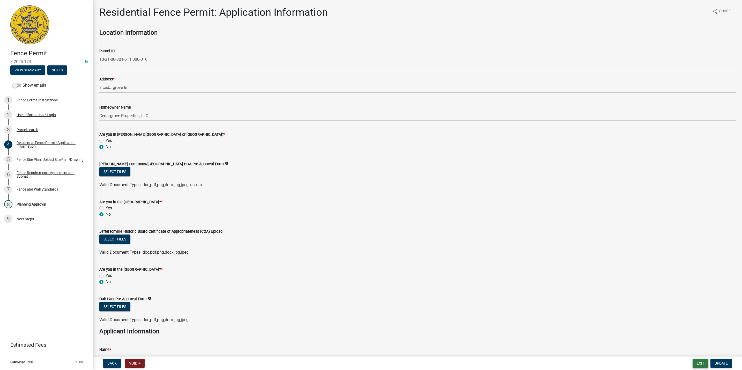
click at [698, 365] on button "Exit" at bounding box center [700, 363] width 16 height 9
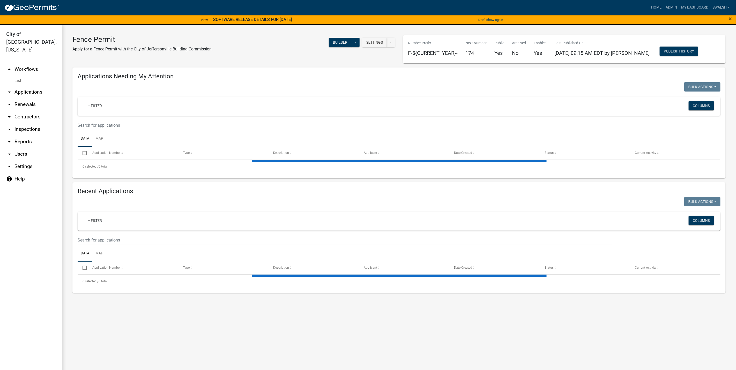
click at [41, 86] on link "arrow_drop_down Applications" at bounding box center [31, 92] width 62 height 12
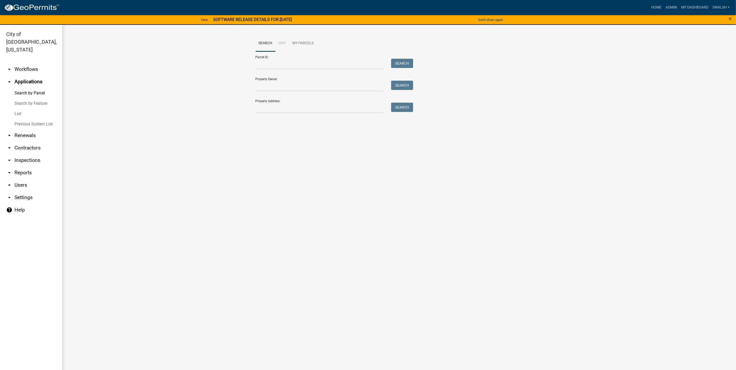
click at [304, 101] on div "Property Address: Search" at bounding box center [332, 104] width 155 height 18
click at [302, 106] on input "Property Address:" at bounding box center [319, 108] width 128 height 11
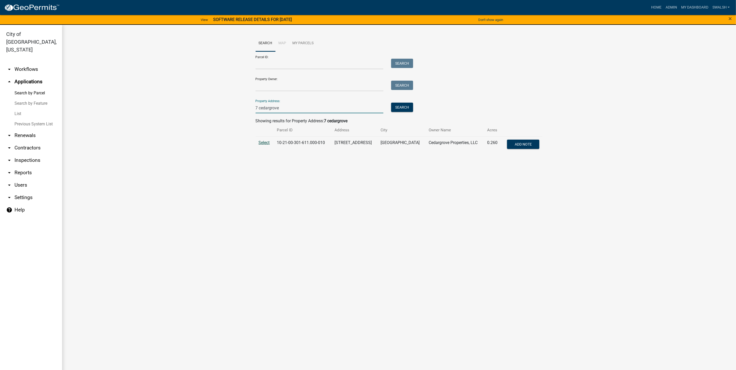
type input "7 cedargrove"
click at [264, 141] on span "Select" at bounding box center [264, 142] width 11 height 5
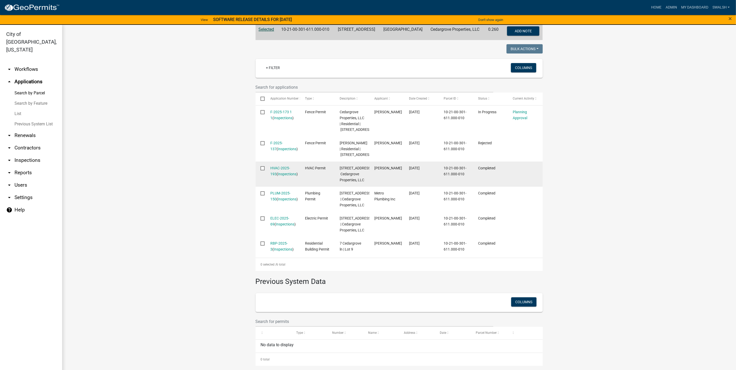
scroll to position [155, 0]
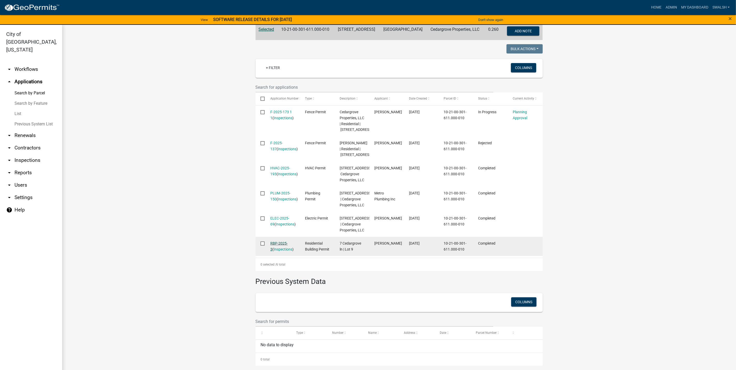
click at [280, 251] on link "RBP-2025-3" at bounding box center [278, 246] width 17 height 10
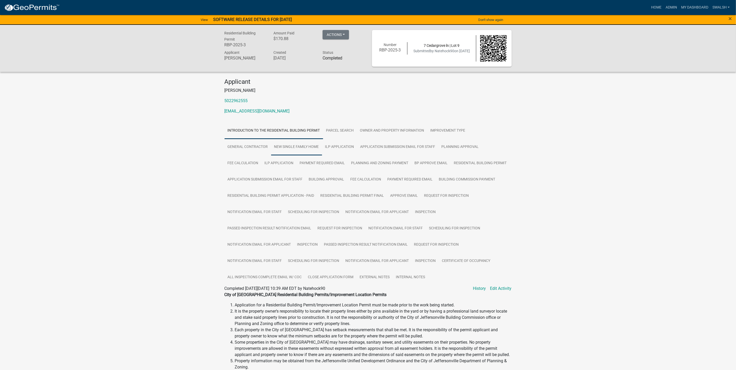
click at [295, 150] on link "New Single Family Home" at bounding box center [296, 147] width 51 height 17
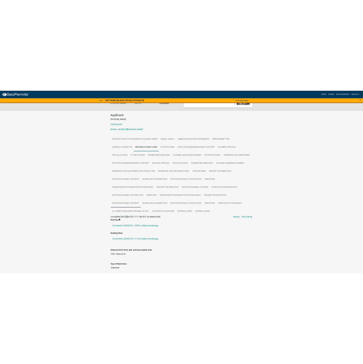
scroll to position [78, 0]
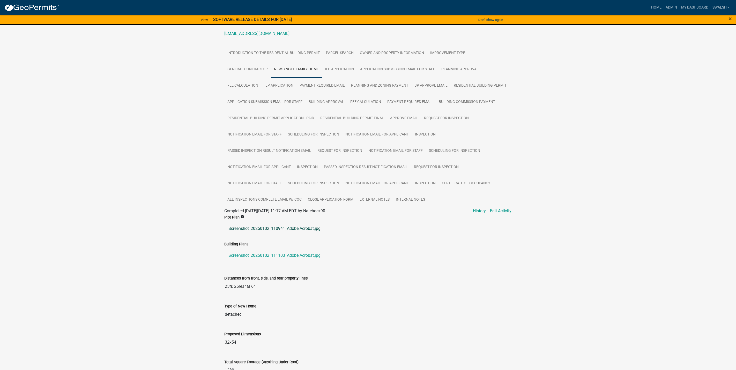
click at [279, 226] on link "Screenshot_20250102_110941_Adobe Acrobat.jpg" at bounding box center [367, 228] width 287 height 12
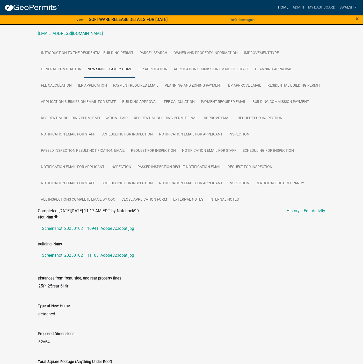
click at [287, 5] on link "Home" at bounding box center [283, 8] width 14 height 10
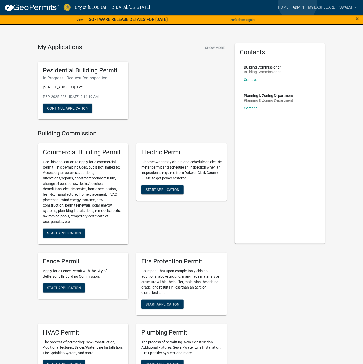
click at [297, 3] on link "Admin" at bounding box center [298, 8] width 16 height 10
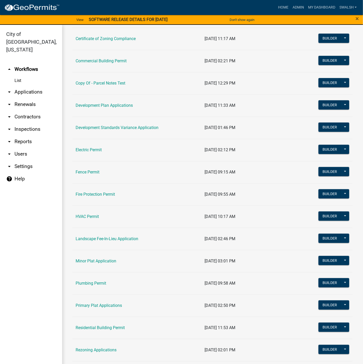
scroll to position [78, 0]
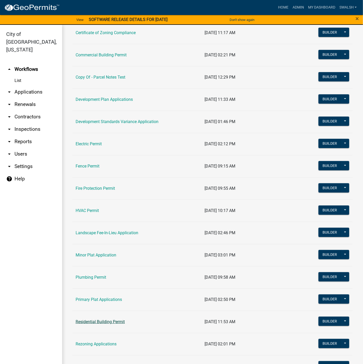
click at [103, 324] on link "Residential Building Permit" at bounding box center [100, 321] width 49 height 5
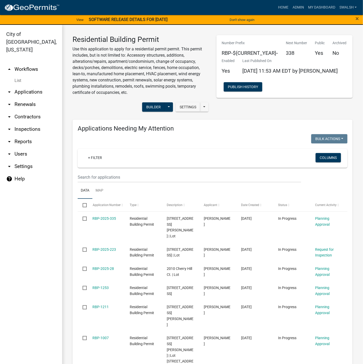
click at [37, 63] on link "arrow_drop_up Workflows" at bounding box center [31, 69] width 62 height 12
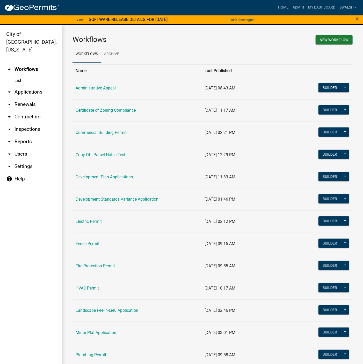
click at [90, 251] on td "Fence Permit" at bounding box center [136, 244] width 129 height 22
click at [89, 248] on td "Fence Permit" at bounding box center [136, 244] width 129 height 22
click at [89, 244] on link "Fence Permit" at bounding box center [88, 243] width 24 height 5
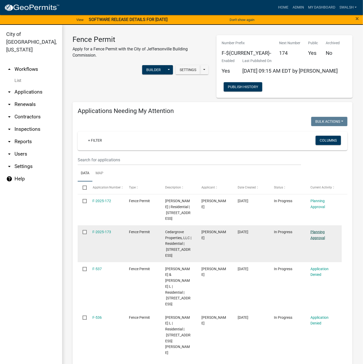
click at [321, 240] on link "Planning Approval" at bounding box center [317, 235] width 14 height 10
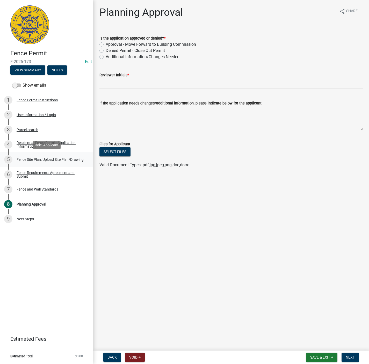
click at [76, 162] on div "5 Fence Site Plan: Upload Site Plan/Drawing" at bounding box center [44, 159] width 81 height 8
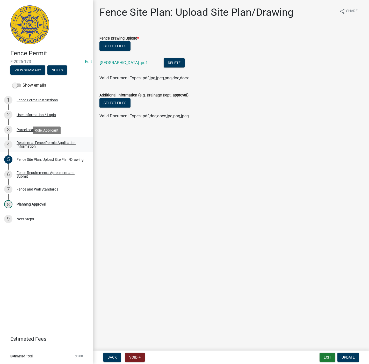
click at [44, 142] on div "Residential Fence Permit: Application Information" at bounding box center [51, 144] width 68 height 7
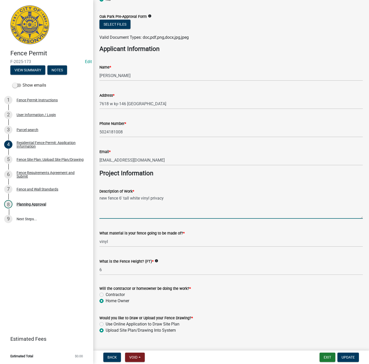
scroll to position [292, 0]
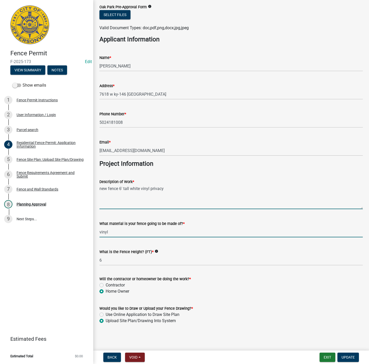
drag, startPoint x: 164, startPoint y: 233, endPoint x: 312, endPoint y: 234, distance: 148.2
click at [312, 234] on input "vinyl" at bounding box center [230, 232] width 263 height 11
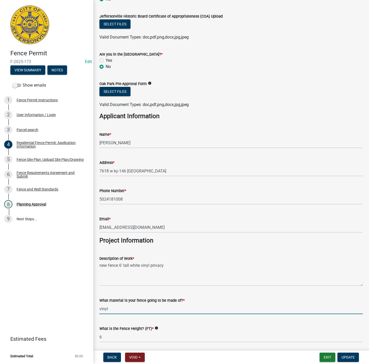
scroll to position [214, 0]
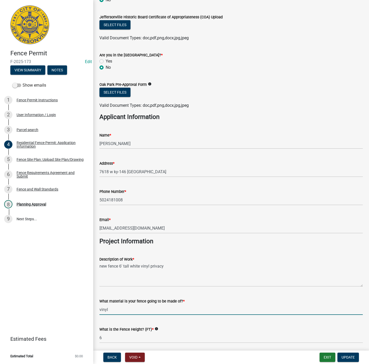
click at [190, 190] on div "Phone Number *" at bounding box center [230, 192] width 263 height 6
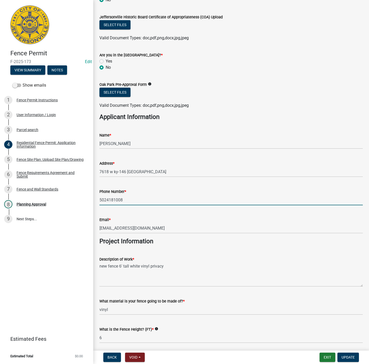
click at [188, 197] on input "5024181008" at bounding box center [230, 200] width 263 height 11
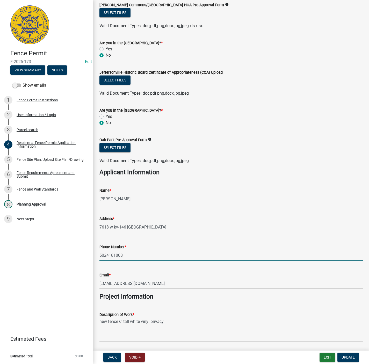
scroll to position [0, 0]
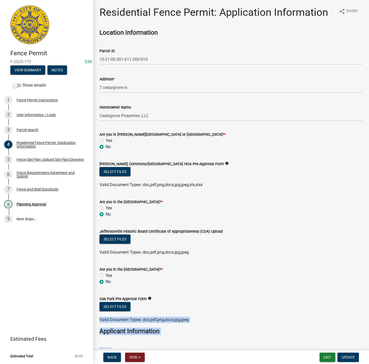
drag, startPoint x: 279, startPoint y: 344, endPoint x: 298, endPoint y: 310, distance: 38.7
click at [298, 310] on wm-data-entity-input-list "Location Information Parcel ID 10-21-00-301-611.000-010 Address * 7 cedargrove …" at bounding box center [230, 325] width 263 height 592
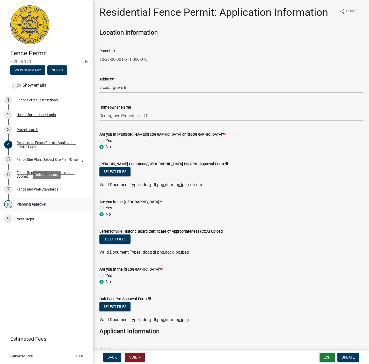
click at [51, 200] on div "8 Planning Approval" at bounding box center [44, 204] width 81 height 8
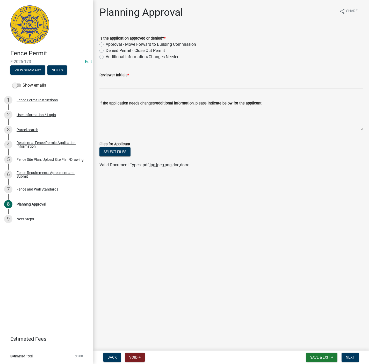
click at [133, 45] on label "Approval - Move Forward to Building Commission" at bounding box center [151, 44] width 90 height 6
click at [109, 45] on input "Approval - Move Forward to Building Commission" at bounding box center [107, 42] width 3 height 3
radio input "true"
click at [150, 55] on label "Additional Information/Changes Needed" at bounding box center [143, 57] width 74 height 6
click at [109, 55] on input "Additional Information/Changes Needed" at bounding box center [107, 55] width 3 height 3
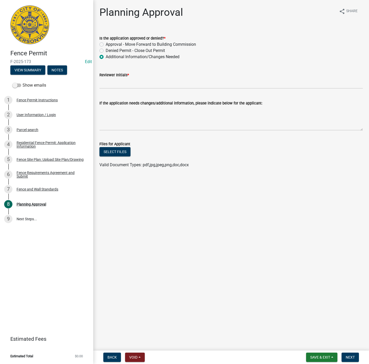
radio input "true"
click at [134, 81] on input "Reviewer Initials *" at bounding box center [230, 83] width 263 height 11
type input "D"
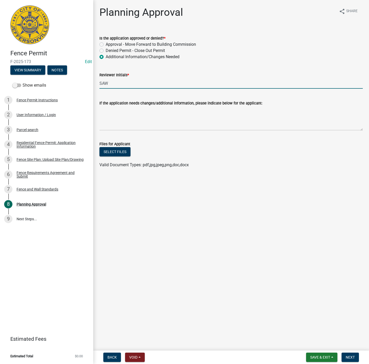
type input "SAW"
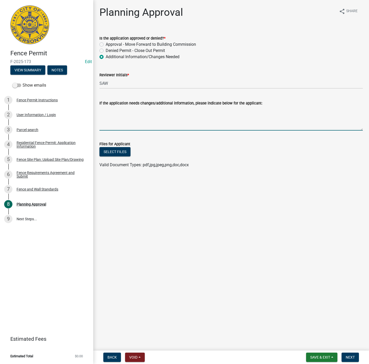
click at [168, 124] on textarea "If the application needs changes/additional information, please indicate below …" at bounding box center [230, 118] width 263 height 24
type textarea "As discussed on the phone, applicant will renew contractor's license and resubm…"
click at [112, 356] on span "Back" at bounding box center [111, 357] width 9 height 4
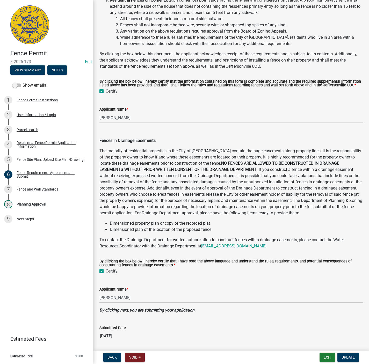
scroll to position [178, 0]
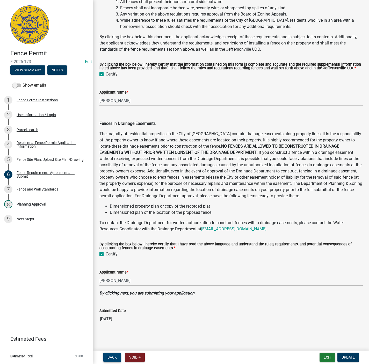
click at [114, 358] on span "Back" at bounding box center [111, 357] width 9 height 4
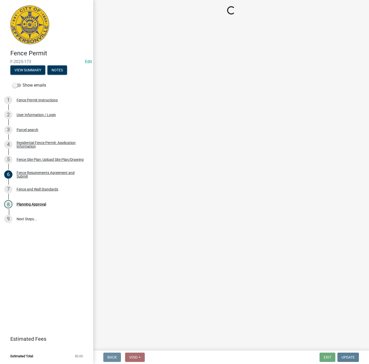
scroll to position [0, 0]
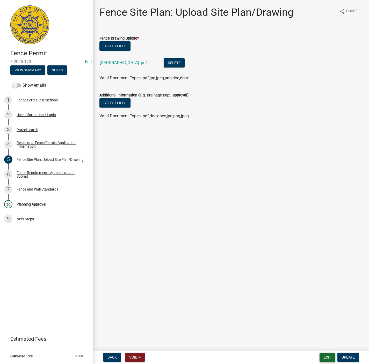
click at [323, 355] on button "Exit" at bounding box center [327, 357] width 16 height 9
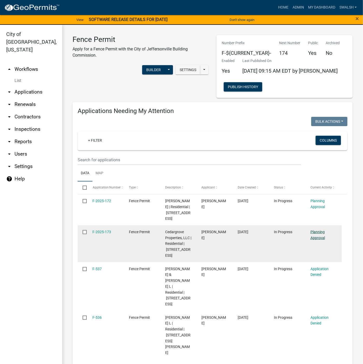
click at [318, 240] on link "Planning Approval" at bounding box center [317, 235] width 14 height 10
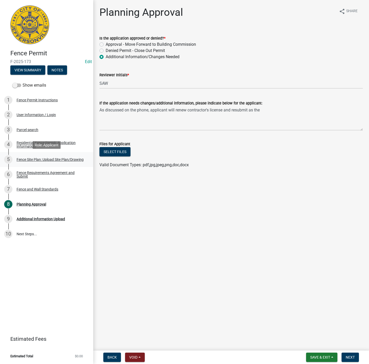
click at [55, 159] on div "Fence Site Plan: Upload Site Plan/Drawing" at bounding box center [50, 160] width 67 height 4
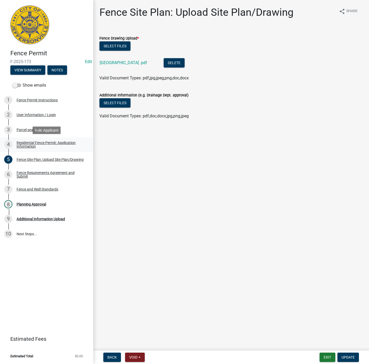
click at [62, 146] on div "Residential Fence Permit: Application Information" at bounding box center [51, 144] width 68 height 7
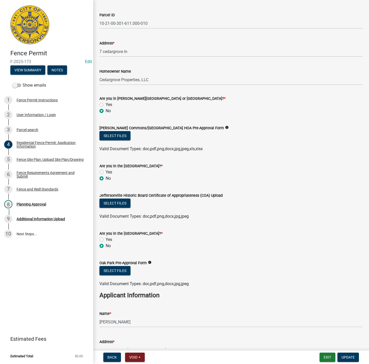
scroll to position [233, 0]
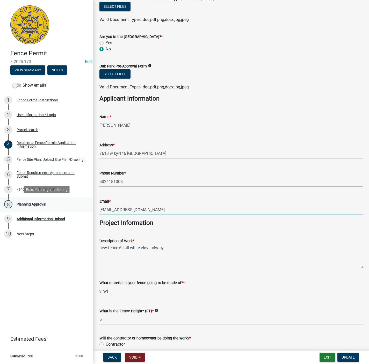
drag, startPoint x: 145, startPoint y: 211, endPoint x: 72, endPoint y: 209, distance: 72.4
click at [72, 209] on div "Fence Permit F-2025-173 Edit View Summary Notes Show emails 1 Fence Permit Inst…" at bounding box center [184, 182] width 369 height 364
